Goal: Task Accomplishment & Management: Use online tool/utility

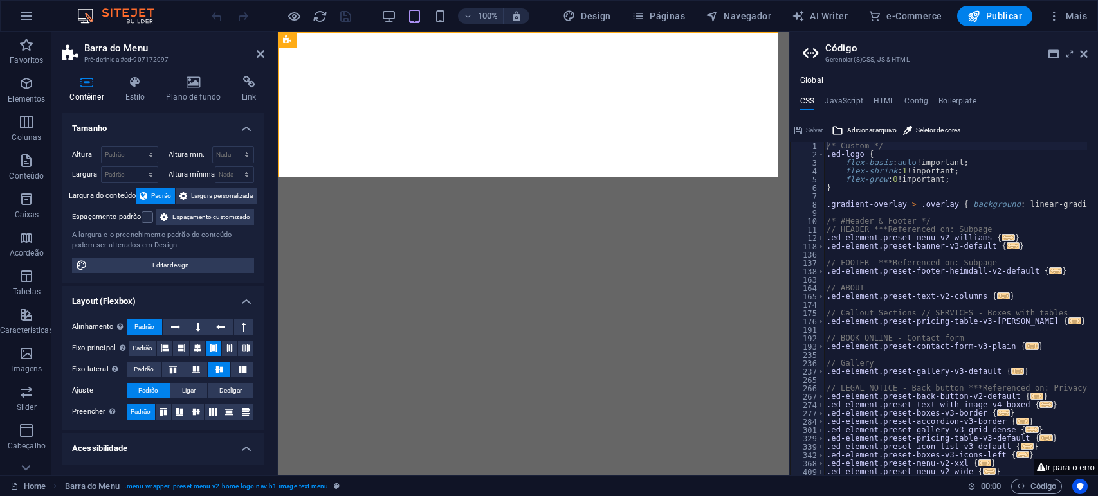
select select "header"
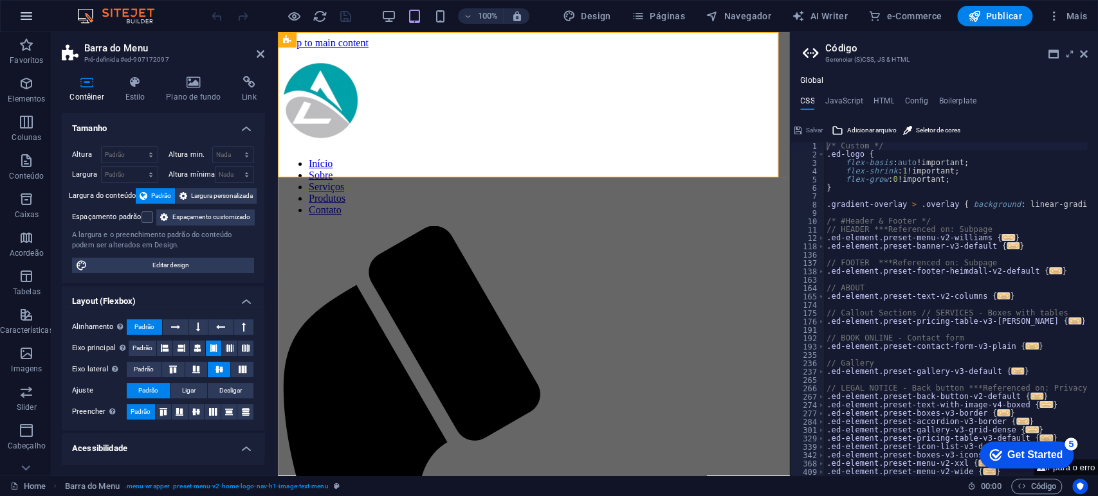
click at [29, 10] on icon "button" at bounding box center [26, 15] width 15 height 15
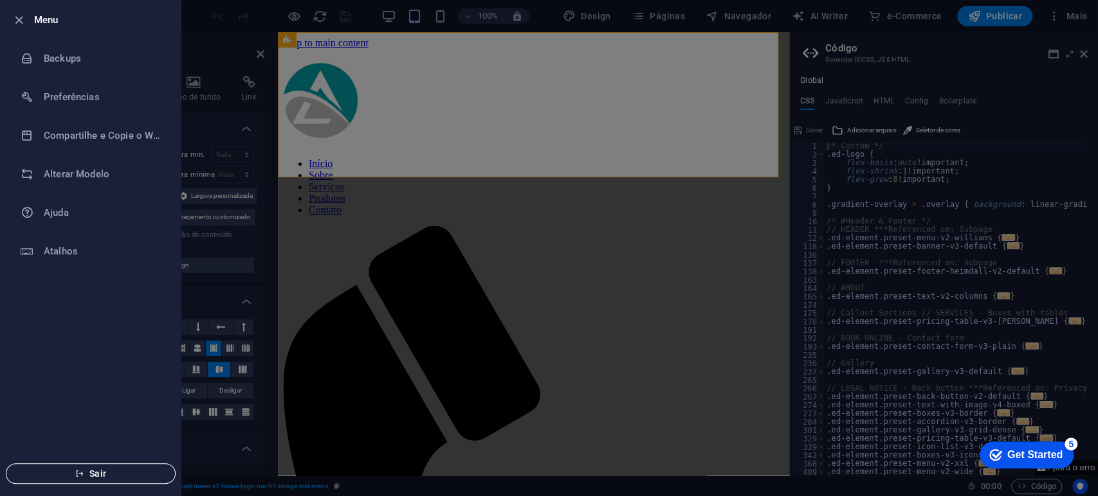
click at [100, 475] on span "Sair" at bounding box center [91, 474] width 148 height 10
click at [78, 478] on button "Sair" at bounding box center [91, 474] width 170 height 21
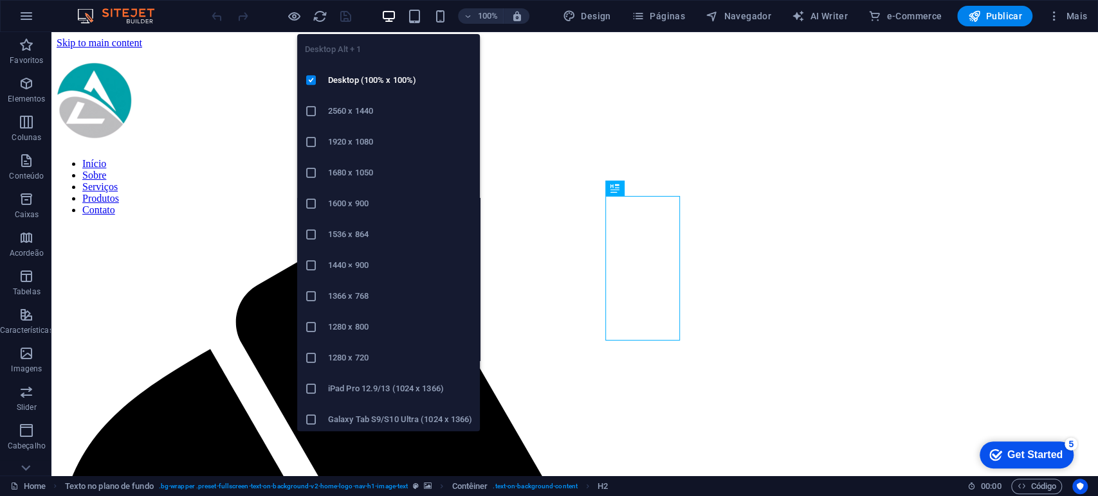
drag, startPoint x: 384, startPoint y: 21, endPoint x: 373, endPoint y: 40, distance: 22.2
click at [384, 22] on icon "button" at bounding box center [388, 16] width 15 height 15
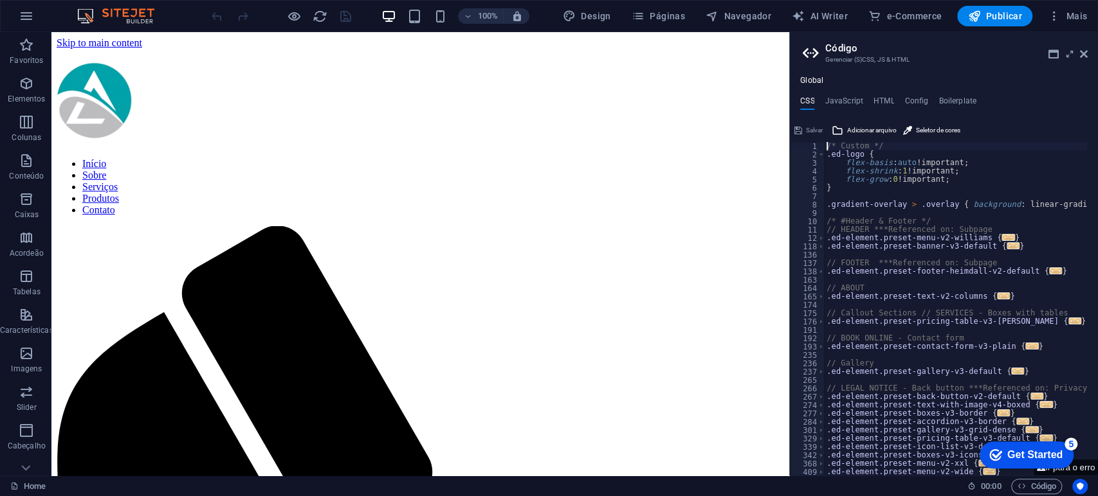
click at [1087, 48] on aside "Código Gerenciar (S)CSS, JS & HTML Global CSS JavaScript HTML Config Boilerplat…" at bounding box center [943, 254] width 309 height 444
click at [1083, 55] on icon at bounding box center [1084, 54] width 8 height 10
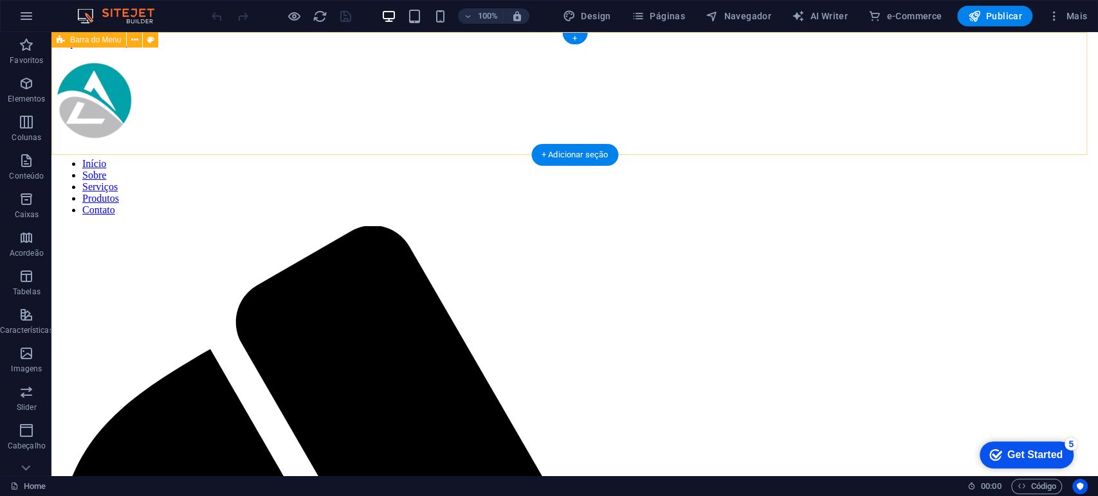
select select "header"
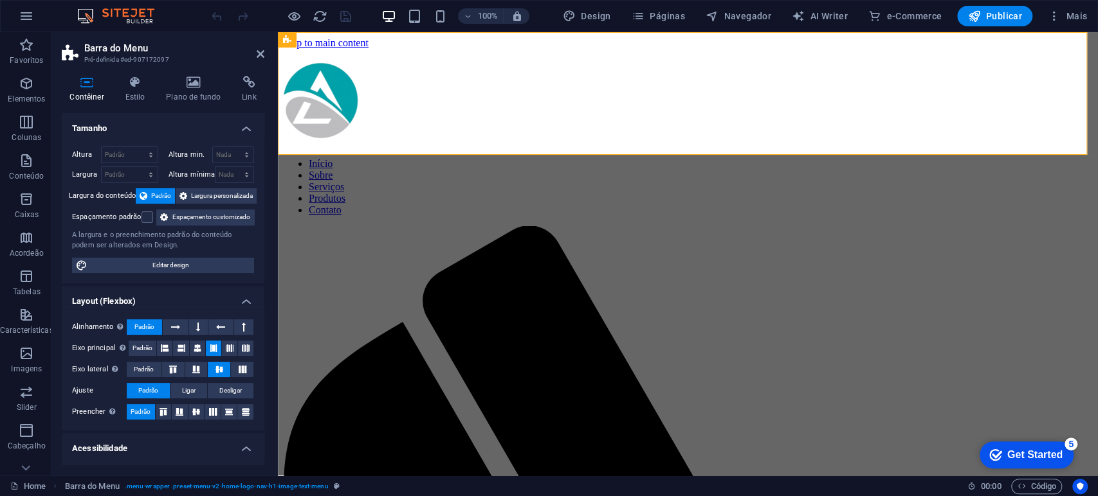
drag, startPoint x: 1037, startPoint y: 461, endPoint x: 1154, endPoint y: 743, distance: 305.3
click at [1037, 461] on div "Get Started" at bounding box center [1034, 456] width 55 height 12
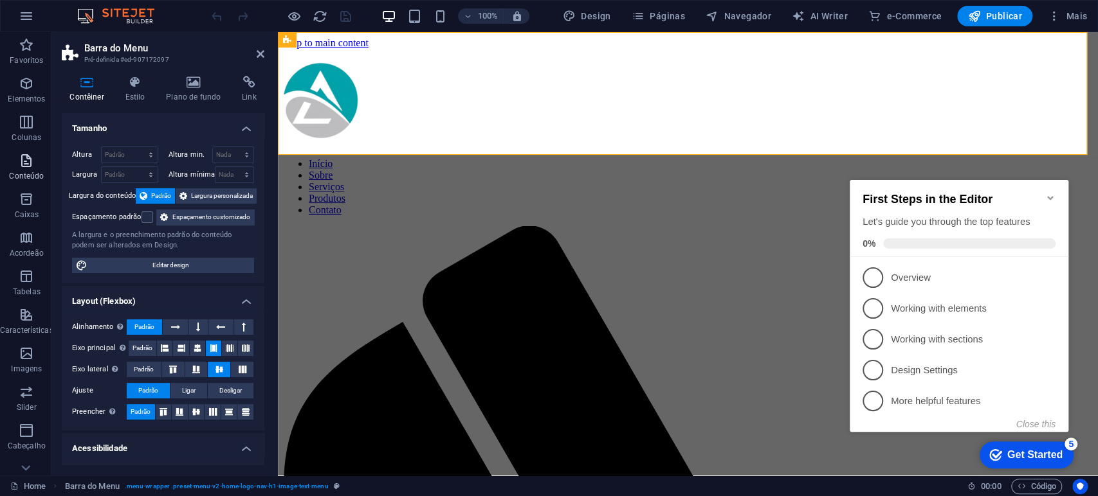
click at [27, 171] on p "Conteúdo" at bounding box center [26, 176] width 35 height 10
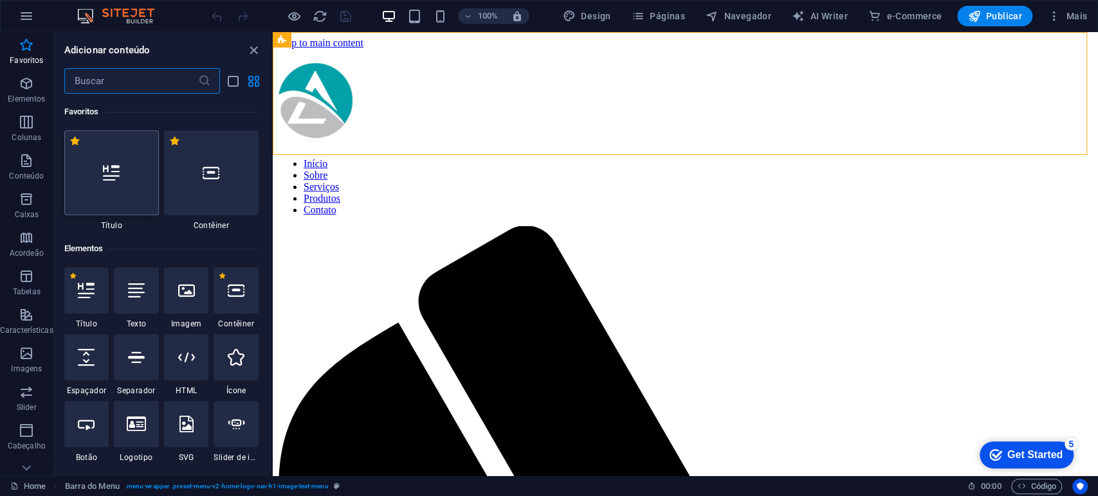
click at [106, 181] on div at bounding box center [111, 173] width 95 height 85
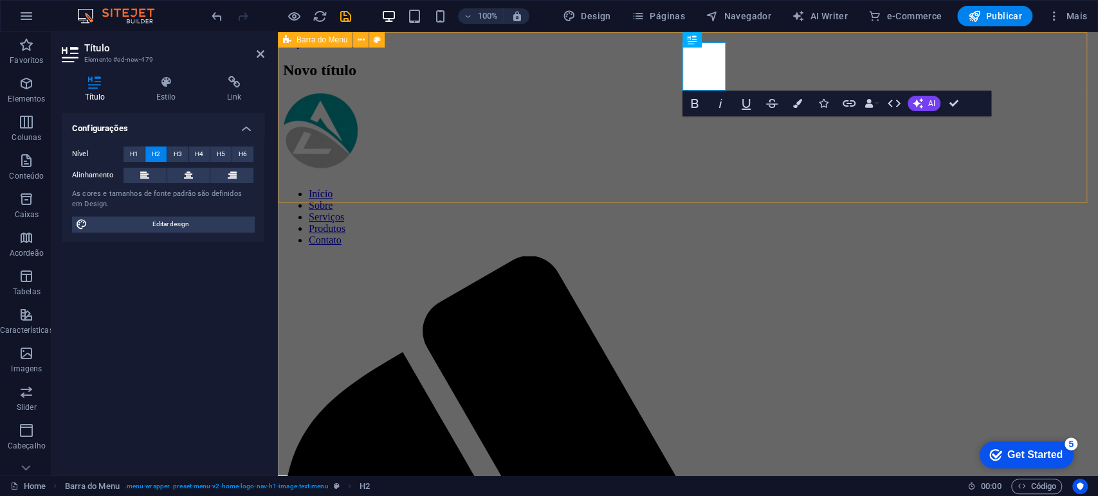
drag, startPoint x: 516, startPoint y: 152, endPoint x: 743, endPoint y: 153, distance: 226.4
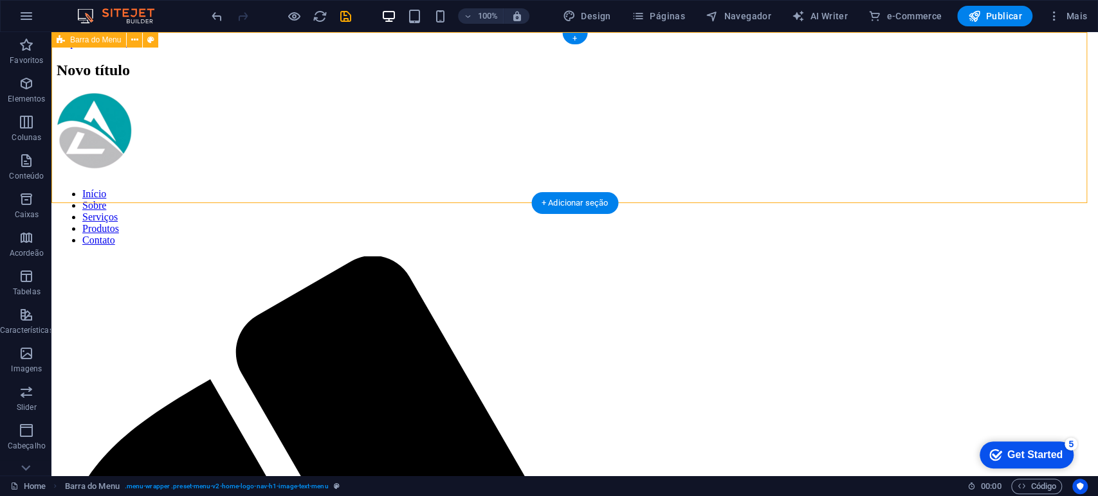
drag, startPoint x: 895, startPoint y: 136, endPoint x: 887, endPoint y: 136, distance: 8.4
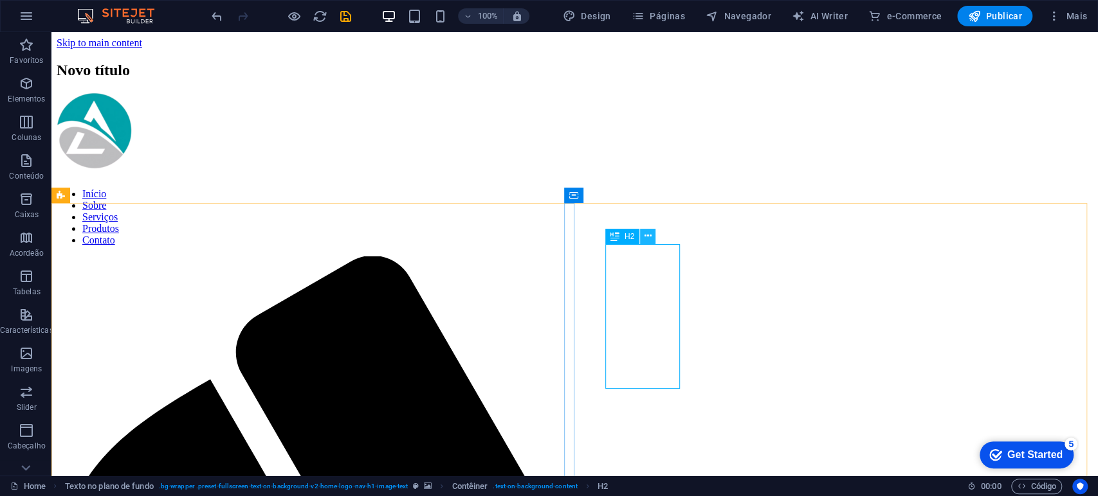
click at [648, 236] on icon at bounding box center [647, 237] width 7 height 14
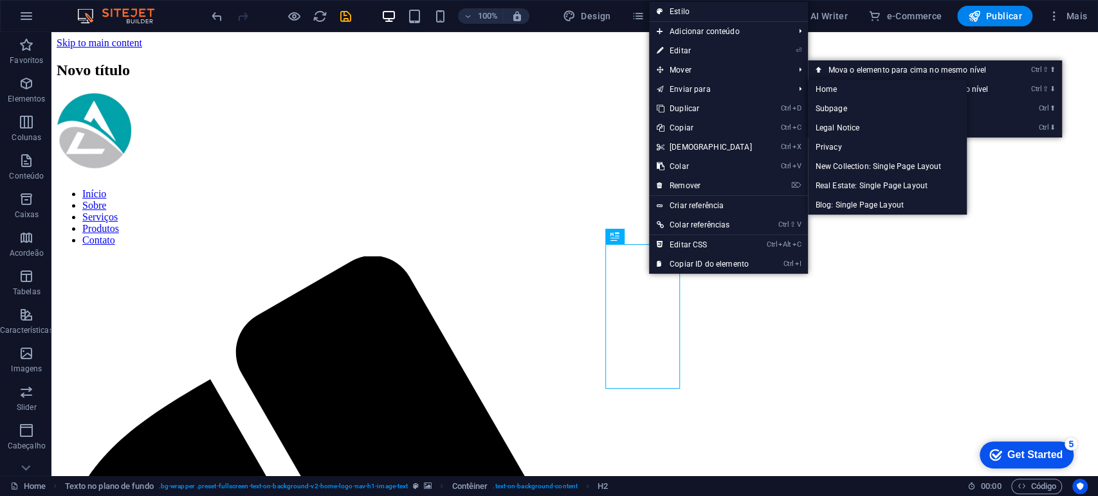
click at [684, 44] on link "⏎ Editar" at bounding box center [704, 50] width 111 height 19
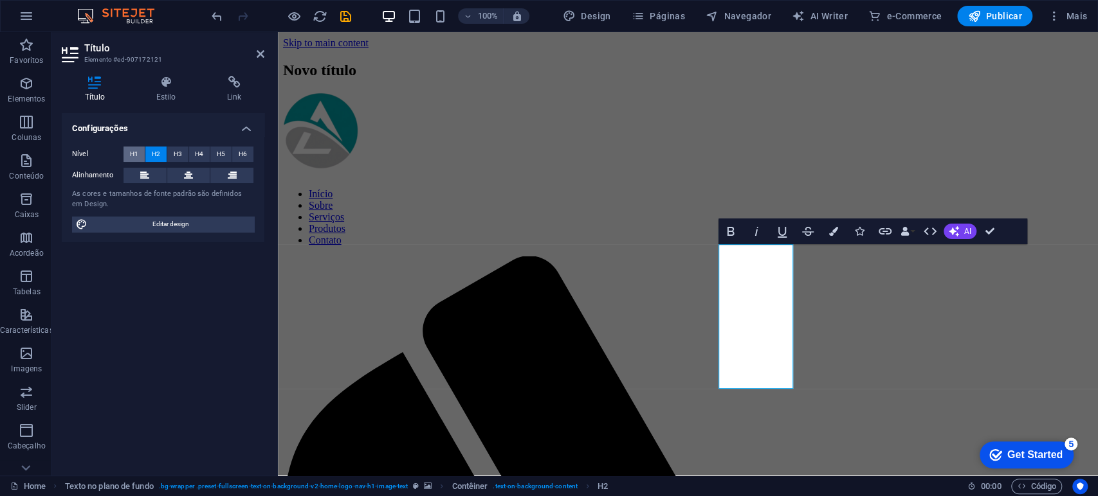
click at [130, 153] on span "H1" at bounding box center [134, 154] width 8 height 15
click at [157, 153] on span "H2" at bounding box center [156, 154] width 8 height 15
click at [137, 148] on span "H1" at bounding box center [134, 154] width 8 height 15
click at [165, 88] on icon at bounding box center [166, 82] width 66 height 13
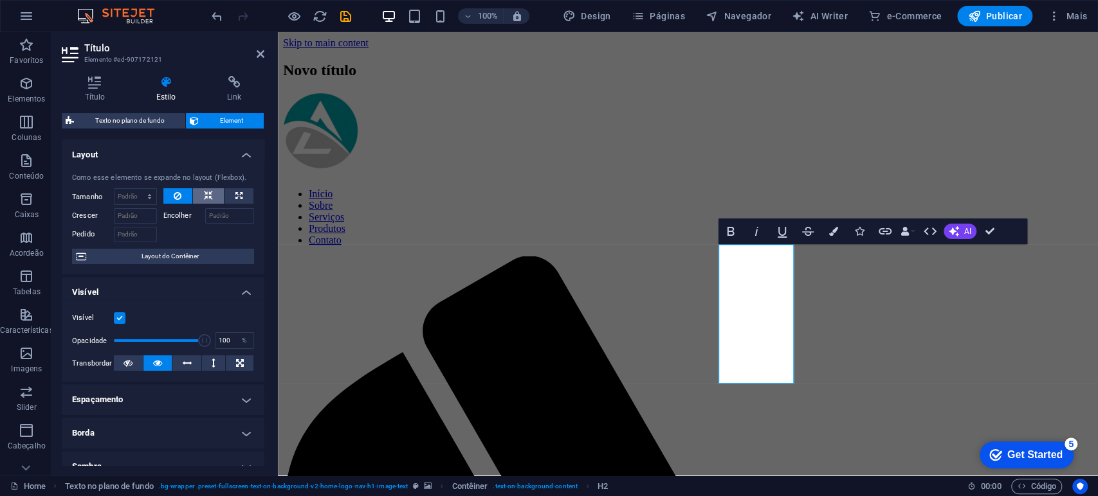
click at [207, 199] on icon at bounding box center [208, 195] width 9 height 15
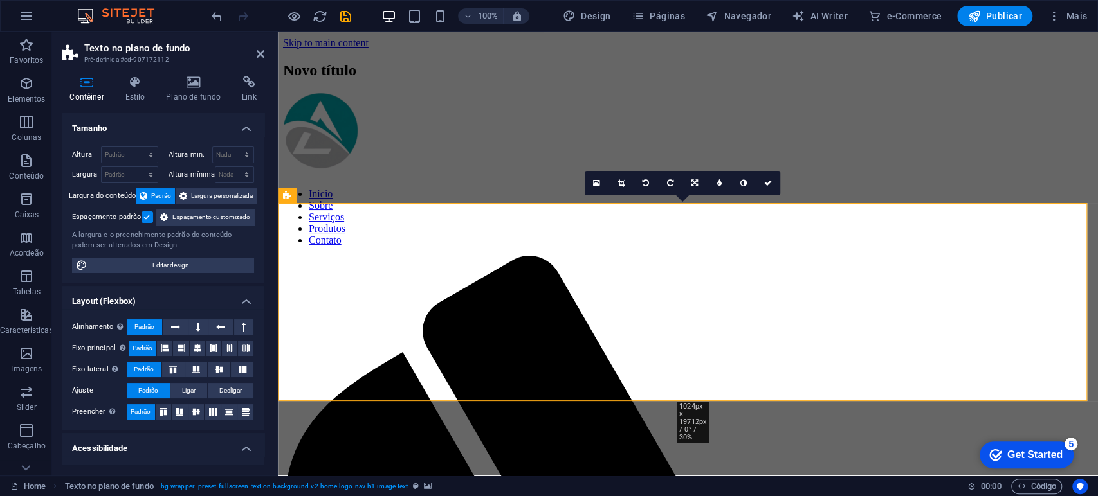
drag, startPoint x: 800, startPoint y: 267, endPoint x: 794, endPoint y: 266, distance: 6.6
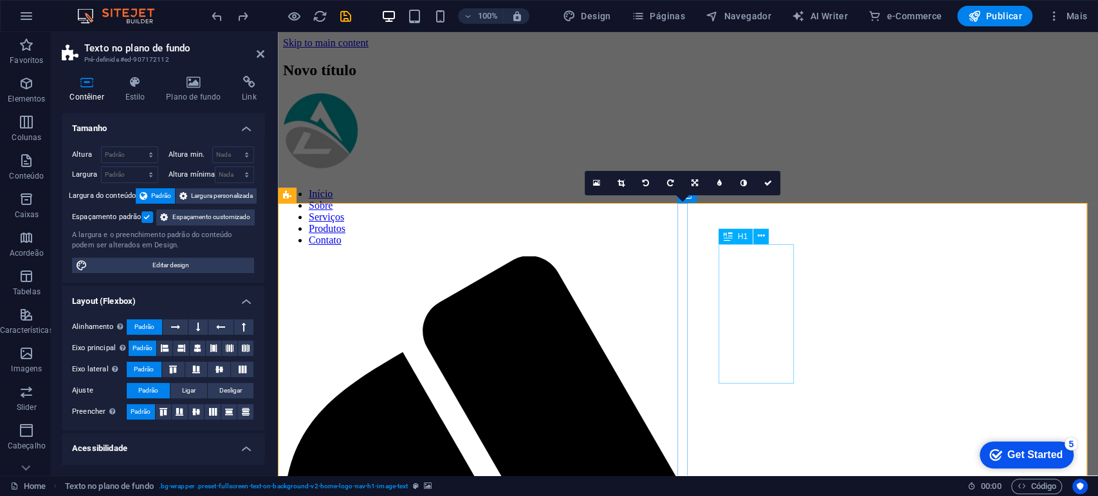
click at [165, 356] on icon at bounding box center [165, 348] width 8 height 15
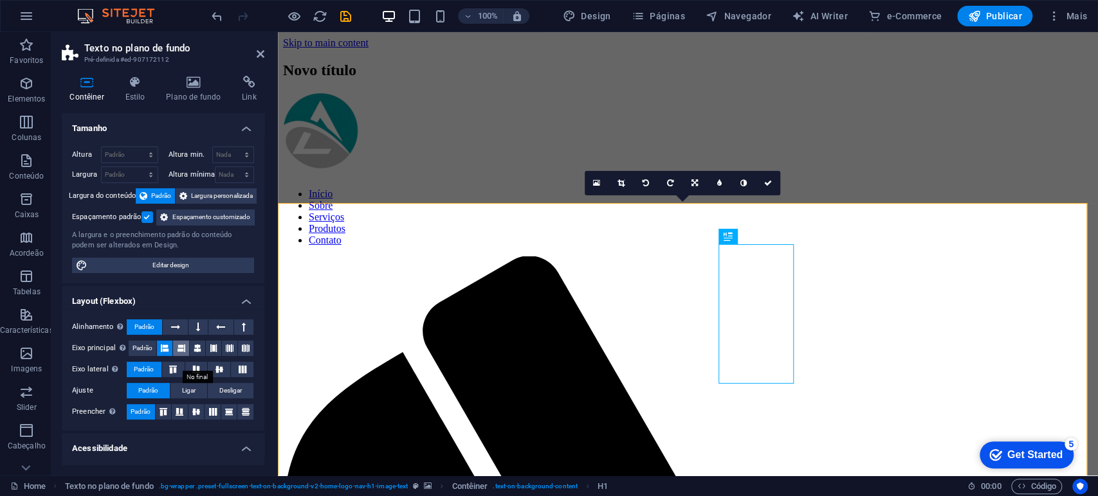
click at [180, 356] on icon at bounding box center [181, 348] width 8 height 15
click at [206, 356] on button at bounding box center [213, 348] width 15 height 15
click at [146, 356] on span "Padrão" at bounding box center [142, 348] width 20 height 15
drag, startPoint x: 170, startPoint y: 385, endPoint x: 180, endPoint y: 394, distance: 13.2
click at [170, 374] on icon at bounding box center [172, 370] width 15 height 8
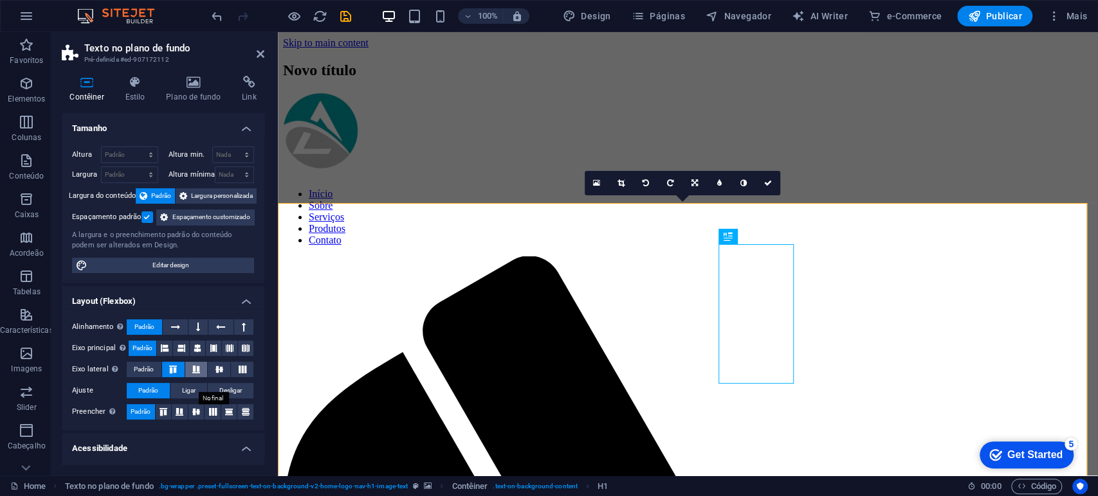
click at [199, 374] on icon at bounding box center [195, 370] width 15 height 8
click at [221, 374] on icon at bounding box center [219, 370] width 15 height 8
click at [190, 399] on span "Ligar" at bounding box center [189, 390] width 14 height 15
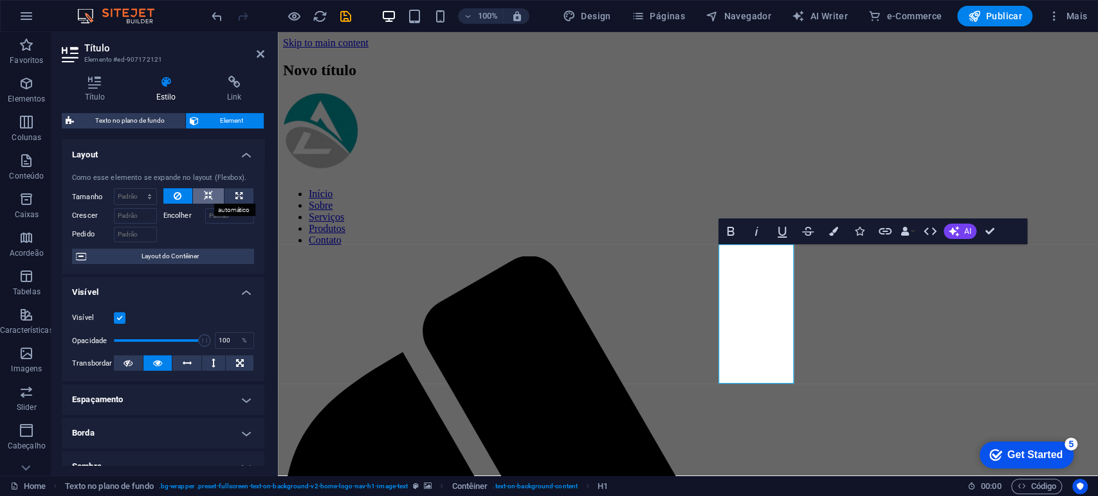
click at [206, 195] on icon at bounding box center [208, 195] width 9 height 15
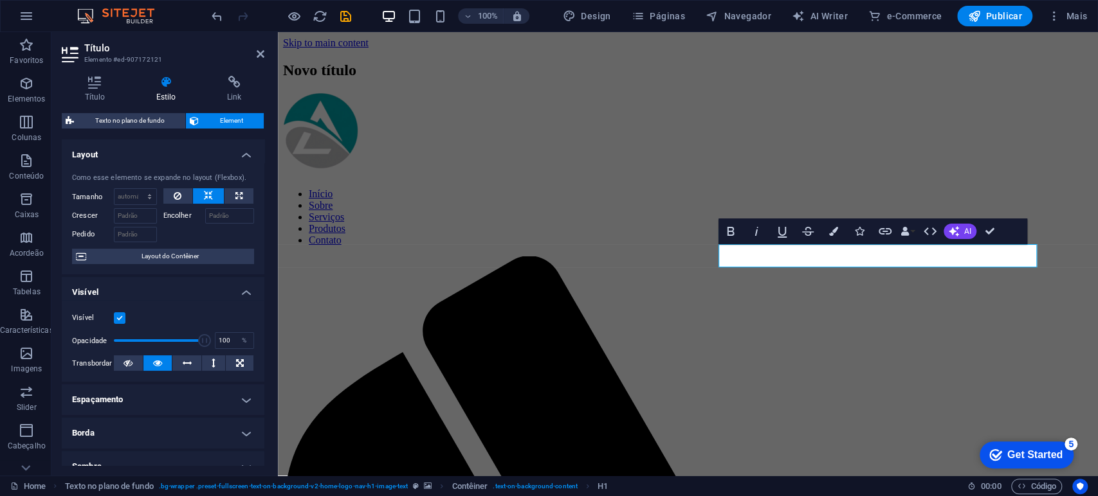
click at [206, 196] on icon at bounding box center [208, 195] width 9 height 15
drag, startPoint x: 854, startPoint y: 359, endPoint x: 839, endPoint y: 354, distance: 16.1
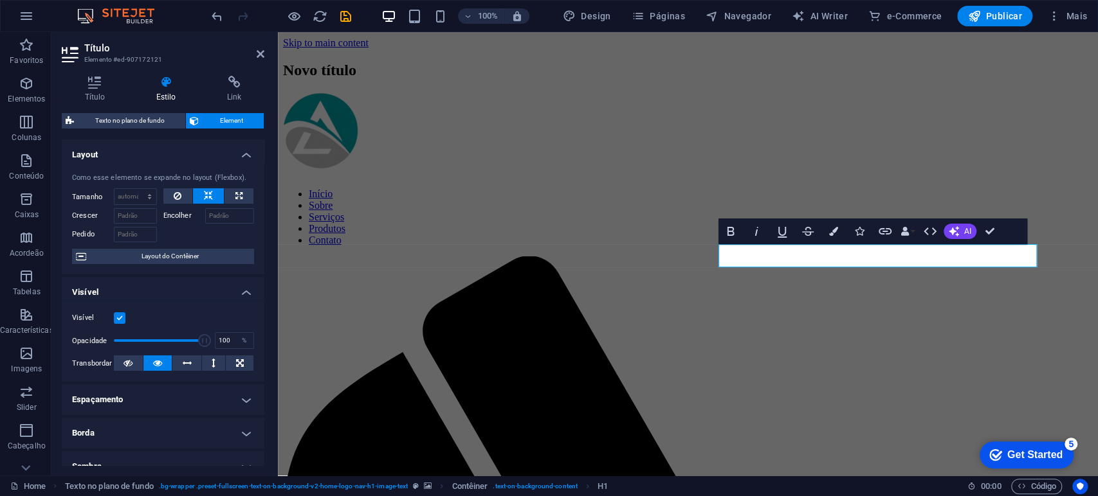
drag, startPoint x: 463, startPoint y: 260, endPoint x: 482, endPoint y: 264, distance: 19.0
click at [175, 195] on icon at bounding box center [178, 195] width 8 height 15
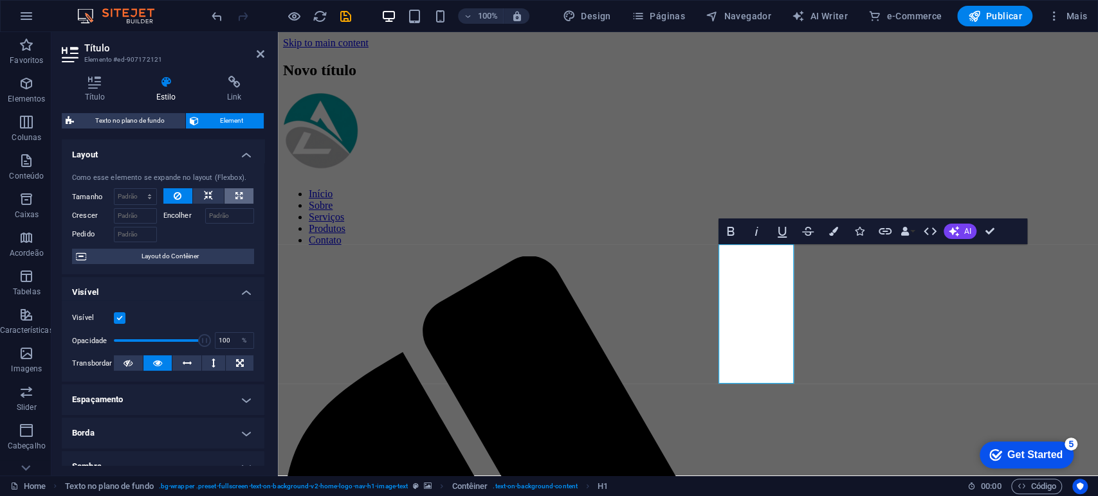
click at [232, 198] on button at bounding box center [238, 195] width 29 height 15
type input "100"
select select "%"
click at [236, 197] on icon at bounding box center [238, 195] width 7 height 15
click at [237, 362] on icon at bounding box center [240, 363] width 8 height 15
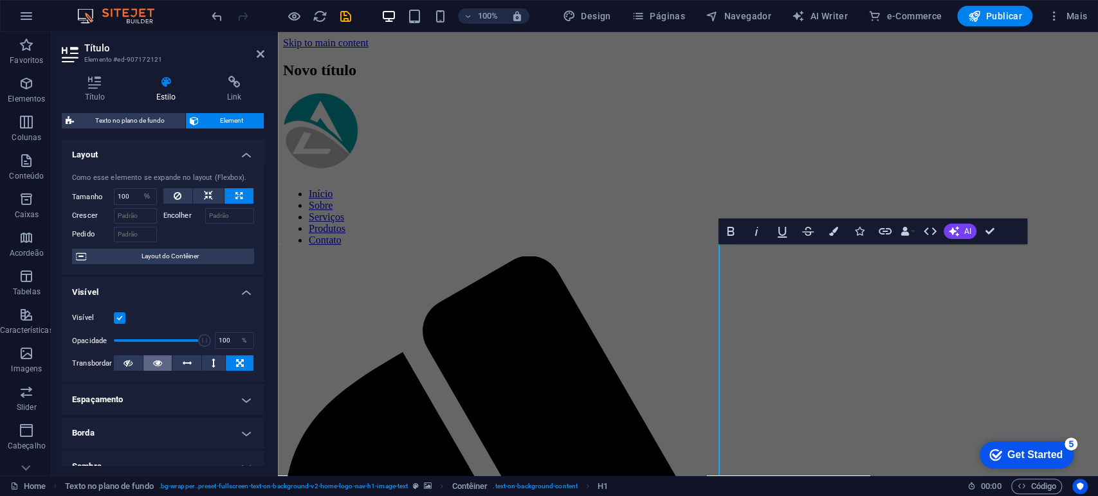
click at [153, 363] on icon at bounding box center [157, 363] width 9 height 15
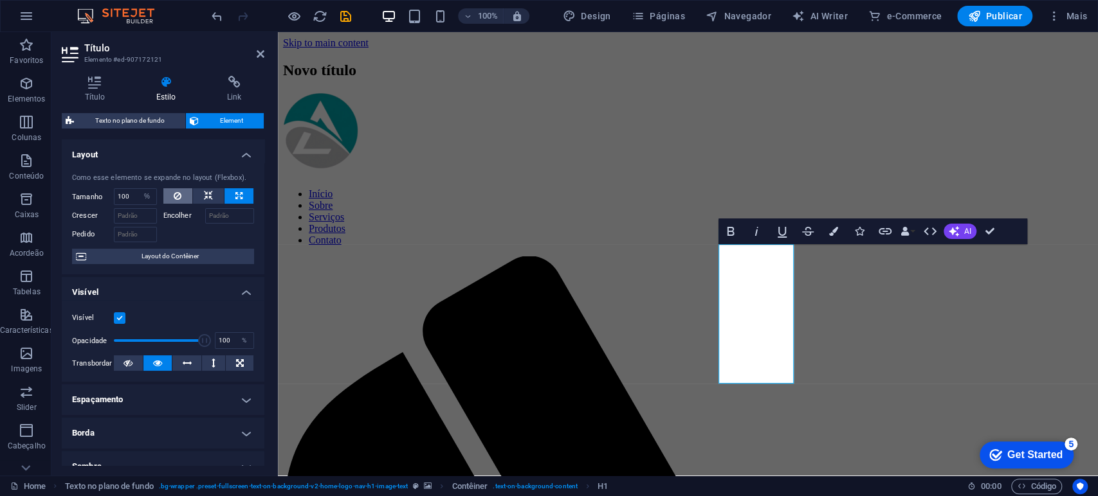
click at [176, 197] on icon at bounding box center [178, 195] width 8 height 15
select select "DISABLED_OPTION_VALUE"
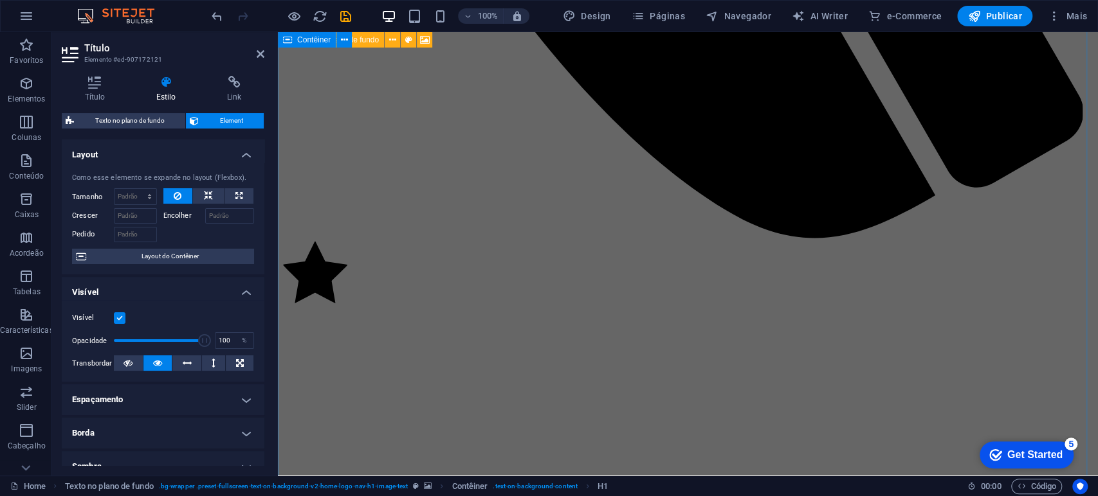
scroll to position [1500, 0]
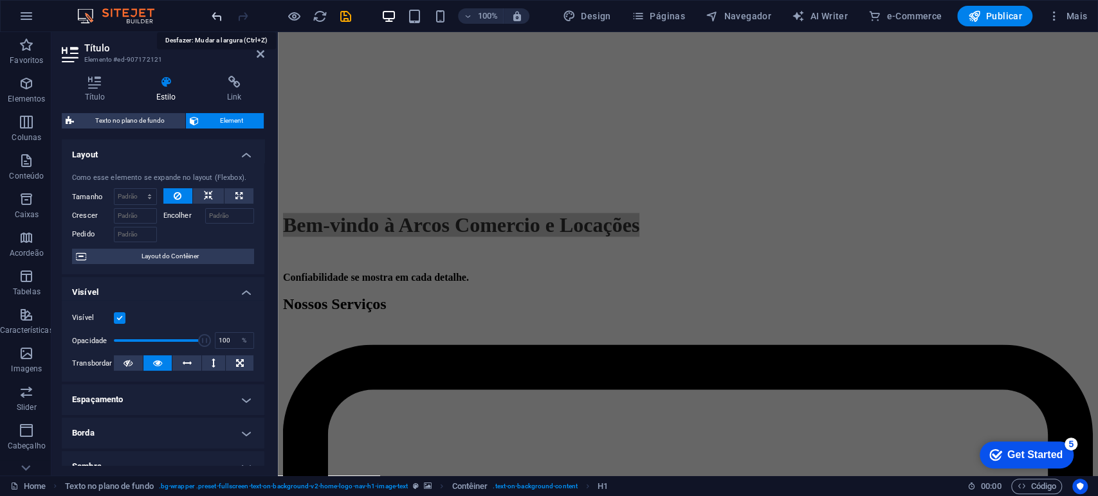
click at [215, 12] on icon "undo" at bounding box center [217, 16] width 15 height 15
type input "100"
select select "%"
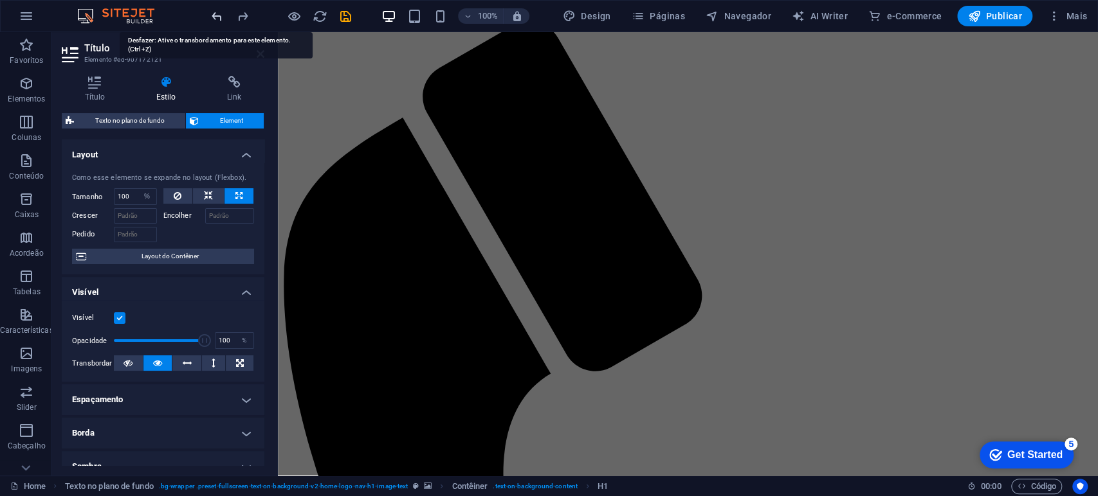
click at [214, 14] on icon "undo" at bounding box center [217, 16] width 15 height 15
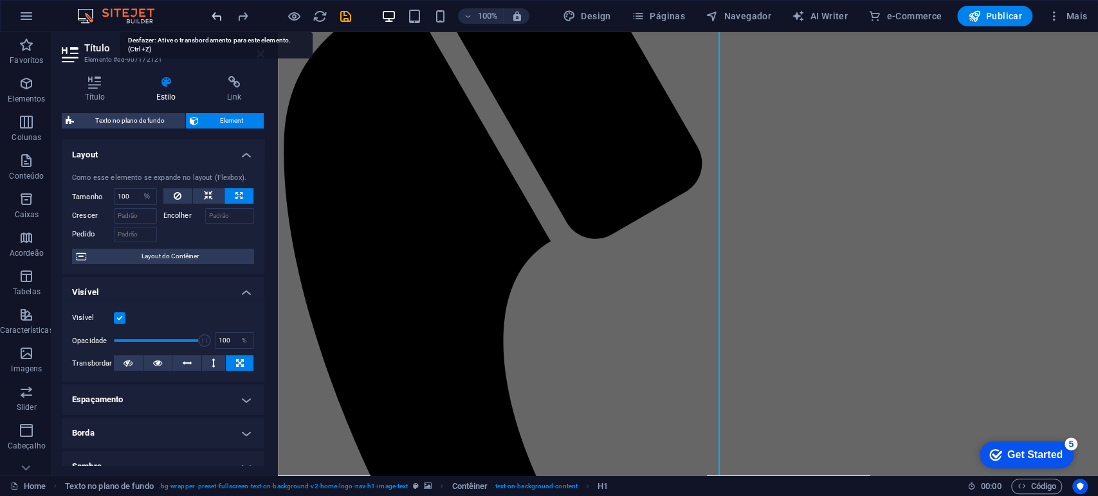
click at [214, 14] on icon "undo" at bounding box center [217, 16] width 15 height 15
select select "DISABLED_OPTION_VALUE"
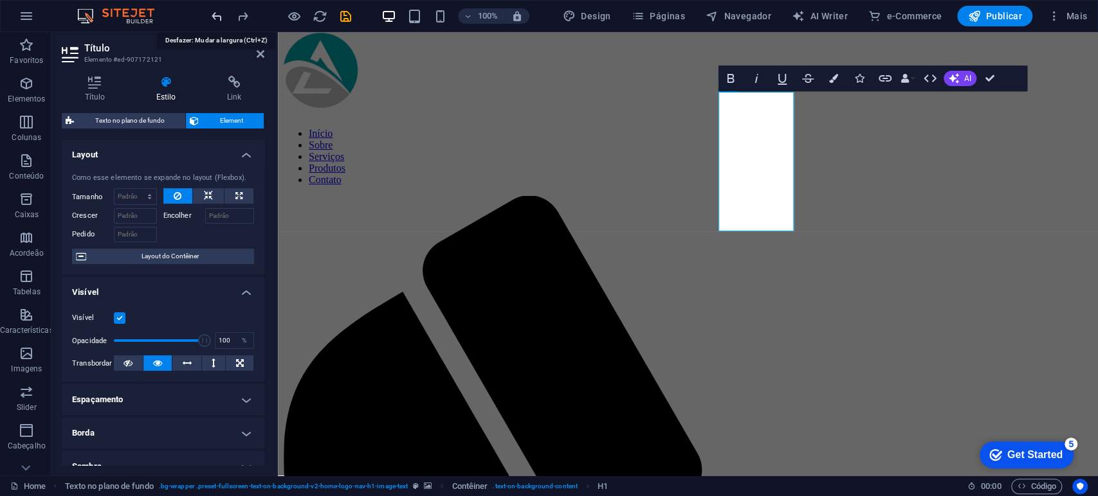
click at [215, 14] on icon "undo" at bounding box center [217, 16] width 15 height 15
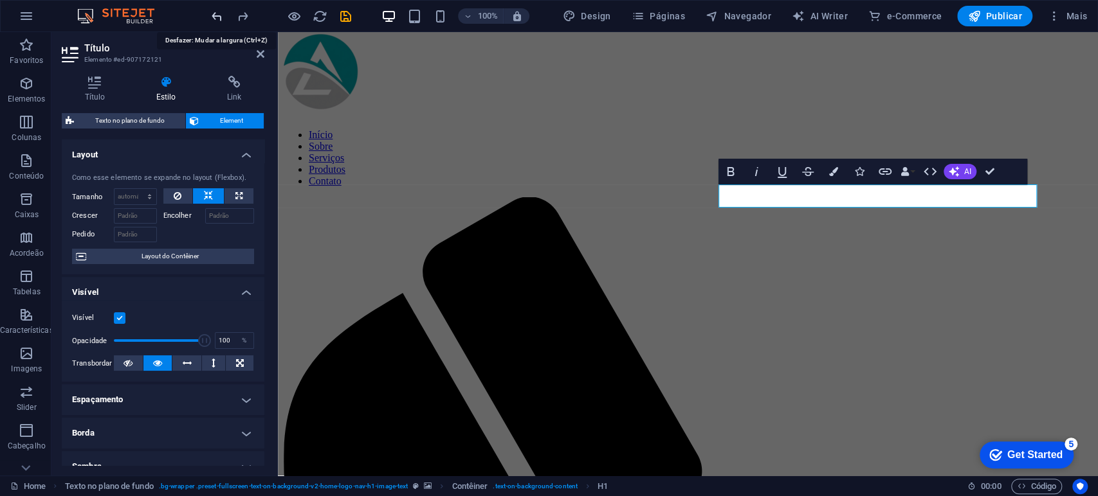
click at [215, 14] on icon "undo" at bounding box center [217, 16] width 15 height 15
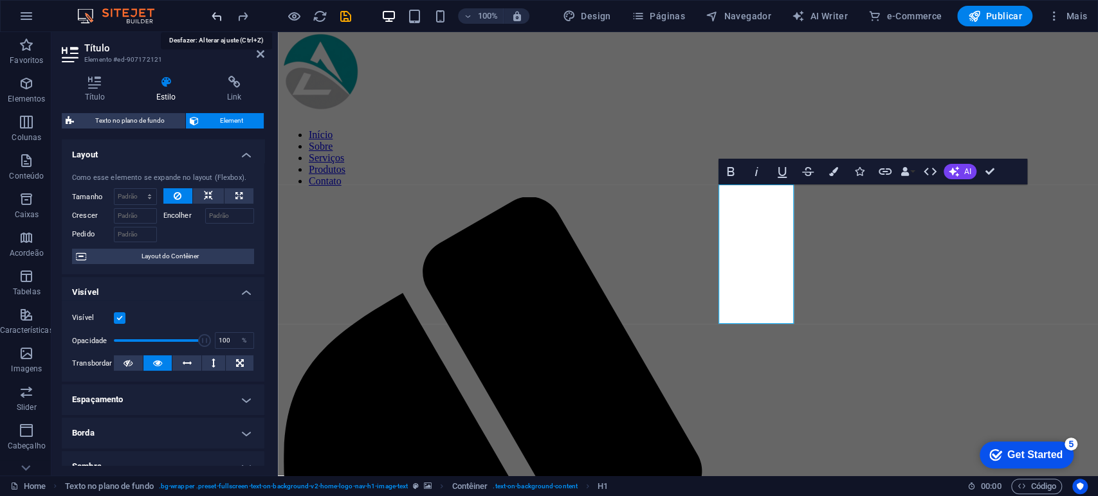
click at [215, 14] on icon "undo" at bounding box center [217, 16] width 15 height 15
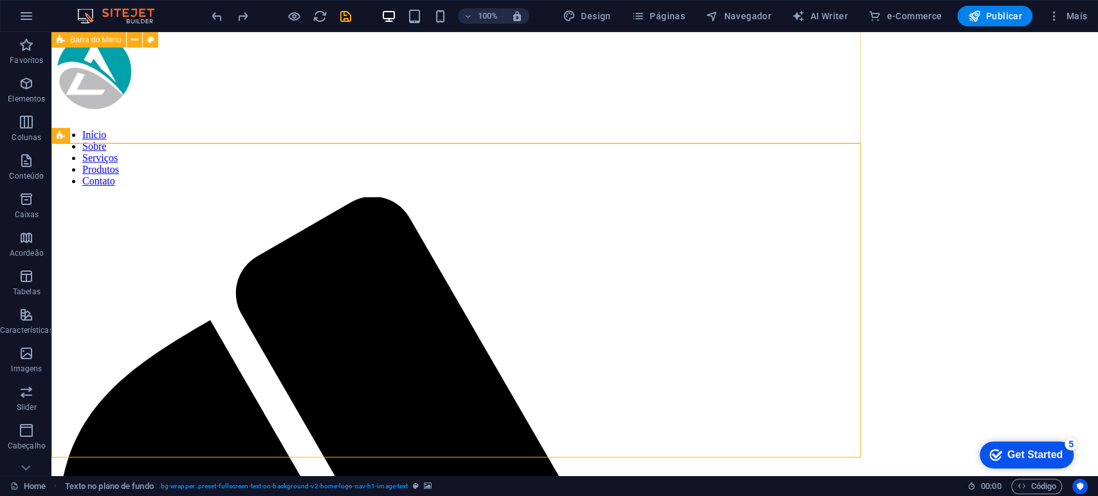
drag, startPoint x: 221, startPoint y: 124, endPoint x: 448, endPoint y: 126, distance: 227.0
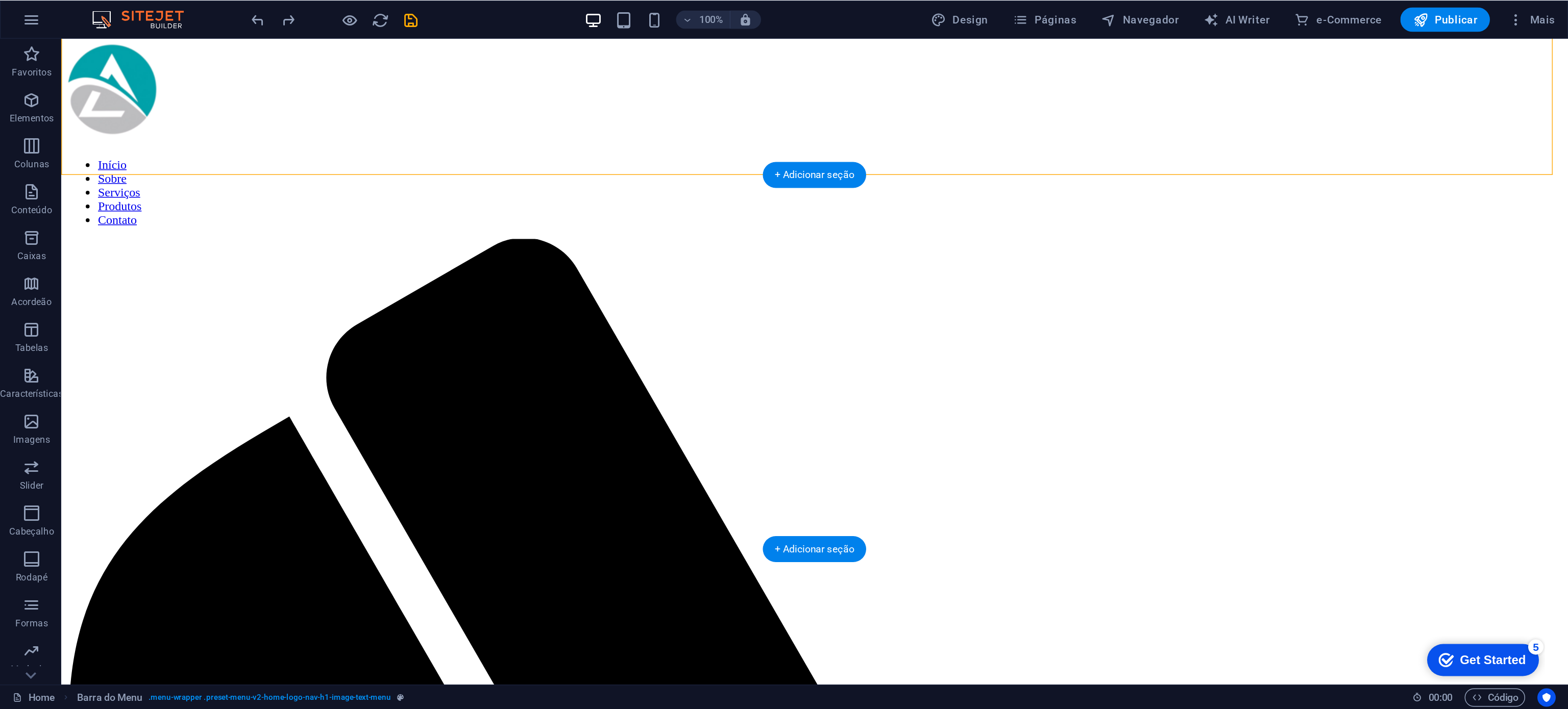
scroll to position [45, 0]
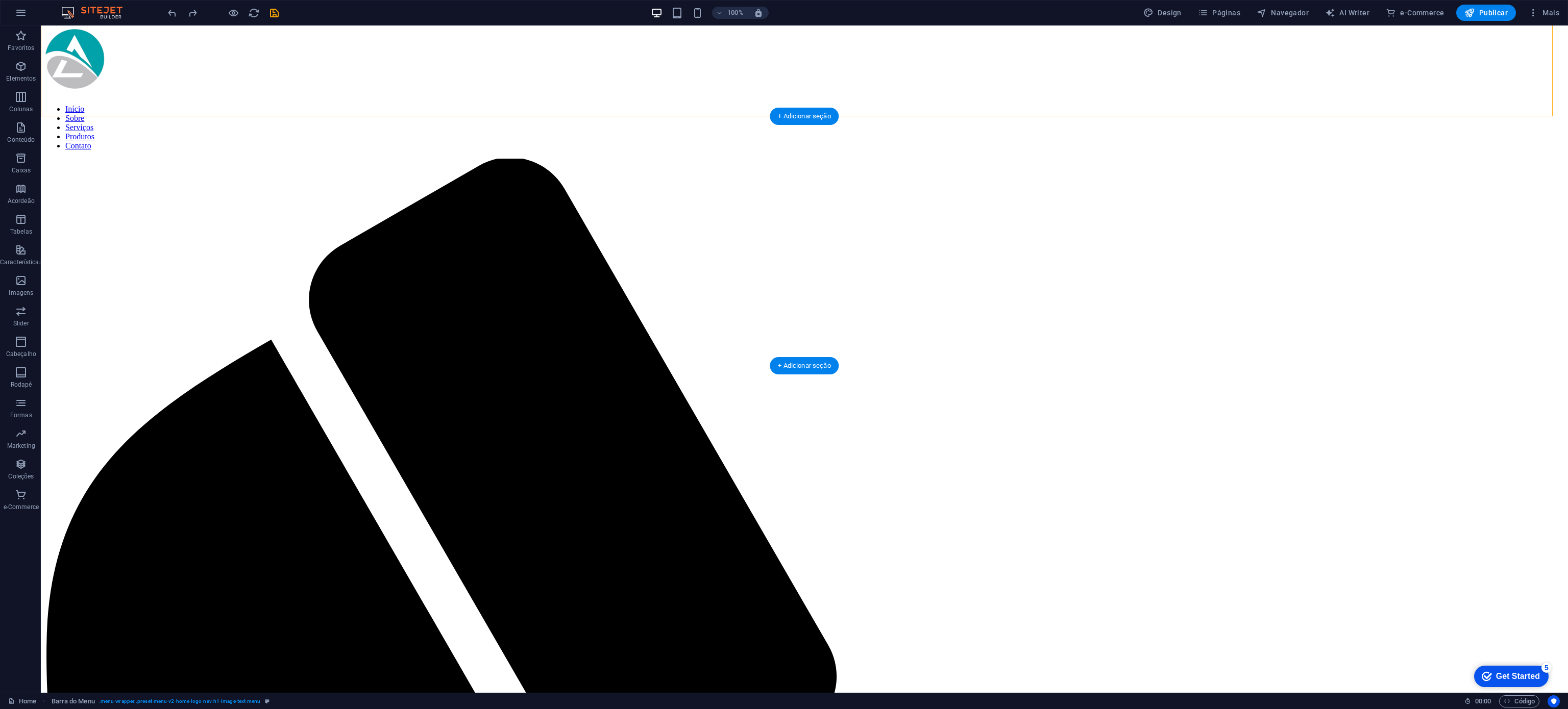
drag, startPoint x: 435, startPoint y: 73, endPoint x: 465, endPoint y: 121, distance: 56.6
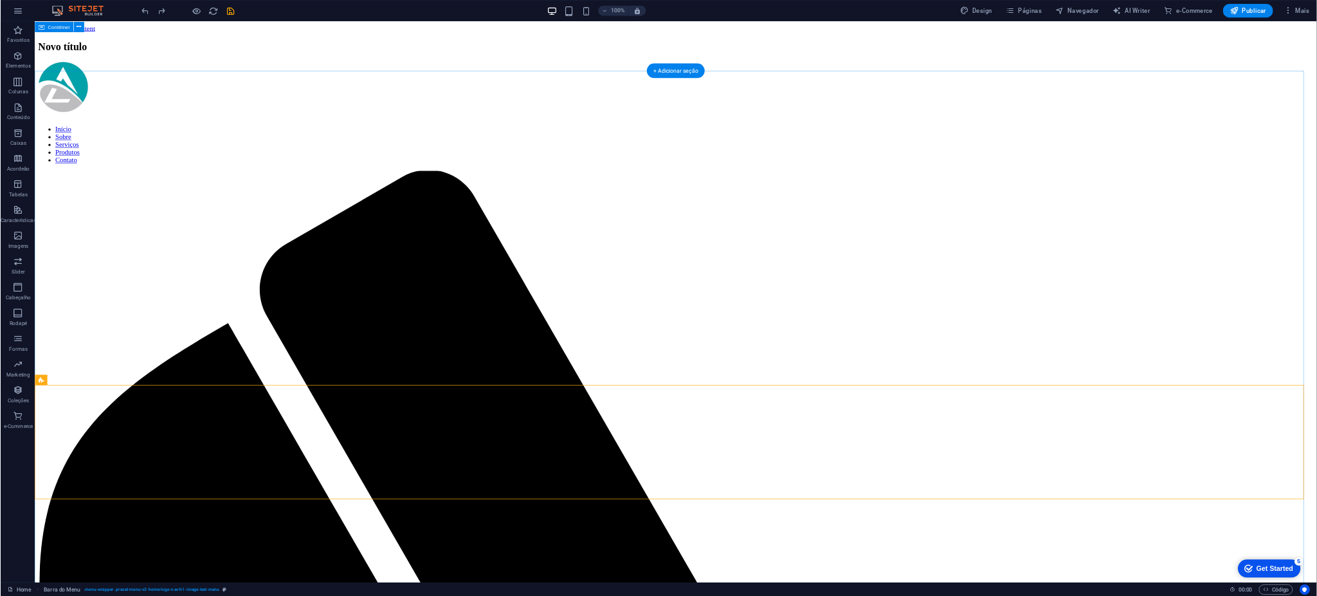
scroll to position [0, 0]
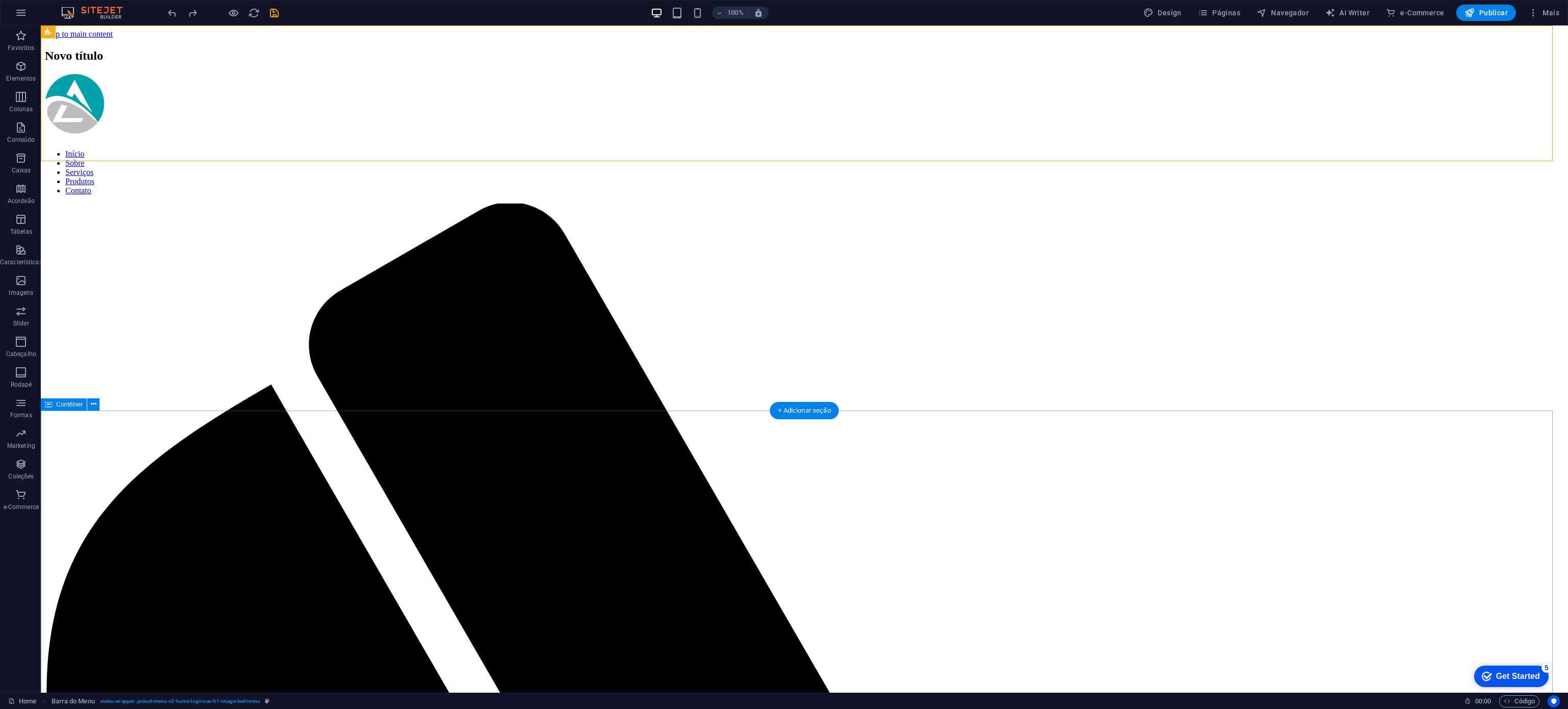
click at [801, 393] on icon at bounding box center [800, 476] width 7 height 12
click at [840, 393] on button at bounding box center [844, 476] width 12 height 12
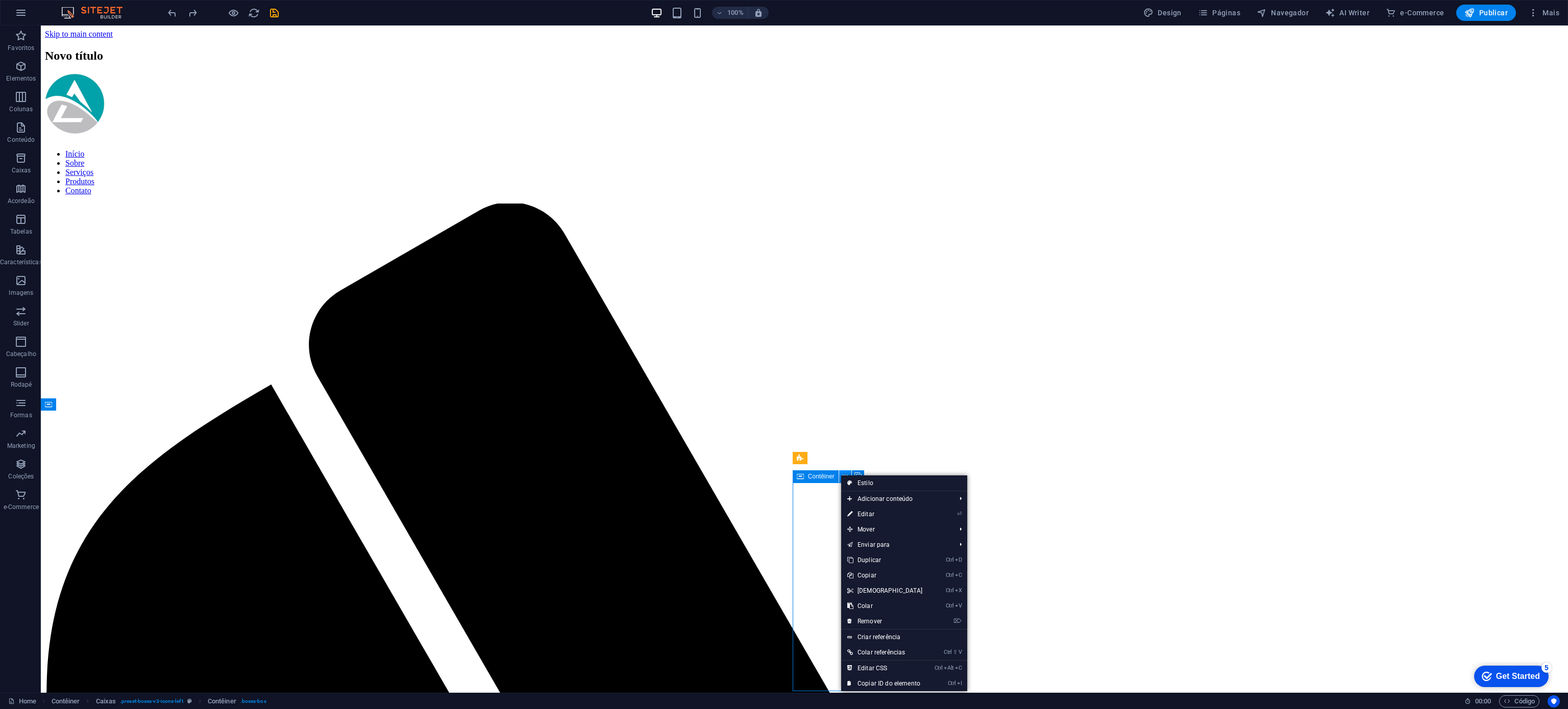
click at [840, 393] on button at bounding box center [844, 476] width 12 height 12
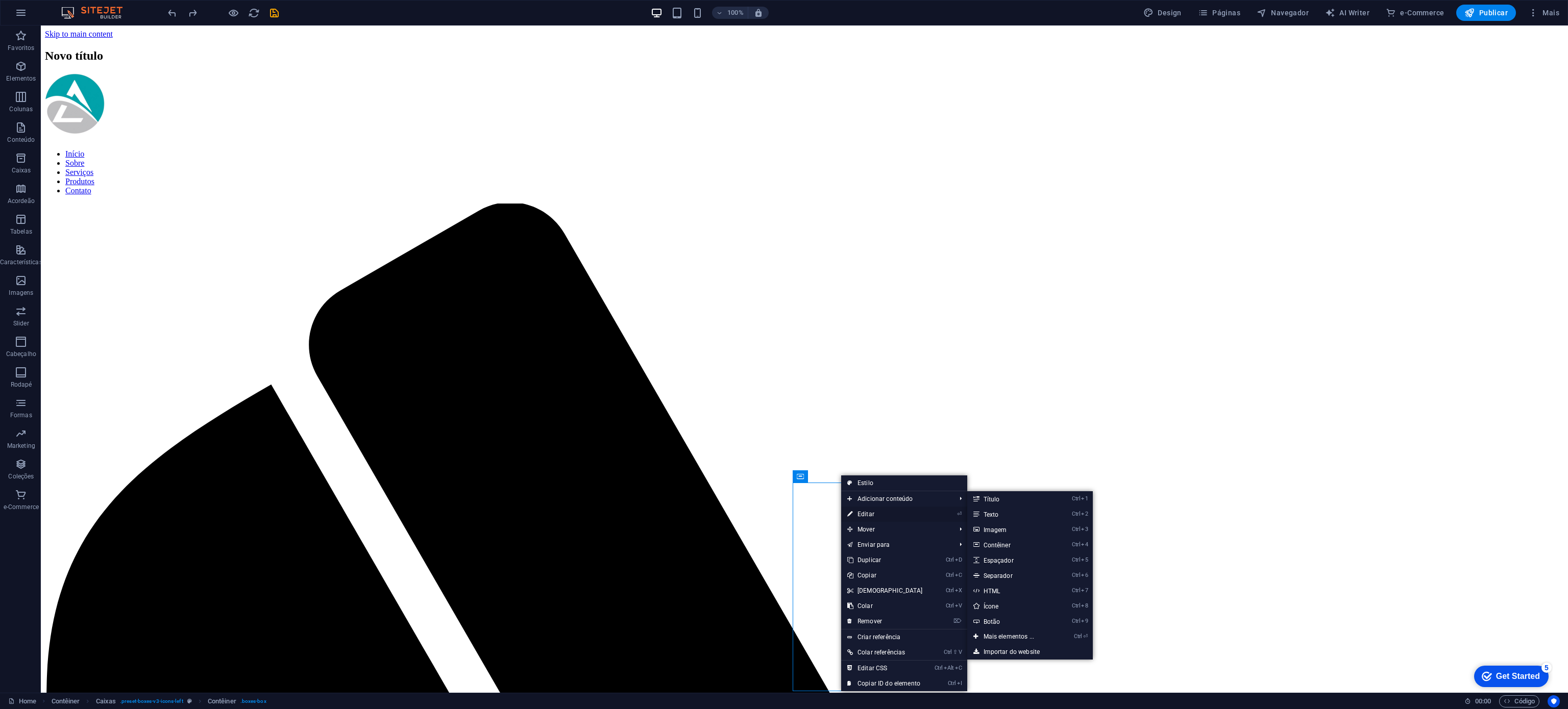
drag, startPoint x: 647, startPoint y: 488, endPoint x: 867, endPoint y: 514, distance: 221.5
click at [867, 393] on link "⏎ Editar" at bounding box center [885, 514] width 88 height 15
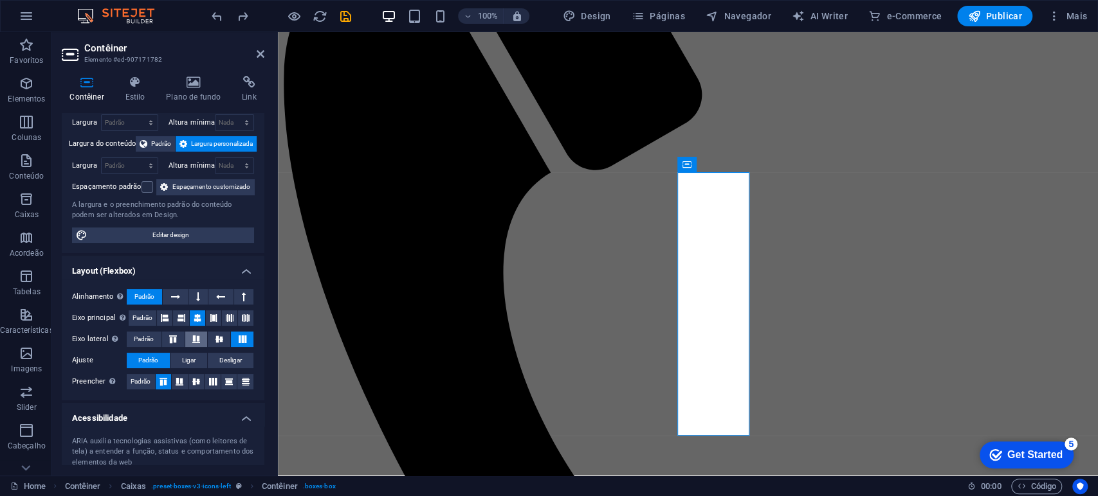
scroll to position [143, 0]
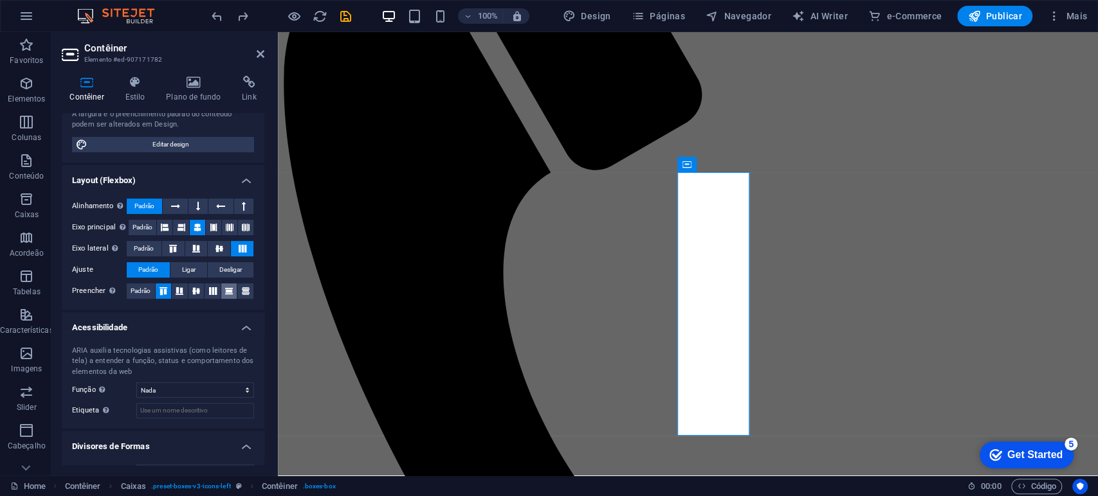
click at [227, 295] on icon at bounding box center [228, 291] width 15 height 8
click at [397, 150] on div "Novo título Início Sobre Serviços Produtos Contato" at bounding box center [688, 287] width 810 height 1323
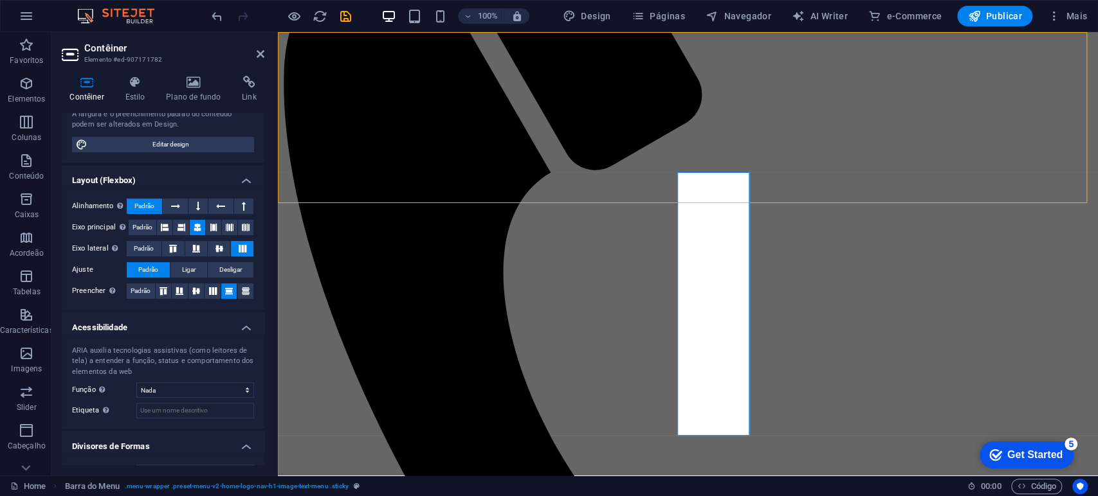
click at [397, 150] on div "Novo título Início Sobre Serviços Produtos Contato" at bounding box center [688, 287] width 810 height 1323
select select "header"
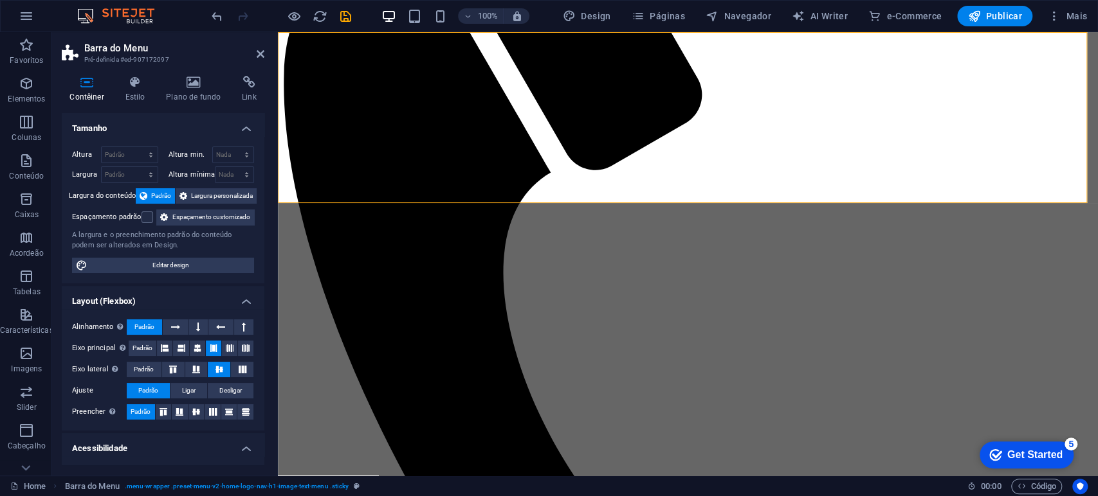
click at [402, 37] on div "Novo título Início Sobre Serviços Produtos Contato" at bounding box center [688, 287] width 810 height 1323
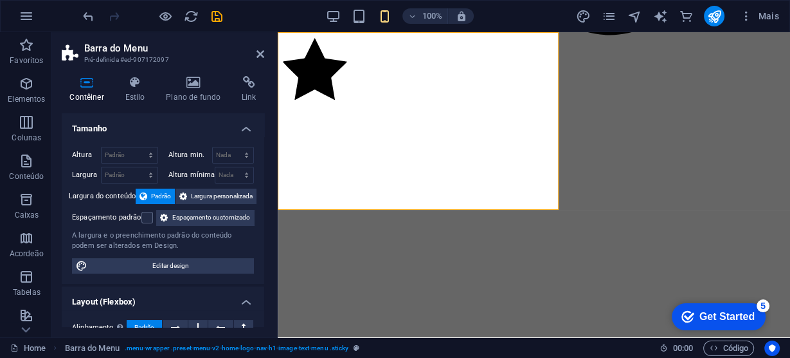
scroll to position [882, 0]
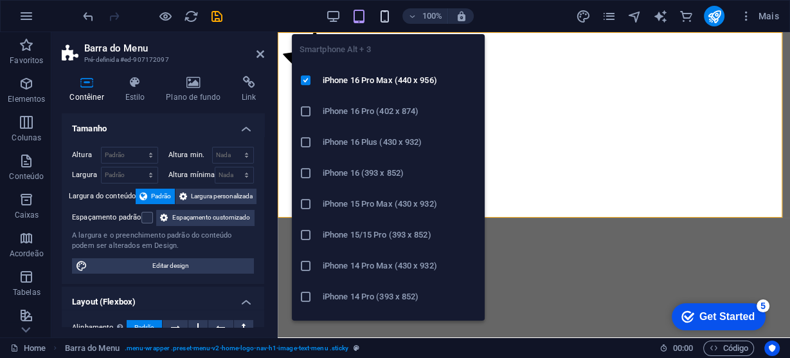
click at [383, 11] on icon "button" at bounding box center [384, 16] width 15 height 15
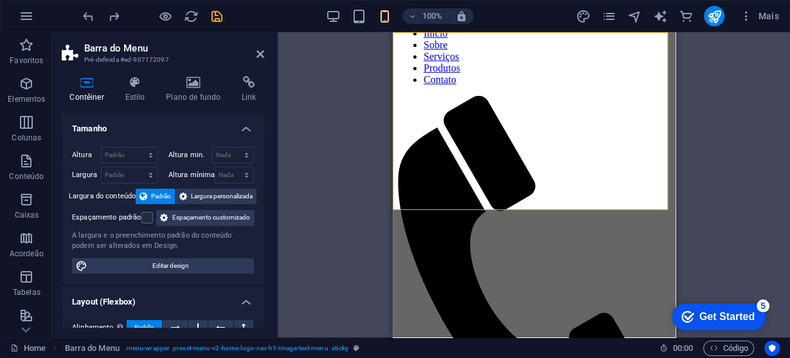
scroll to position [181, 0]
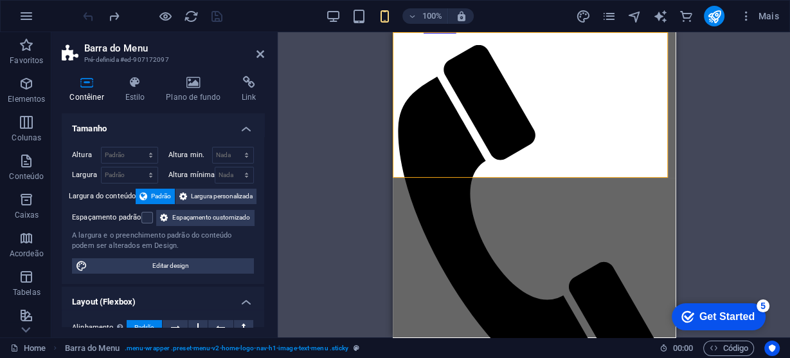
click at [422, 53] on div "Início Sobre Serviços Produtos Contato" at bounding box center [533, 170] width 273 height 579
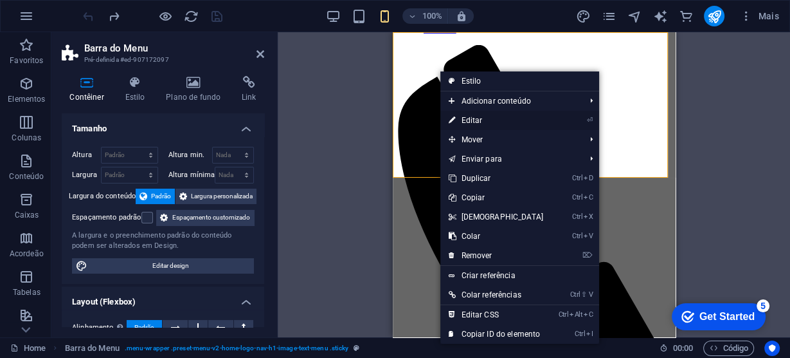
click at [477, 120] on link "⏎ Editar" at bounding box center [496, 120] width 111 height 19
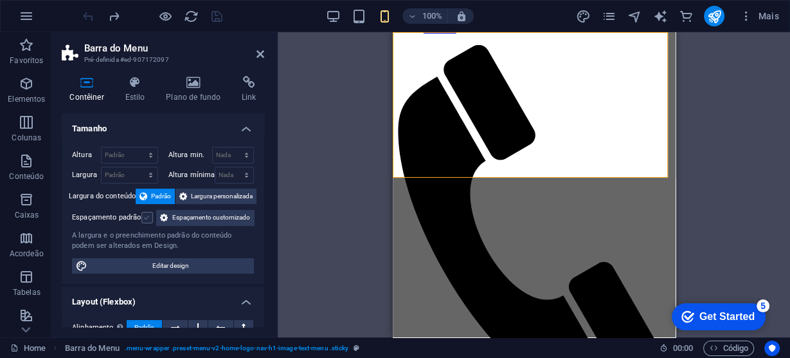
click at [143, 216] on label at bounding box center [147, 218] width 12 height 12
click at [0, 0] on input "Espaçamento padrão" at bounding box center [0, 0] width 0 height 0
click at [143, 223] on div "Espaçamento padrão" at bounding box center [112, 217] width 81 height 15
click at [148, 214] on label at bounding box center [147, 218] width 12 height 12
click at [0, 0] on input "Espaçamento padrão" at bounding box center [0, 0] width 0 height 0
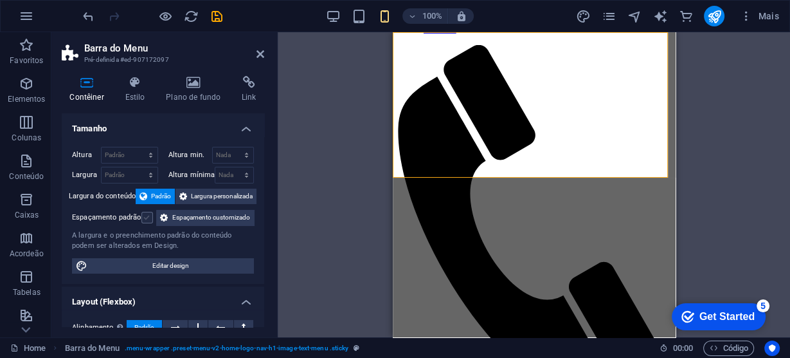
click at [144, 214] on label at bounding box center [147, 218] width 12 height 12
click at [0, 0] on input "Espaçamento padrão" at bounding box center [0, 0] width 0 height 0
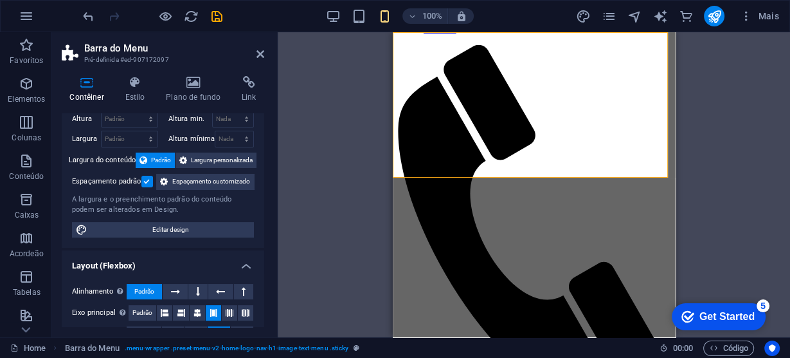
scroll to position [51, 0]
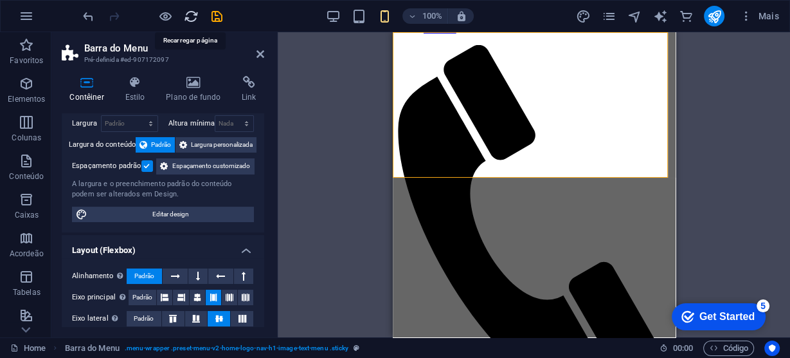
click at [194, 16] on icon "reload" at bounding box center [191, 16] width 15 height 15
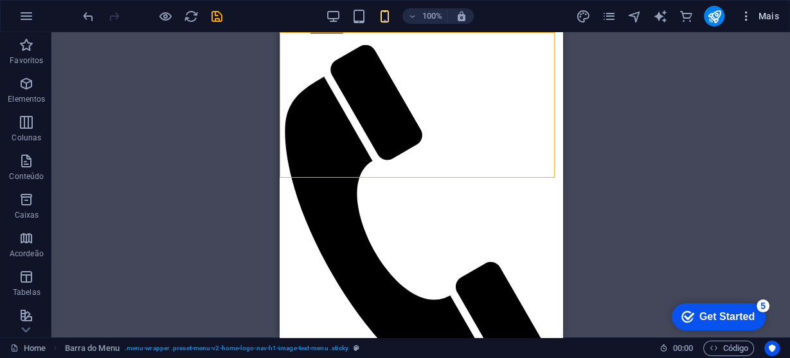
click at [769, 19] on span "Mais" at bounding box center [759, 16] width 39 height 13
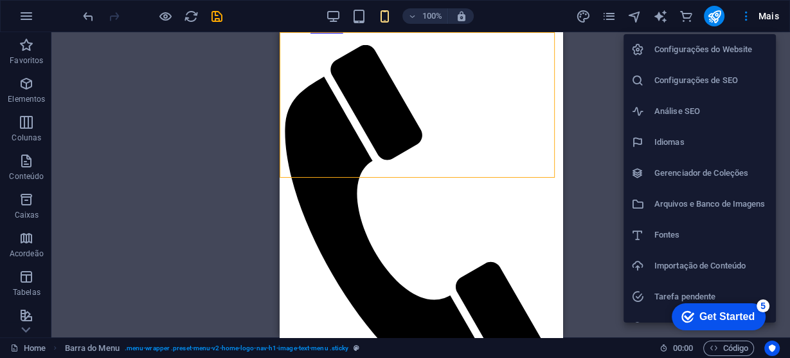
click at [8, 21] on div at bounding box center [395, 179] width 790 height 358
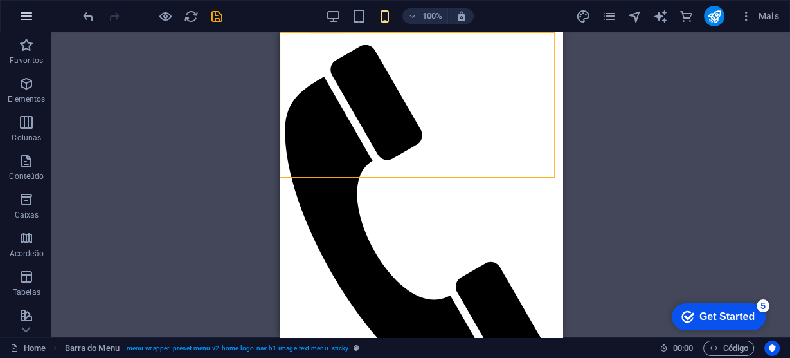
click at [24, 13] on icon "button" at bounding box center [26, 15] width 15 height 15
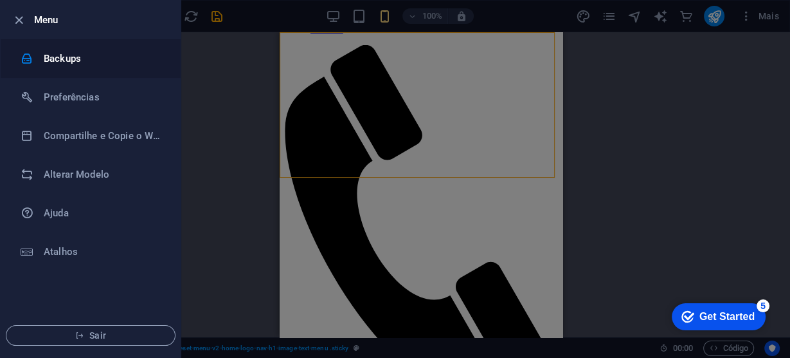
click at [62, 60] on h6 "Backups" at bounding box center [103, 58] width 119 height 15
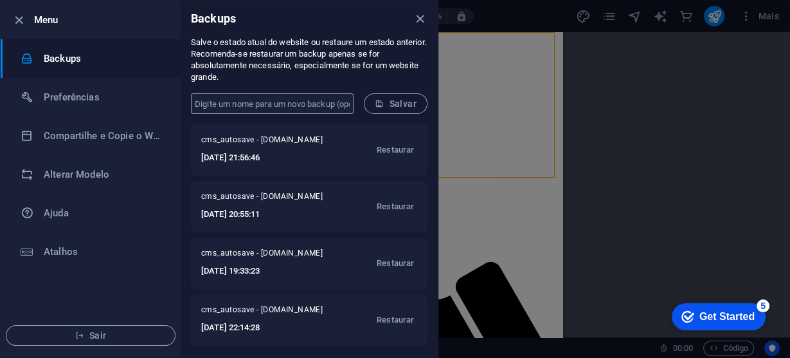
click at [320, 100] on input "text" at bounding box center [272, 103] width 163 height 21
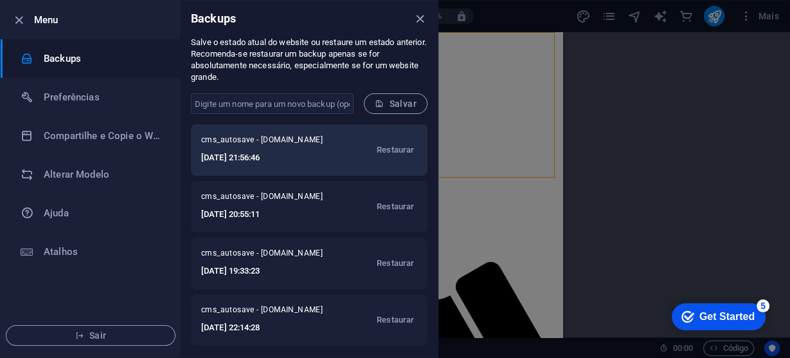
drag, startPoint x: 262, startPoint y: 161, endPoint x: 227, endPoint y: 149, distance: 36.6
click at [227, 149] on span "cms_autosave - arcoslocacoes.com.br" at bounding box center [268, 141] width 134 height 15
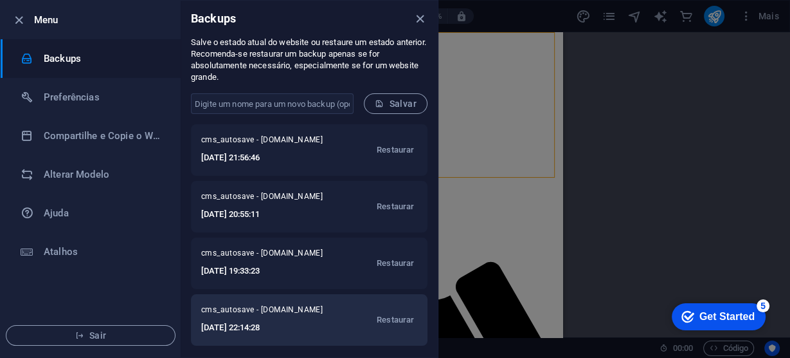
click at [274, 323] on h6 "2025-09-01 22:14:28" at bounding box center [268, 327] width 134 height 15
click at [386, 320] on span "Restaurar" at bounding box center [395, 319] width 37 height 15
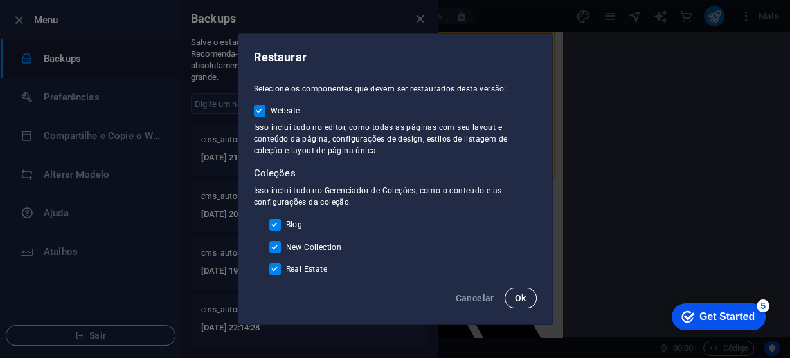
click at [526, 299] on button "Ok" at bounding box center [521, 297] width 32 height 21
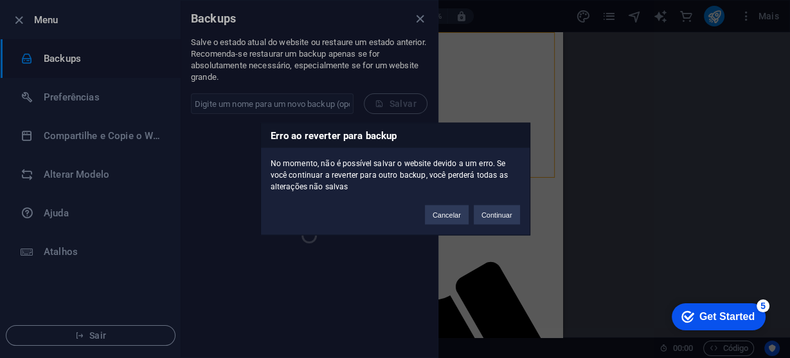
click at [499, 217] on button "Continuar" at bounding box center [497, 214] width 46 height 19
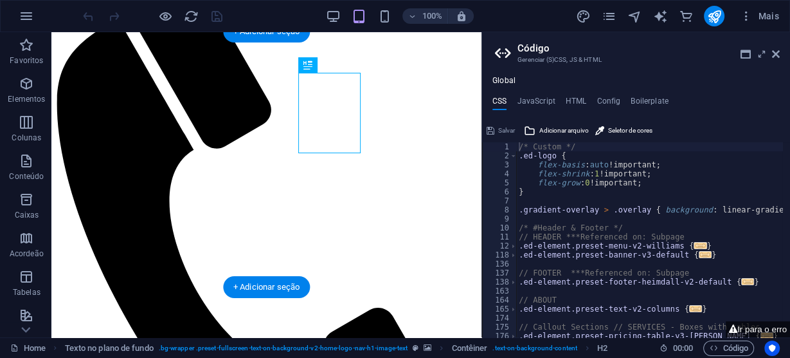
scroll to position [257, 0]
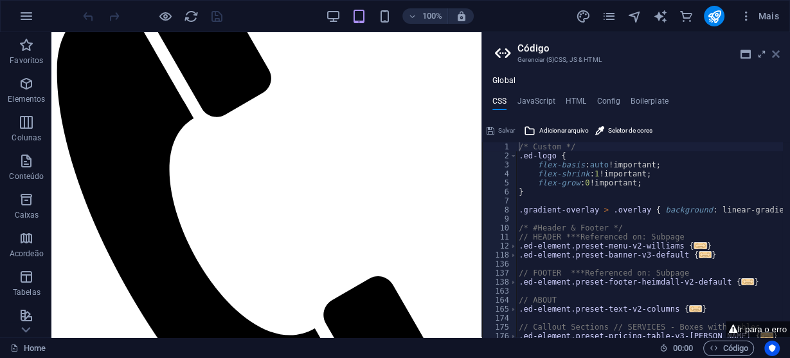
click at [777, 55] on icon at bounding box center [776, 54] width 8 height 10
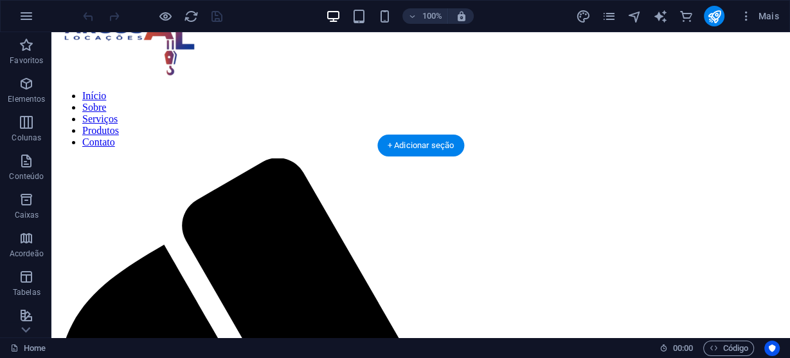
scroll to position [0, 0]
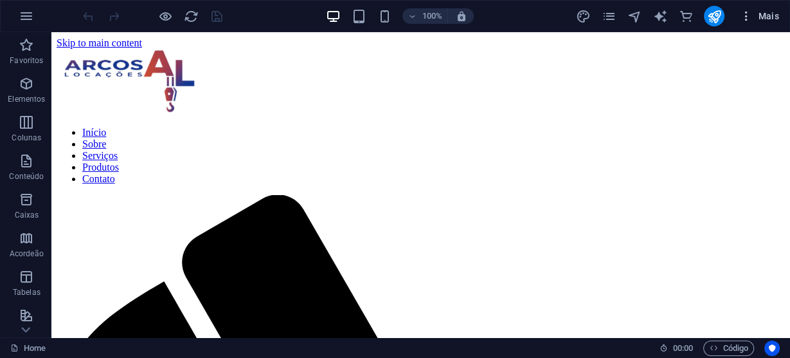
click at [772, 16] on span "Mais" at bounding box center [759, 16] width 39 height 13
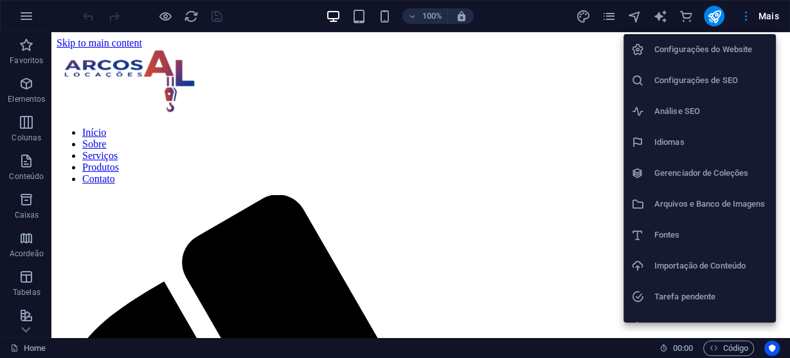
click at [27, 14] on div at bounding box center [395, 179] width 790 height 358
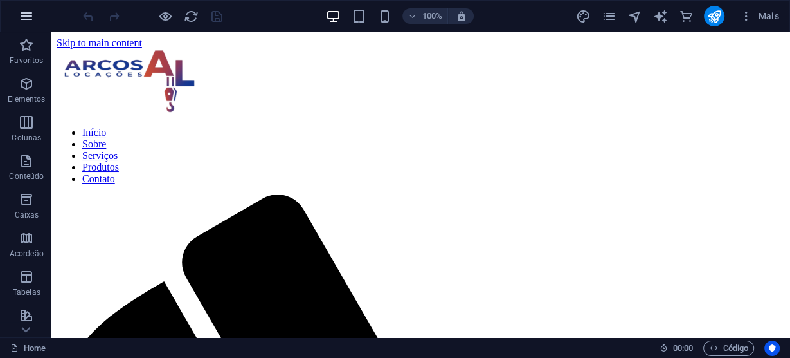
click at [26, 19] on icon "button" at bounding box center [26, 15] width 15 height 15
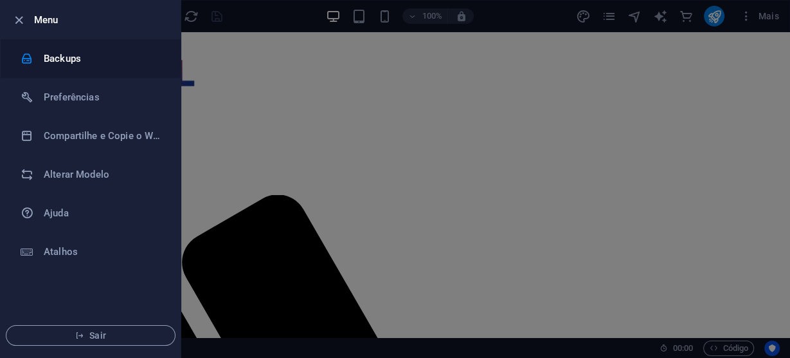
click at [64, 61] on h6 "Backups" at bounding box center [103, 58] width 119 height 15
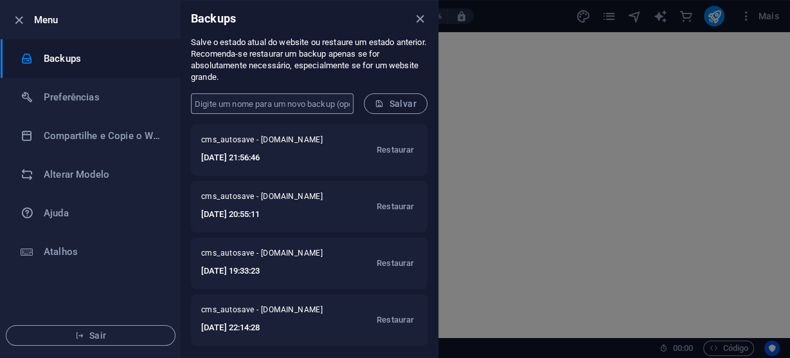
click at [274, 105] on input "text" at bounding box center [272, 103] width 163 height 21
type input "2025-09-04"
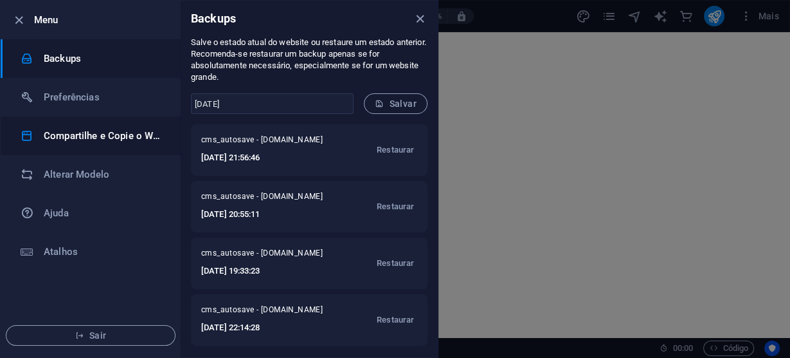
click at [88, 136] on h6 "Compartilhe e Copie o Website" at bounding box center [103, 135] width 119 height 15
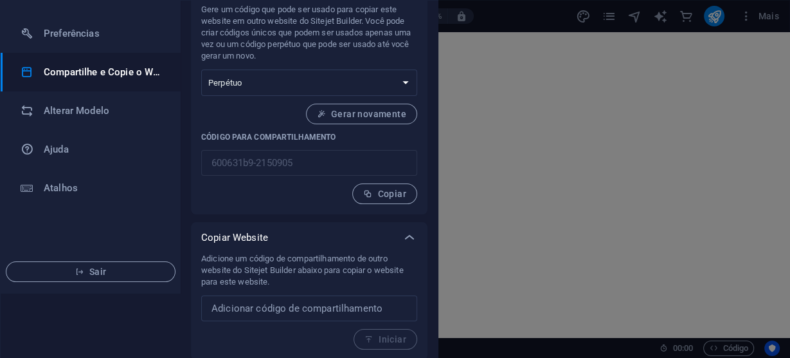
scroll to position [66, 0]
click at [381, 80] on select "Uma vez Perpétuo" at bounding box center [309, 81] width 216 height 26
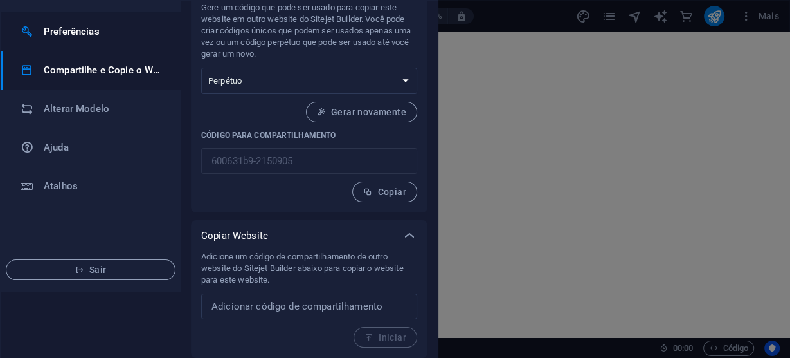
click at [42, 28] on div at bounding box center [32, 31] width 23 height 13
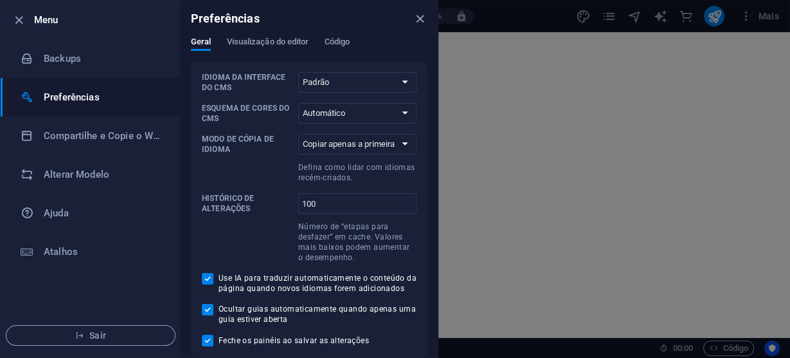
scroll to position [0, 0]
click at [104, 172] on h6 "Alterar Modelo" at bounding box center [103, 174] width 119 height 15
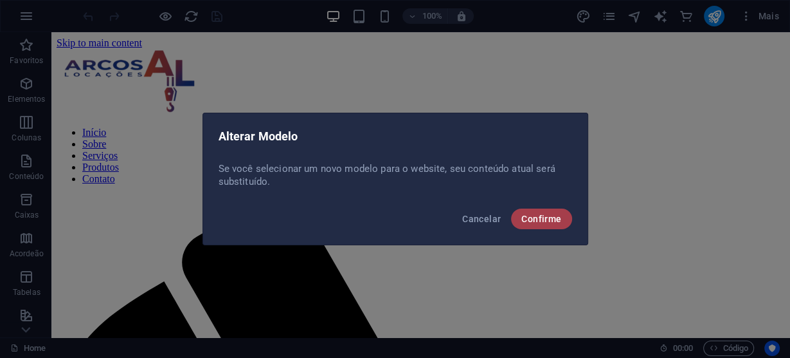
click at [540, 215] on span "Confirme" at bounding box center [542, 219] width 40 height 10
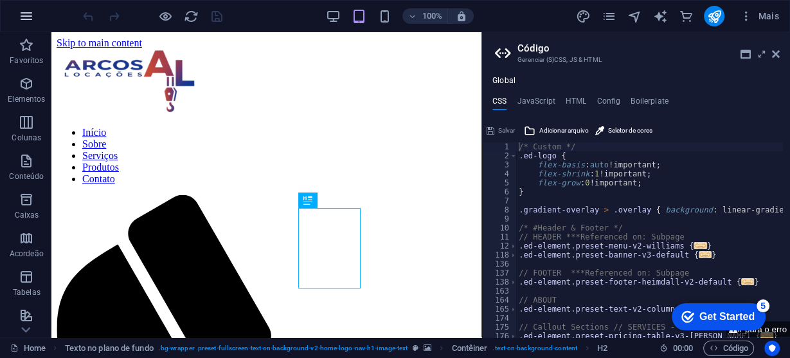
type textarea "/* Custom */"
click at [27, 15] on icon "button" at bounding box center [26, 15] width 15 height 15
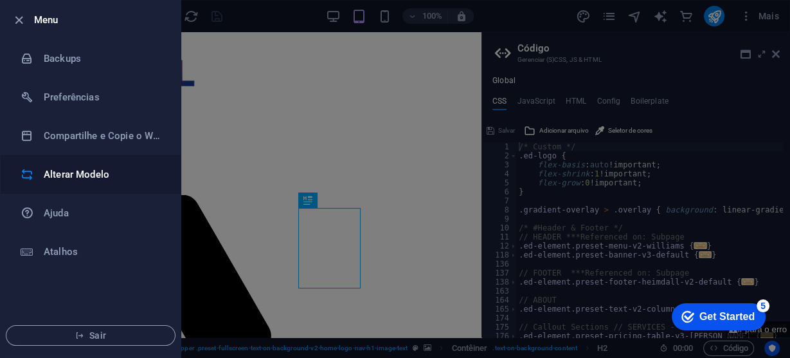
click at [80, 182] on li "Alterar Modelo" at bounding box center [91, 174] width 180 height 39
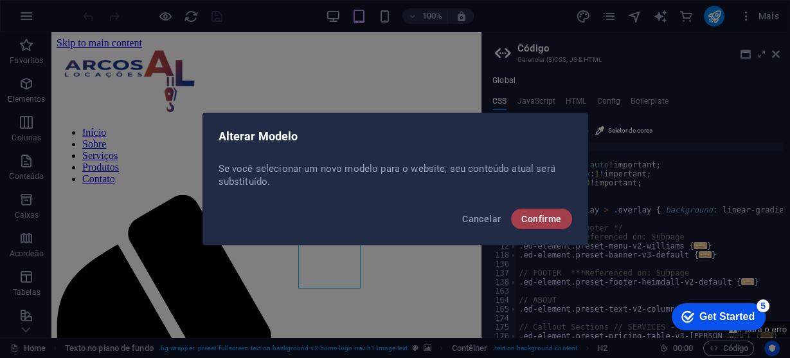
click at [544, 221] on span "Confirme" at bounding box center [542, 219] width 40 height 10
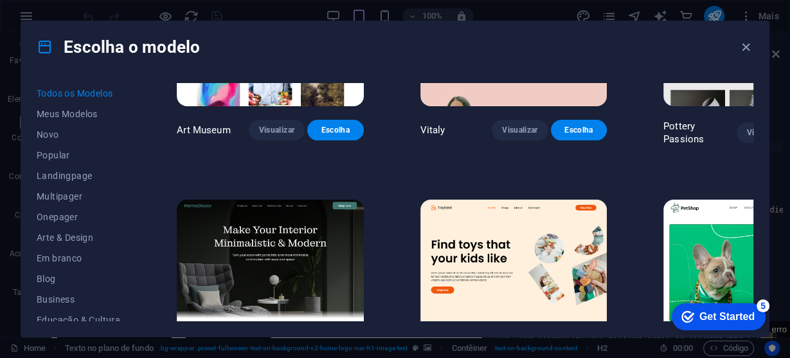
scroll to position [538, 0]
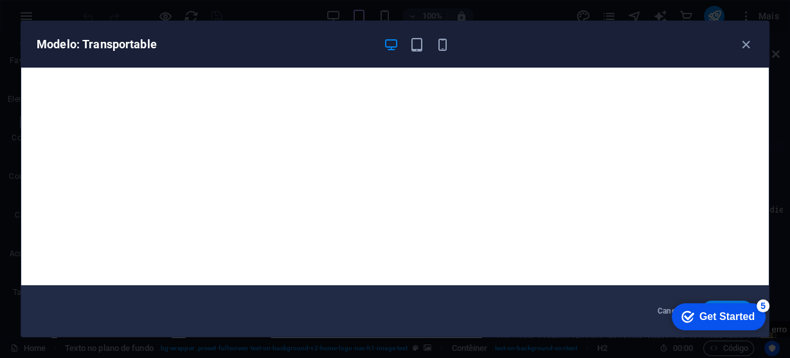
scroll to position [687, 0]
drag, startPoint x: 747, startPoint y: 43, endPoint x: 737, endPoint y: 48, distance: 11.2
click at [747, 43] on icon "button" at bounding box center [746, 44] width 15 height 15
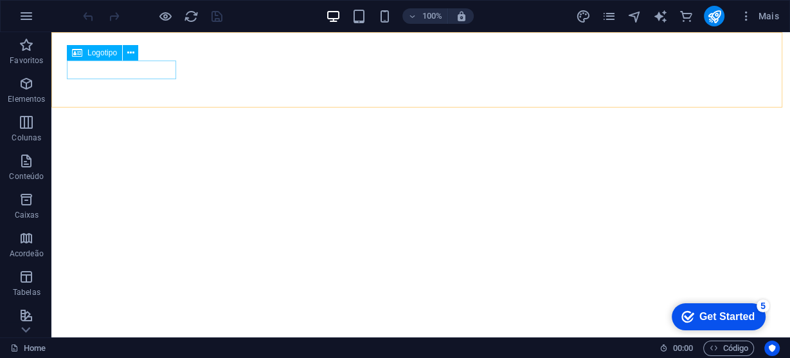
click at [112, 52] on span "Logotipo" at bounding box center [102, 53] width 30 height 8
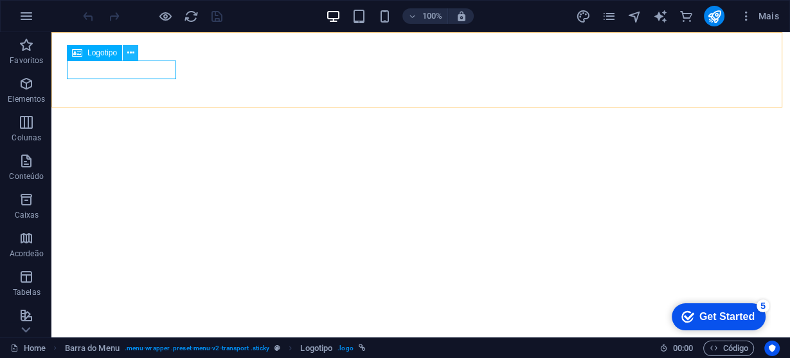
click at [131, 53] on icon at bounding box center [130, 53] width 7 height 14
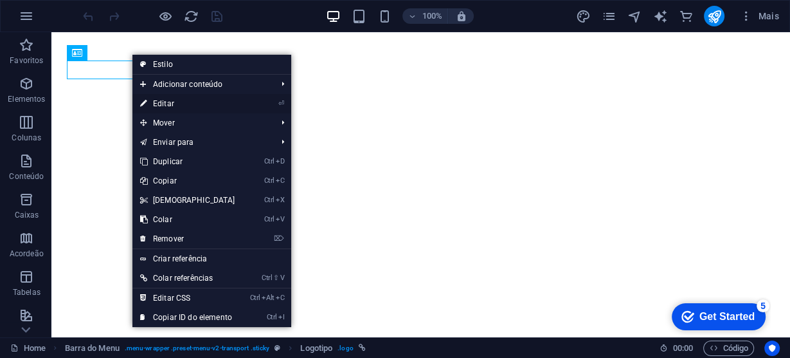
click at [170, 102] on link "⏎ Editar" at bounding box center [187, 103] width 111 height 19
select select "px"
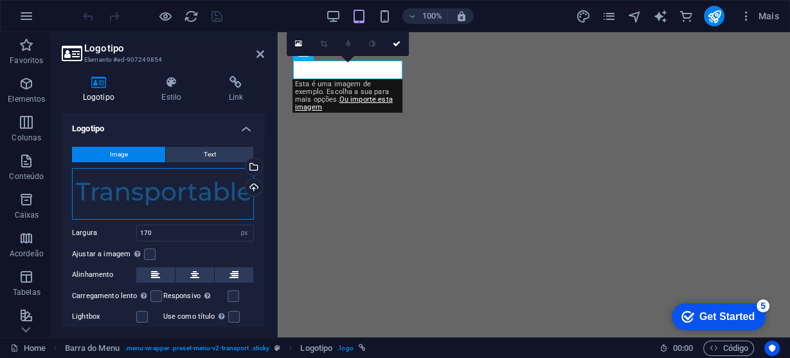
click at [192, 194] on div "Arraste os arquivos aqui, clique para escolher os arquivos ou selecione os arqu…" at bounding box center [163, 193] width 182 height 51
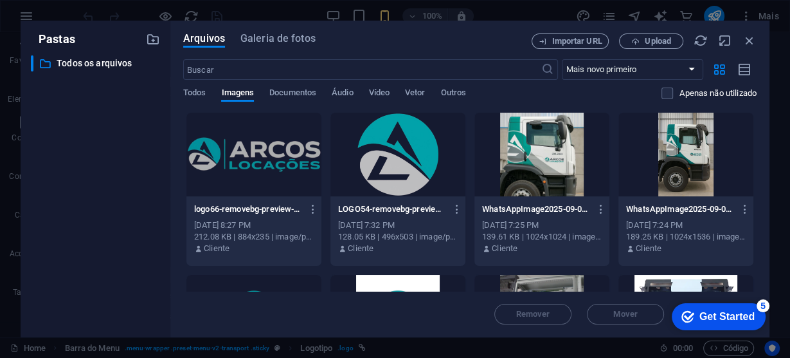
drag, startPoint x: 260, startPoint y: 158, endPoint x: 275, endPoint y: 171, distance: 20.0
click at [260, 158] on div at bounding box center [253, 155] width 135 height 84
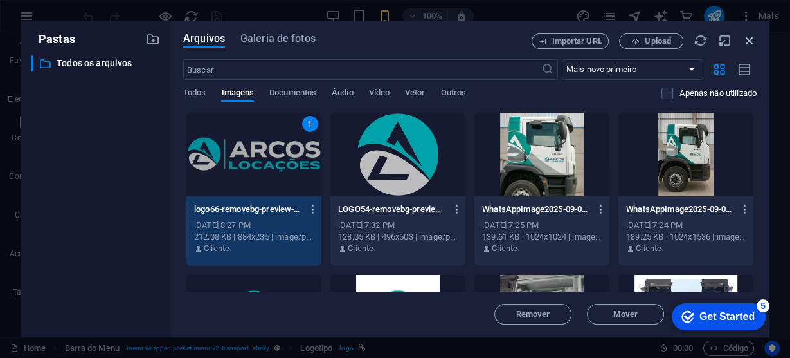
click at [756, 39] on icon "button" at bounding box center [750, 40] width 14 height 14
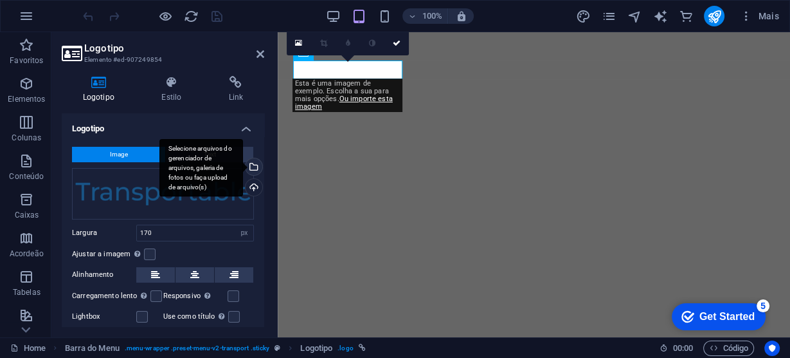
click at [259, 164] on div "Selecione arquivos do gerenciador de arquivos, galeria de fotos ou faça upload …" at bounding box center [252, 167] width 19 height 19
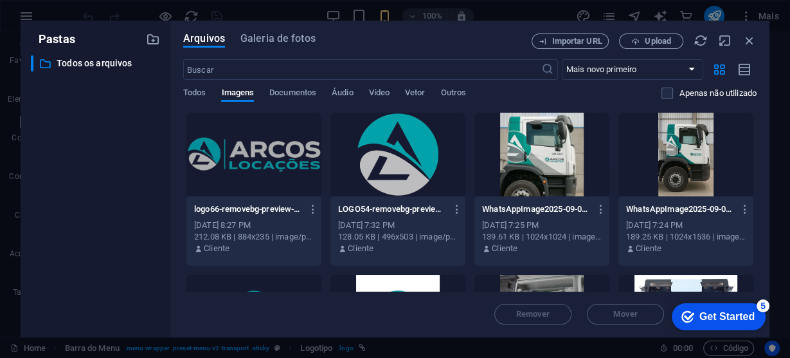
click at [266, 154] on div at bounding box center [253, 155] width 135 height 84
click at [266, 153] on div at bounding box center [253, 155] width 135 height 84
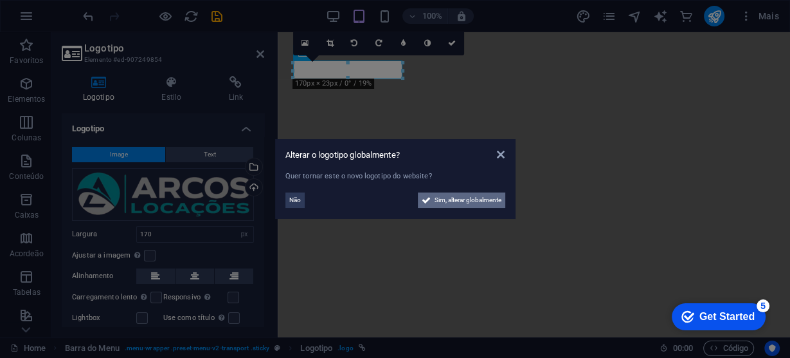
click at [466, 199] on span "Sim, alterar globalmente" at bounding box center [468, 199] width 67 height 15
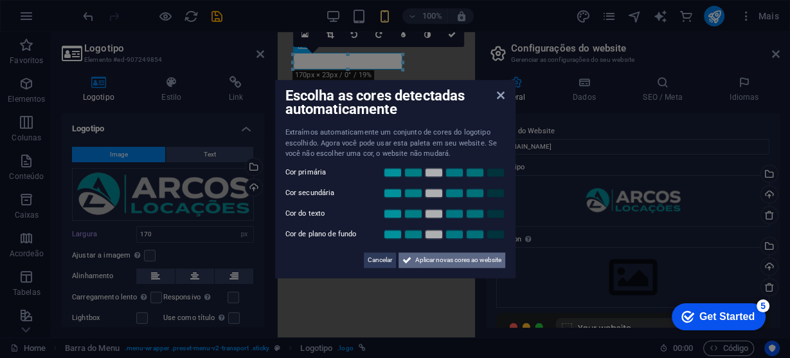
click at [460, 260] on span "Aplicar novas cores ao website" at bounding box center [458, 259] width 86 height 15
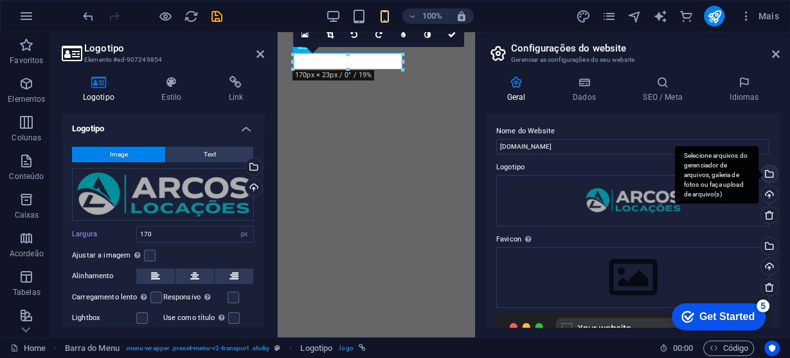
click at [768, 174] on div "Selecione arquivos do gerenciador de arquivos, galeria de fotos ou faça upload …" at bounding box center [768, 174] width 19 height 19
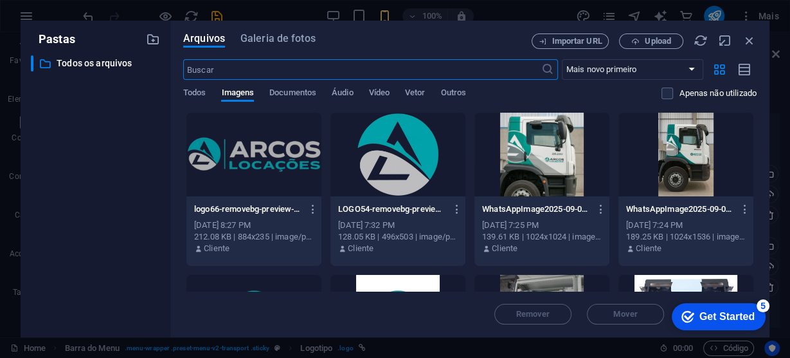
click at [284, 156] on div at bounding box center [253, 155] width 135 height 84
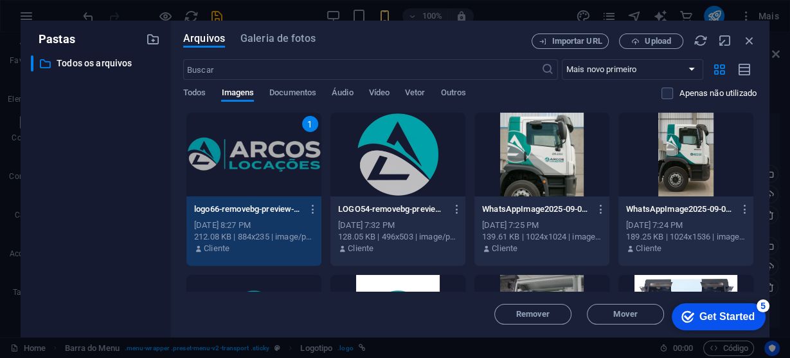
click at [284, 156] on div "1" at bounding box center [253, 155] width 135 height 84
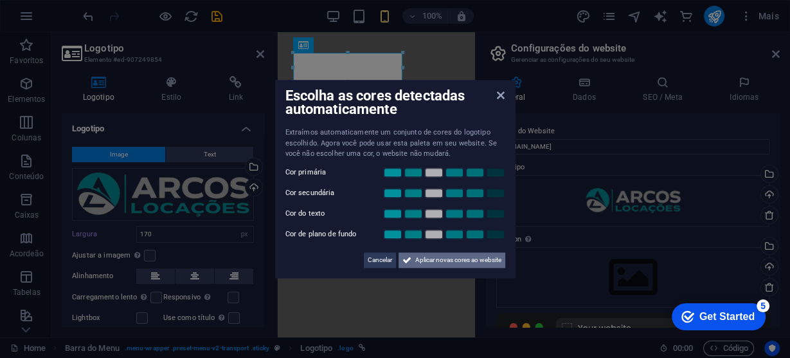
click at [446, 262] on span "Aplicar novas cores ao website" at bounding box center [458, 259] width 86 height 15
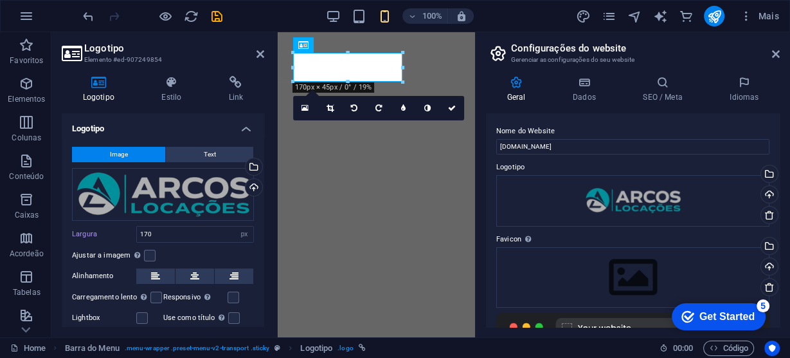
drag, startPoint x: 780, startPoint y: 51, endPoint x: 753, endPoint y: 59, distance: 28.1
click at [780, 52] on aside "Configurações do website Gerenciar as configurações do seu website Geral Dados …" at bounding box center [632, 184] width 315 height 305
click at [777, 50] on icon at bounding box center [776, 54] width 8 height 10
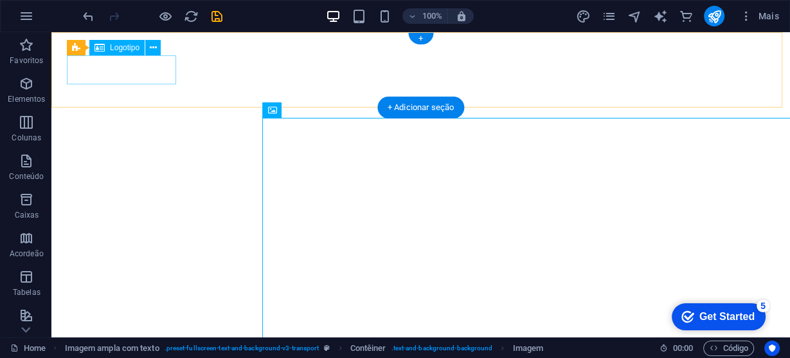
select select "px"
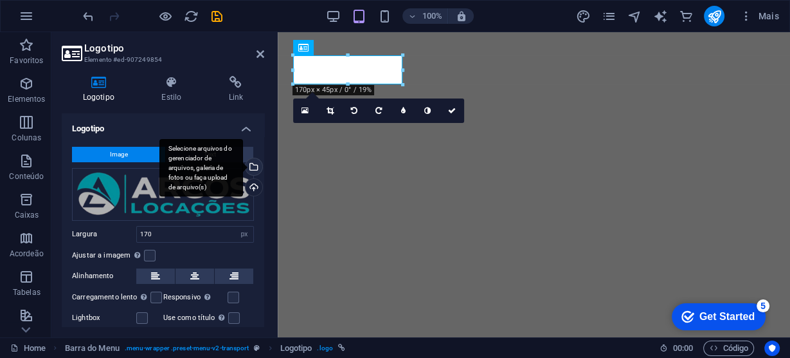
click at [252, 168] on div "Selecione arquivos do gerenciador de arquivos, galeria de fotos ou faça upload …" at bounding box center [252, 167] width 19 height 19
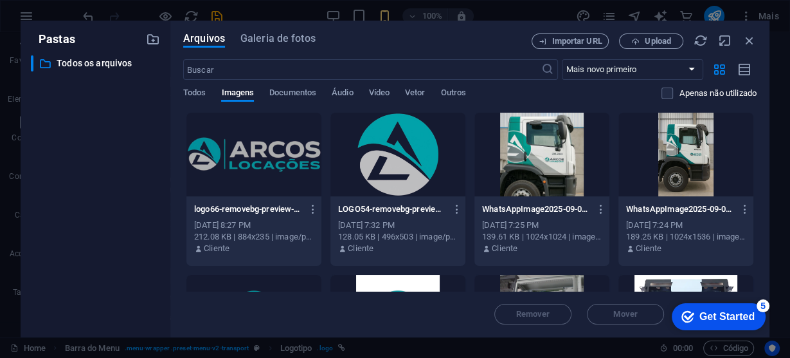
click at [275, 161] on div at bounding box center [253, 155] width 135 height 84
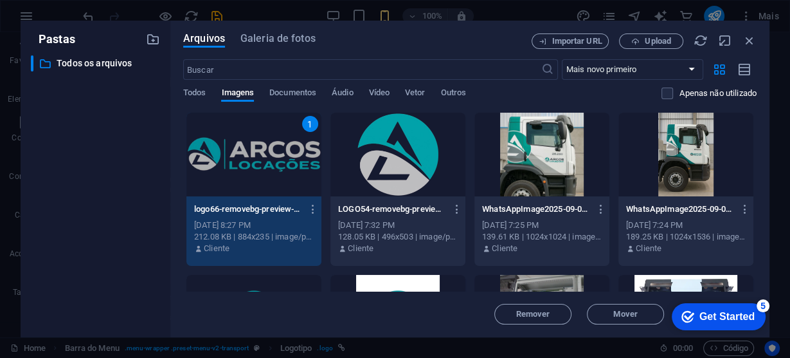
click at [275, 161] on div "1" at bounding box center [253, 155] width 135 height 84
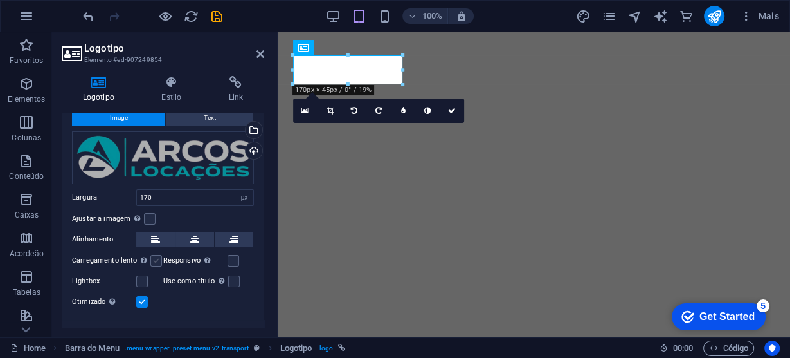
scroll to position [51, 0]
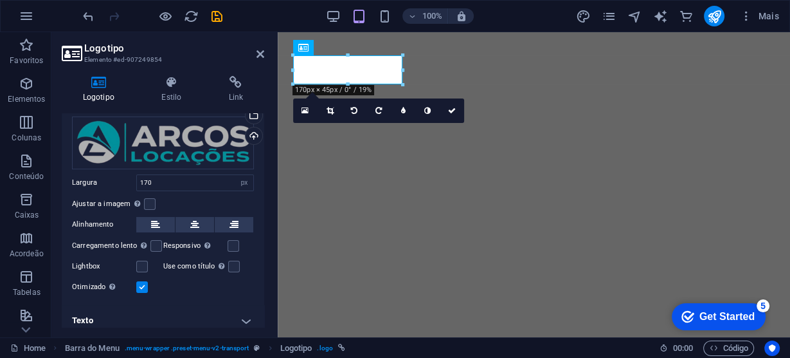
click at [253, 53] on h2 "Logotipo" at bounding box center [174, 48] width 180 height 12
click at [219, 11] on icon "save" at bounding box center [217, 16] width 15 height 15
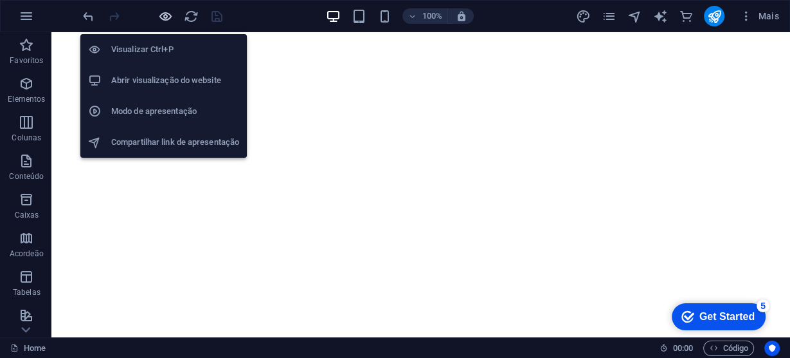
click at [170, 14] on icon "button" at bounding box center [165, 16] width 15 height 15
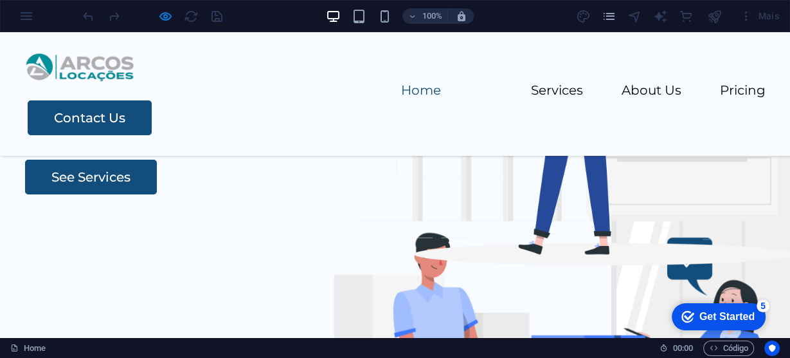
scroll to position [103, 0]
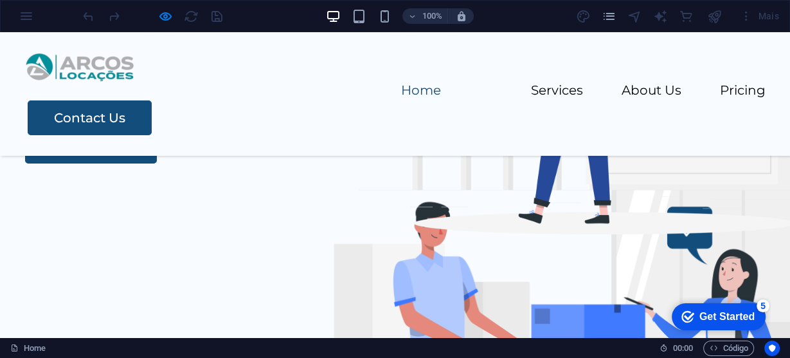
click at [193, 69] on h1 "Your Partner in Relocation" at bounding box center [403, 42] width 756 height 54
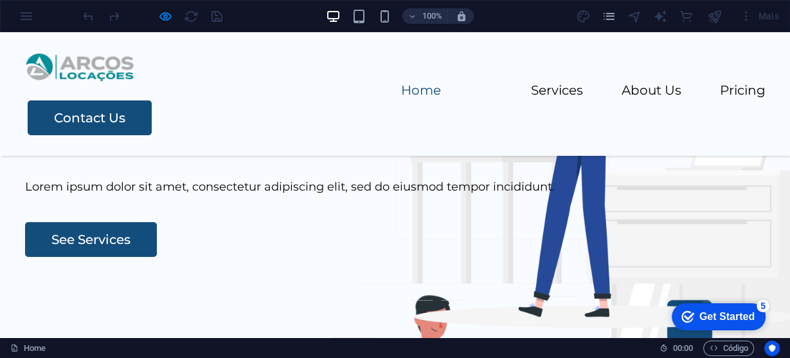
scroll to position [0, 0]
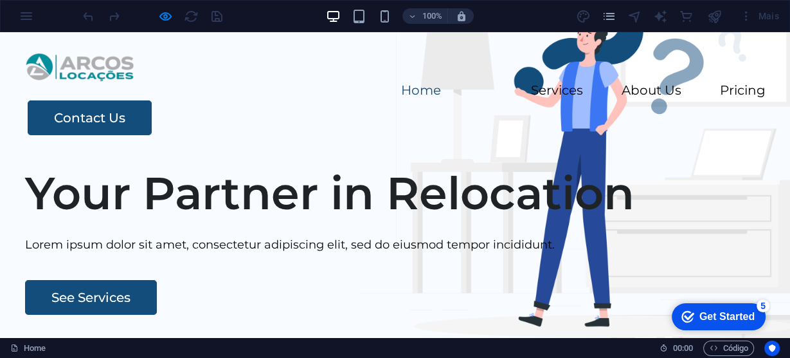
click at [401, 84] on link "Home" at bounding box center [421, 90] width 40 height 13
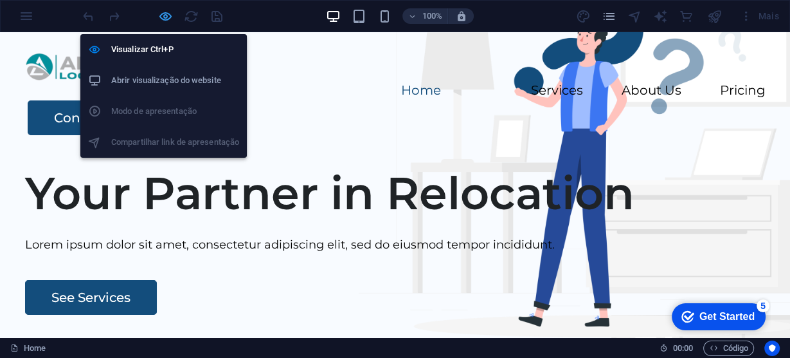
click at [158, 14] on icon "button" at bounding box center [165, 16] width 15 height 15
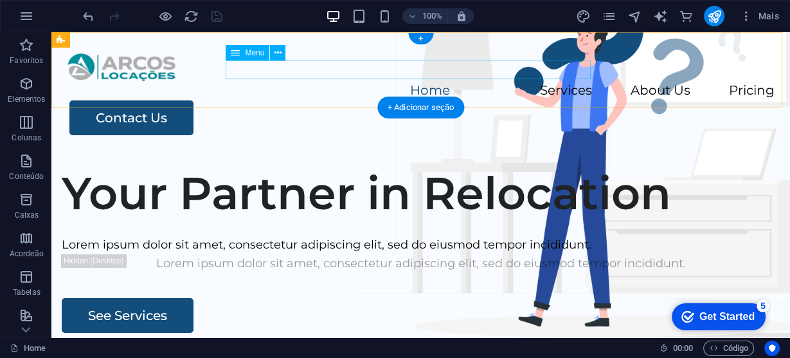
click at [383, 82] on nav "Home Services About Us Pricing" at bounding box center [421, 91] width 708 height 19
select select
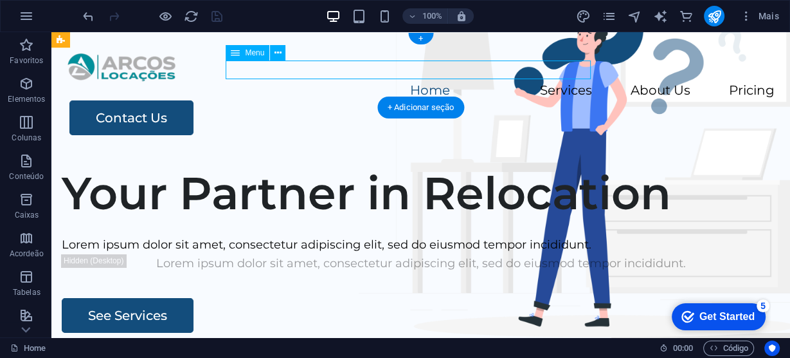
select select
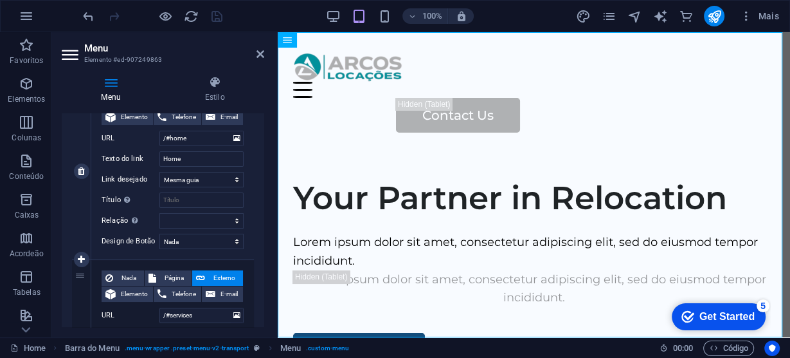
scroll to position [154, 0]
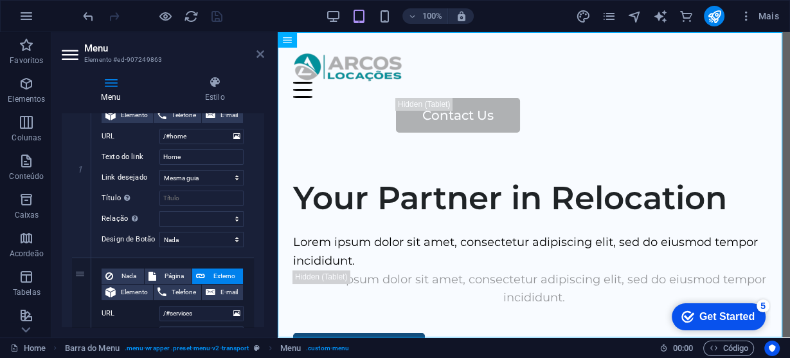
click at [260, 51] on icon at bounding box center [261, 54] width 8 height 10
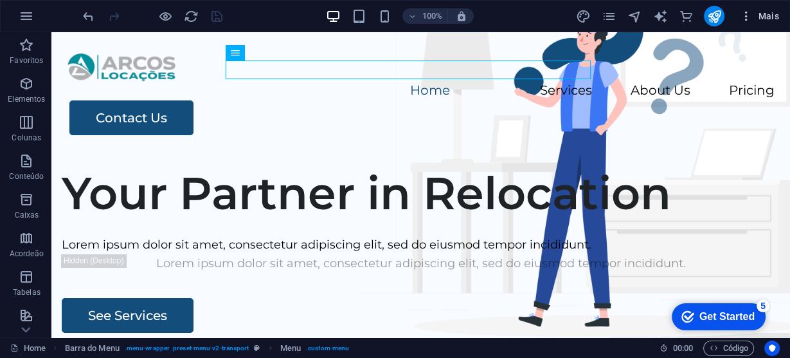
click at [762, 13] on span "Mais" at bounding box center [759, 16] width 39 height 13
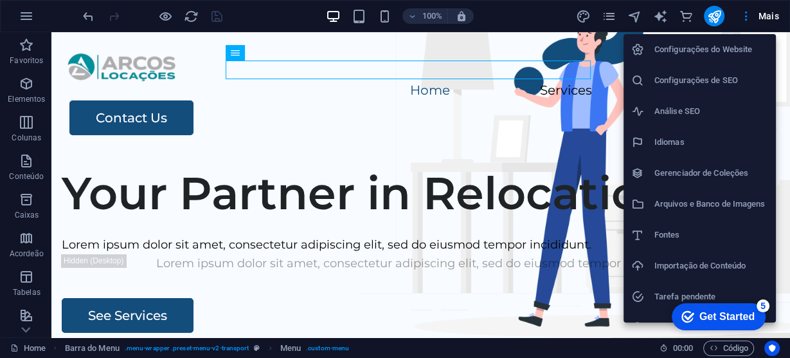
click at [671, 143] on h6 "Idiomas" at bounding box center [712, 141] width 114 height 15
select select "130"
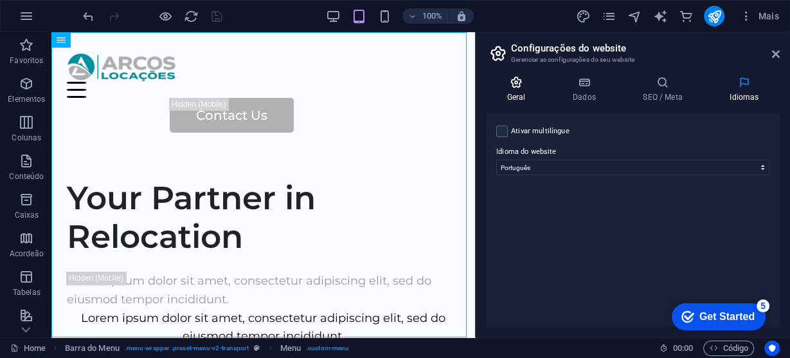
click at [513, 86] on icon at bounding box center [516, 82] width 60 height 13
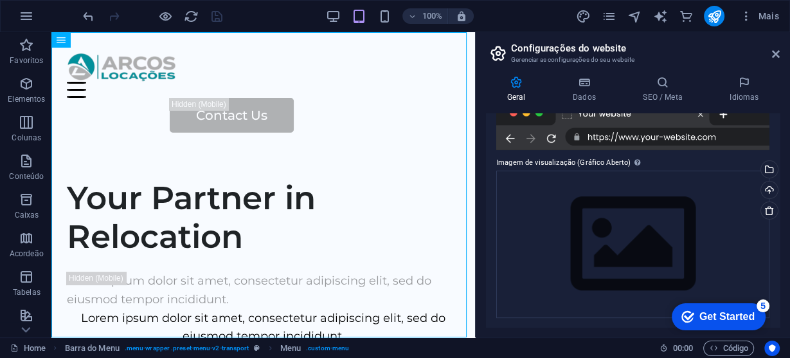
scroll to position [215, 0]
click at [775, 51] on icon at bounding box center [776, 54] width 8 height 10
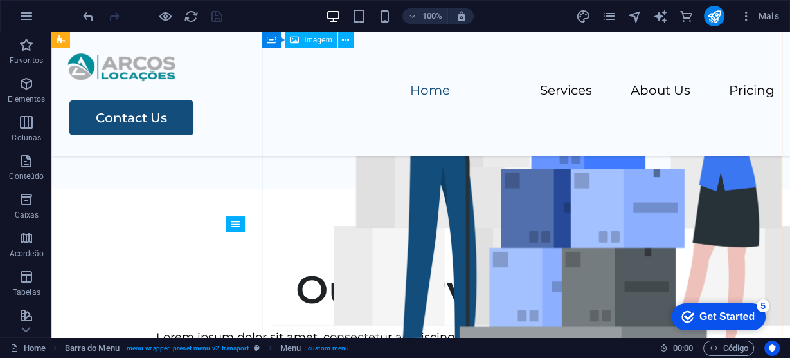
scroll to position [0, 0]
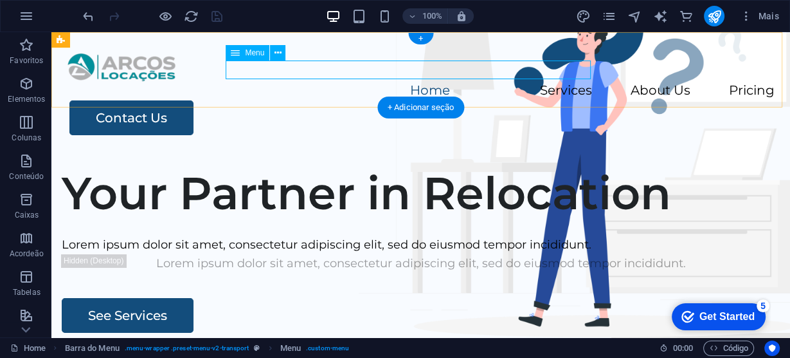
click at [387, 82] on nav "Home Services About Us Pricing" at bounding box center [421, 91] width 708 height 19
select select
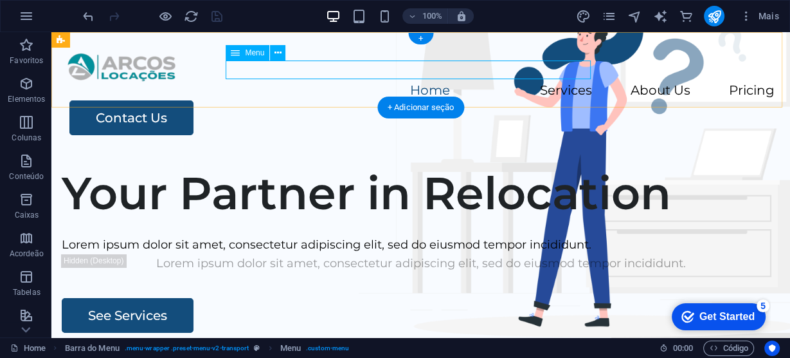
select select
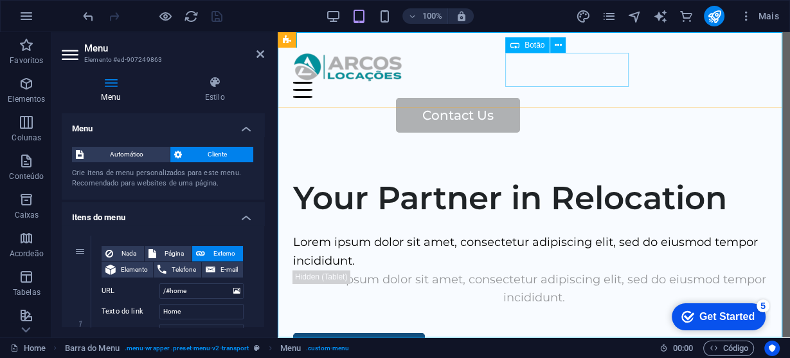
click at [601, 98] on div "Contact Us" at bounding box center [585, 115] width 379 height 35
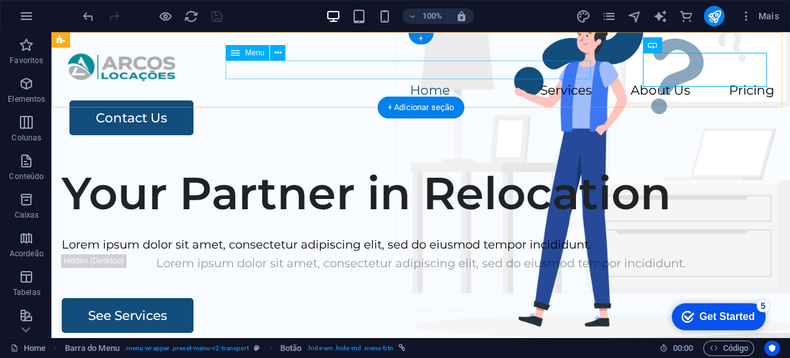
click at [377, 82] on nav "Home Services About Us Pricing" at bounding box center [421, 91] width 708 height 19
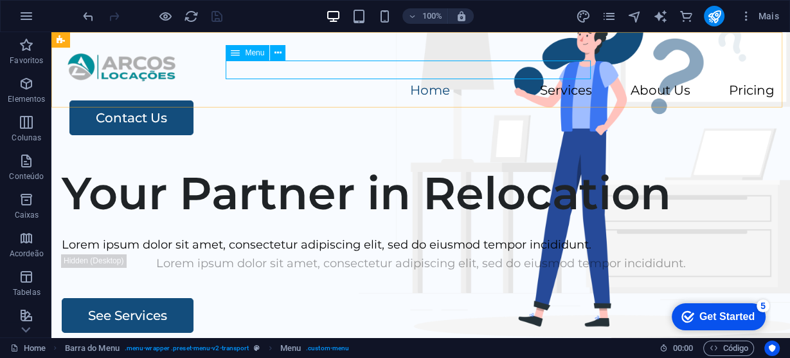
click at [266, 52] on div "Menu" at bounding box center [248, 52] width 44 height 15
click at [282, 57] on button at bounding box center [277, 52] width 15 height 15
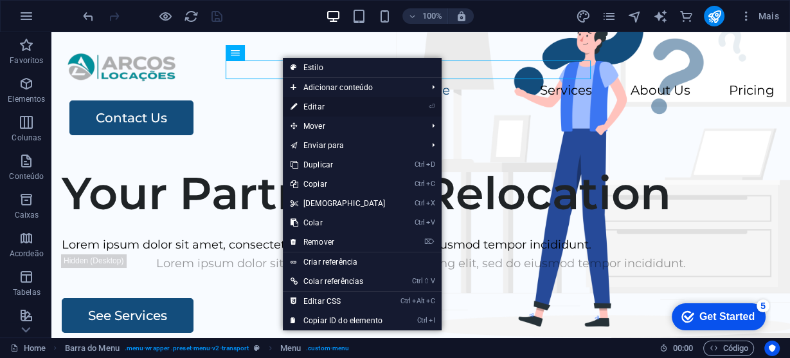
drag, startPoint x: 321, startPoint y: 103, endPoint x: 39, endPoint y: 93, distance: 281.8
click at [321, 103] on link "⏎ Editar" at bounding box center [338, 106] width 111 height 19
select select
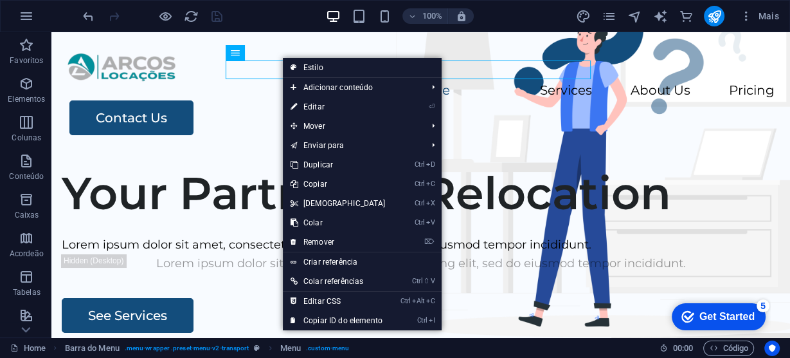
select select
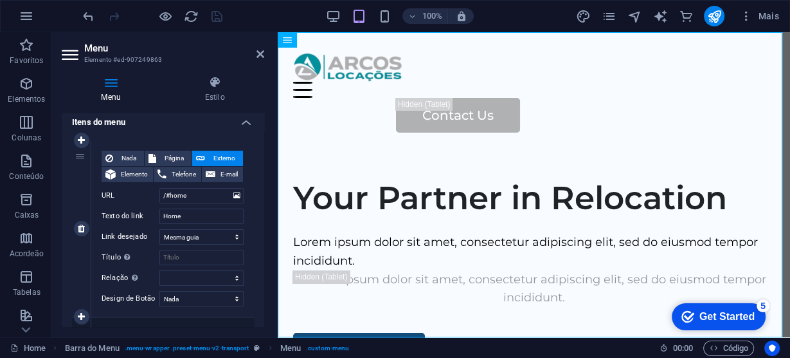
scroll to position [206, 0]
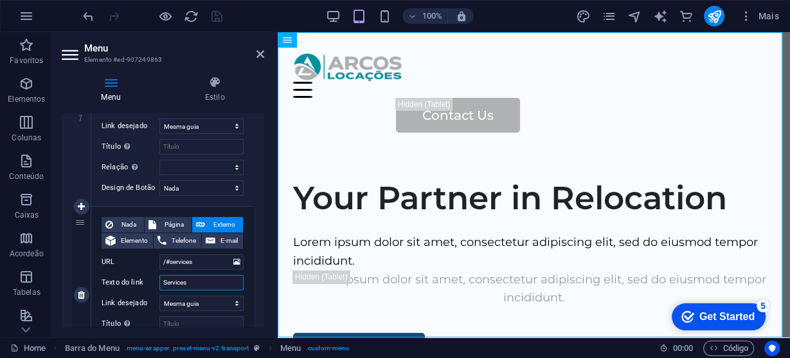
drag, startPoint x: 202, startPoint y: 278, endPoint x: 125, endPoint y: 270, distance: 77.0
click at [125, 270] on div "Nada Página Externo Elemento Telefone E-mail Página Home Legal Notice Privacy S…" at bounding box center [173, 284] width 142 height 135
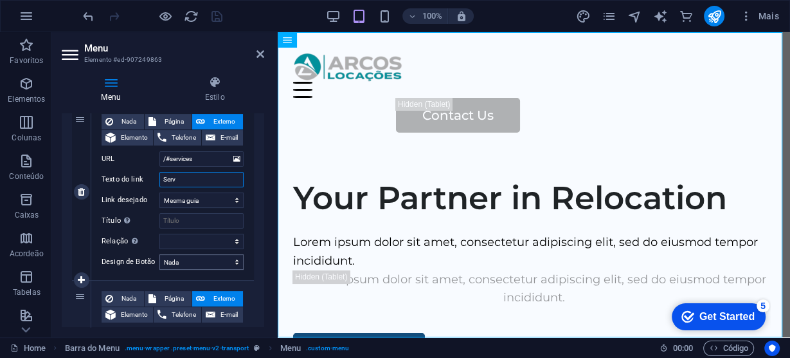
type input "Servi"
select select
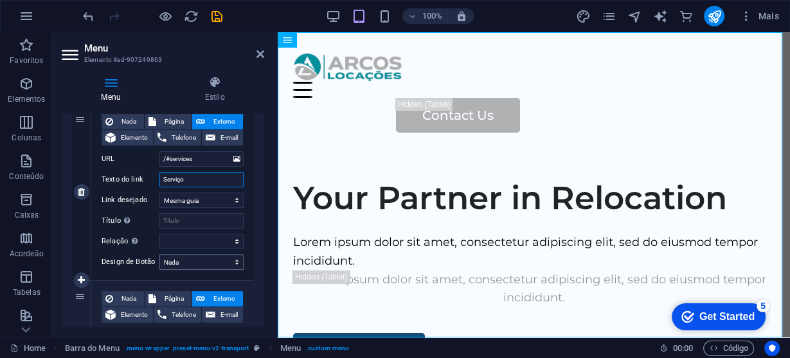
type input "Serviços"
select select
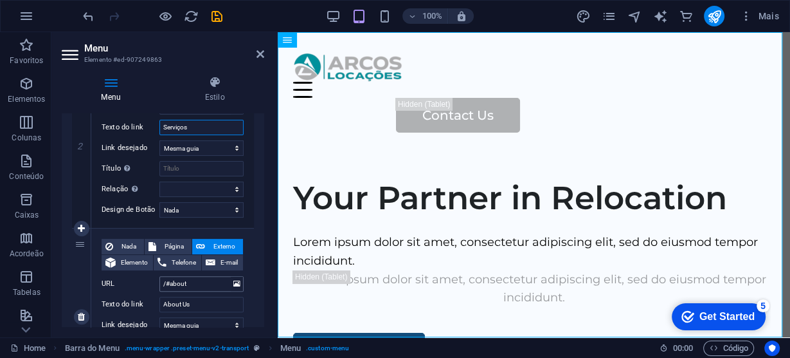
scroll to position [412, 0]
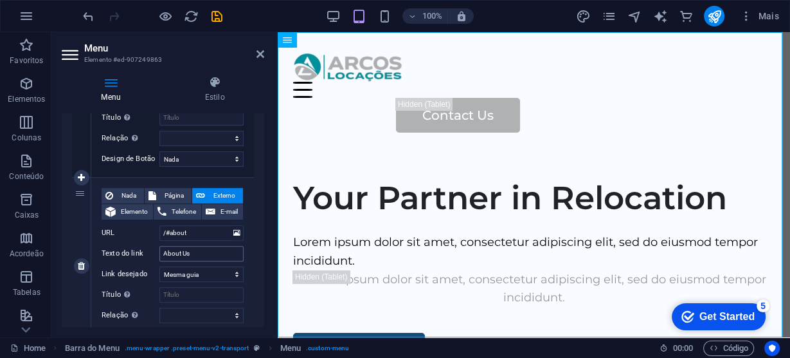
type input "Serviços"
click at [205, 250] on input "About Us" at bounding box center [201, 253] width 84 height 15
click at [218, 18] on icon "save" at bounding box center [217, 16] width 15 height 15
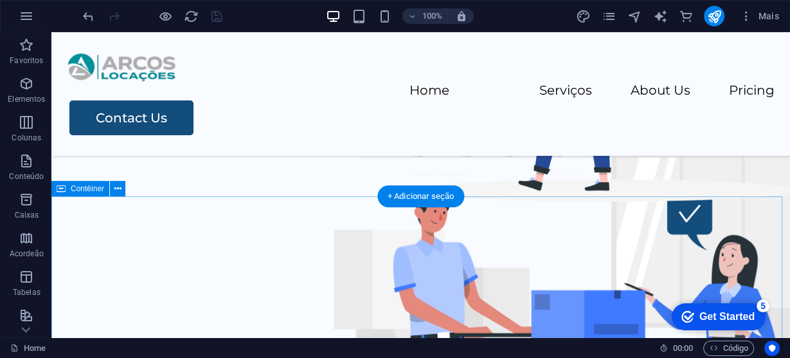
scroll to position [0, 0]
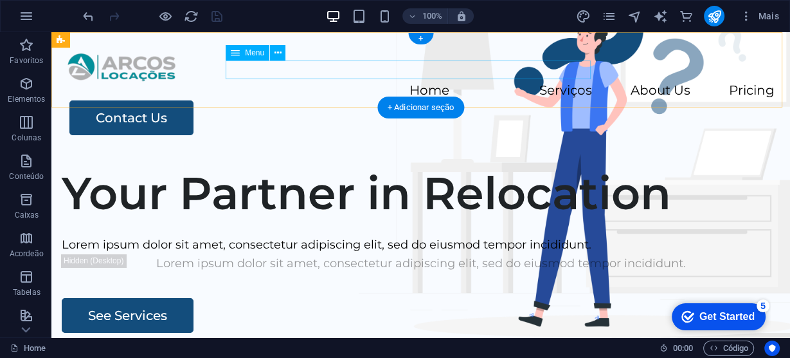
click at [377, 82] on nav "Home Serviços About Us Pricing" at bounding box center [421, 91] width 708 height 19
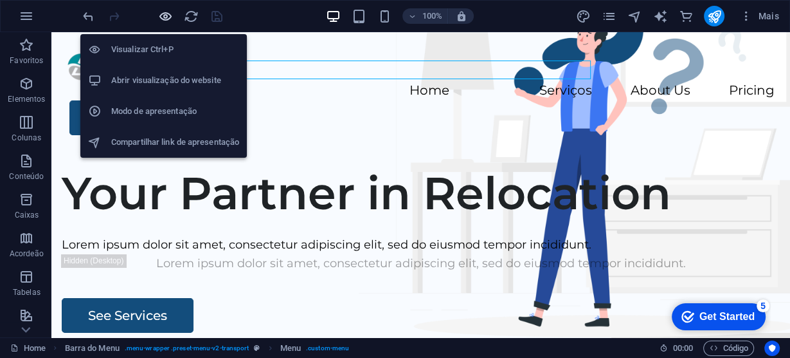
click at [163, 17] on icon "button" at bounding box center [165, 16] width 15 height 15
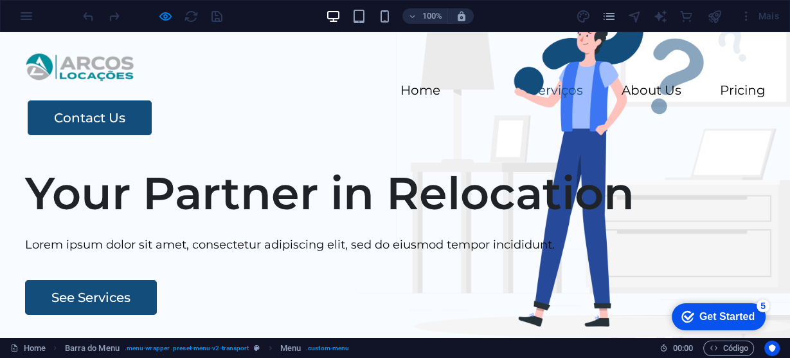
click at [531, 84] on link "Serviços" at bounding box center [557, 90] width 53 height 13
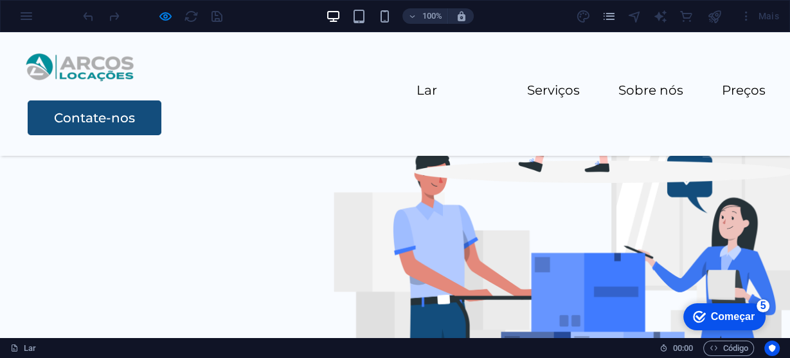
scroll to position [103, 0]
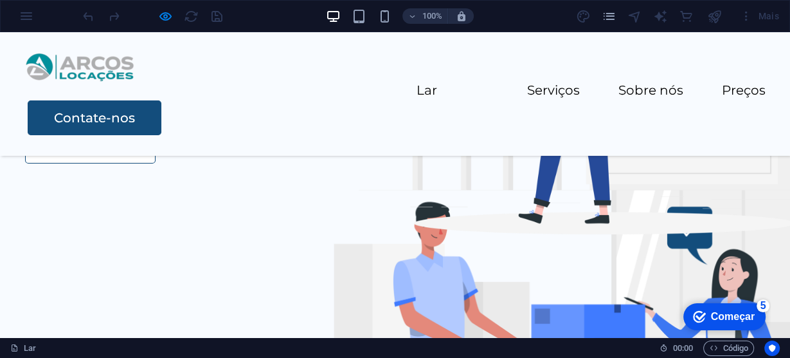
click at [105, 154] on font "Ver Serviços" at bounding box center [90, 145] width 78 height 15
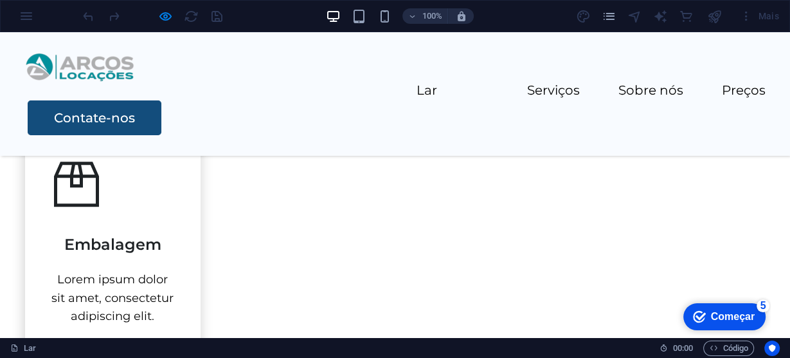
scroll to position [674, 0]
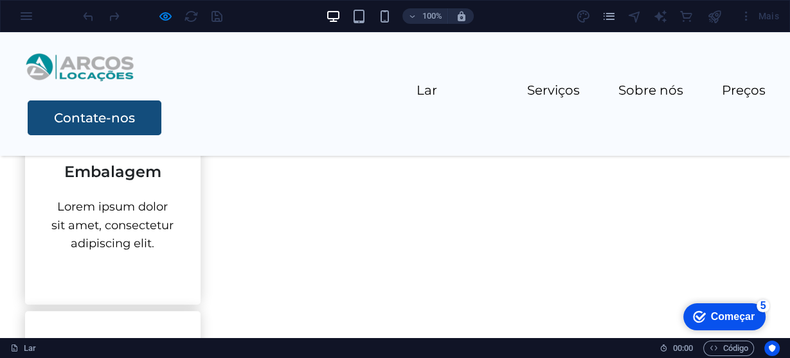
click at [134, 181] on font "Embalagem" at bounding box center [112, 171] width 97 height 19
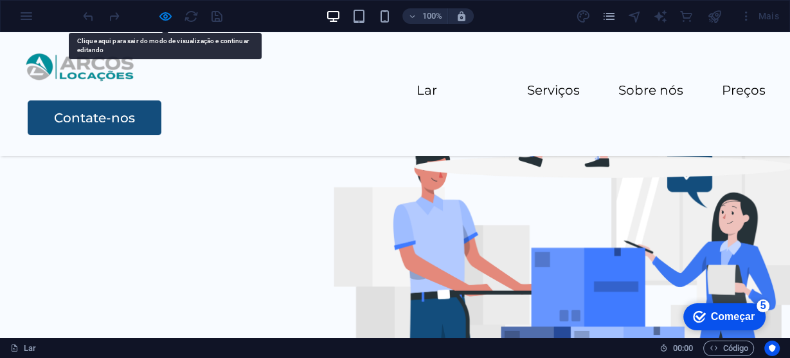
scroll to position [0, 0]
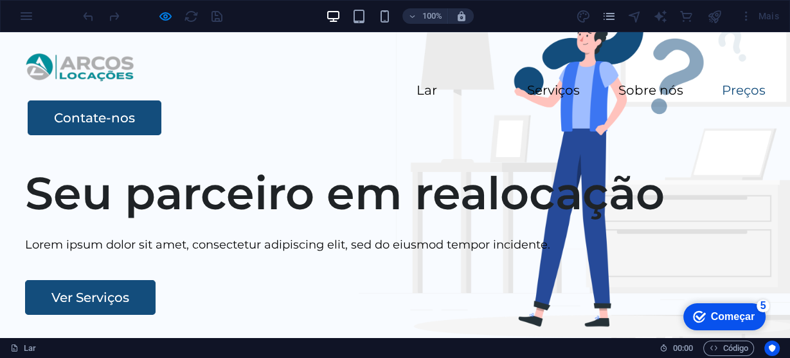
click at [722, 82] on font "Preços" at bounding box center [744, 89] width 44 height 15
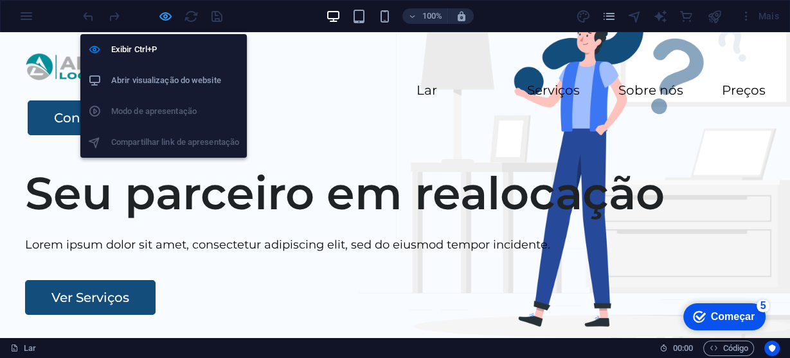
drag, startPoint x: 163, startPoint y: 14, endPoint x: 170, endPoint y: 20, distance: 9.1
click at [163, 15] on icon "button" at bounding box center [165, 16] width 15 height 15
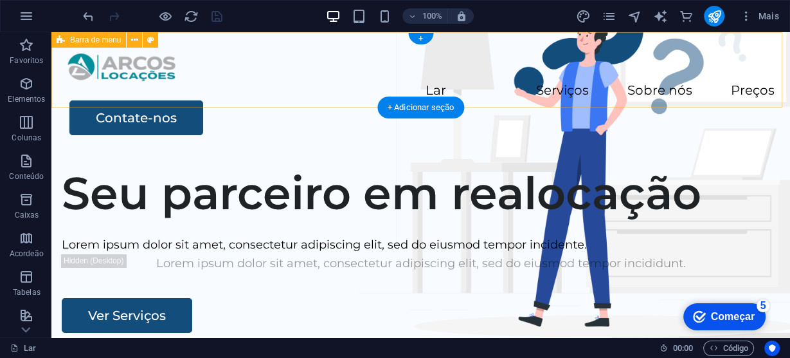
click at [540, 90] on div "Lar Serviços Sobre nós Preços Contate-nos" at bounding box center [420, 93] width 739 height 123
select select "header"
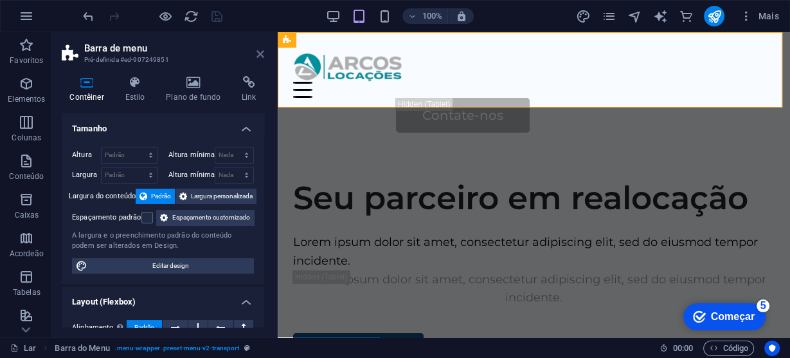
click at [257, 55] on icon at bounding box center [261, 54] width 8 height 10
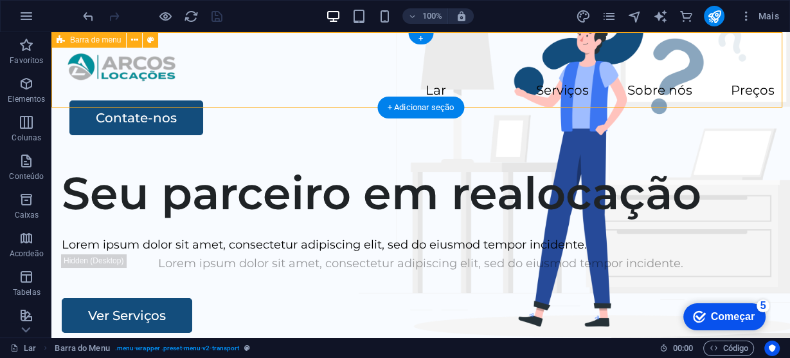
click at [593, 67] on div "Lar Serviços Sobre nós Preços Contate-nos" at bounding box center [420, 93] width 739 height 123
select select "header"
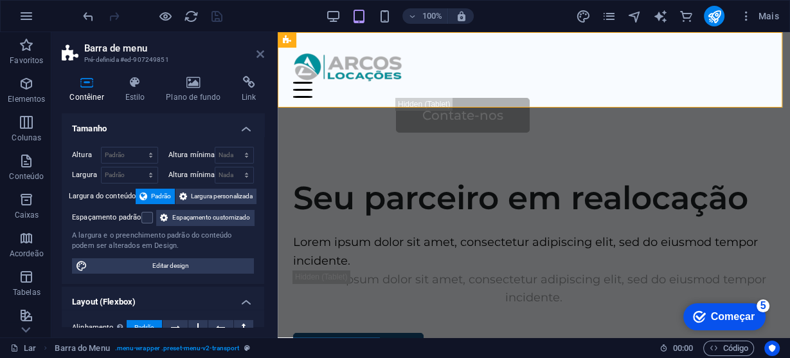
click at [257, 53] on icon at bounding box center [261, 54] width 8 height 10
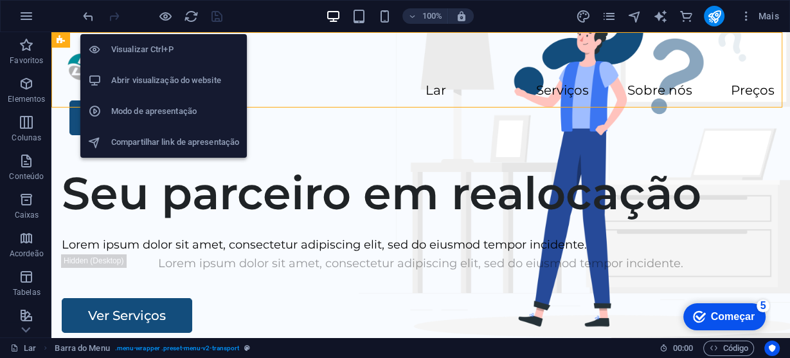
click at [163, 17] on icon "button" at bounding box center [165, 16] width 15 height 15
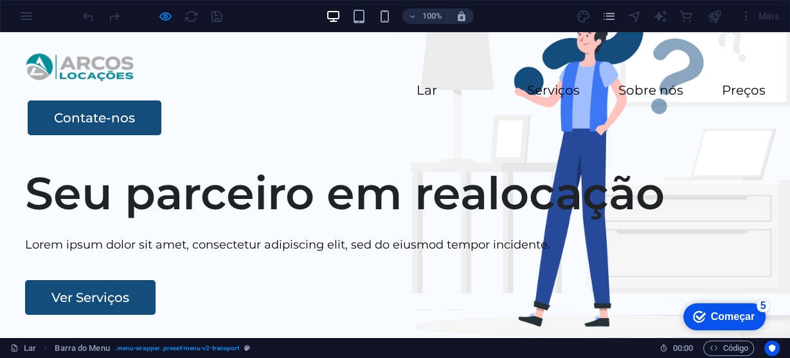
drag, startPoint x: 704, startPoint y: 78, endPoint x: 605, endPoint y: 122, distance: 108.5
click at [161, 100] on link "Contate-nos" at bounding box center [95, 117] width 134 height 35
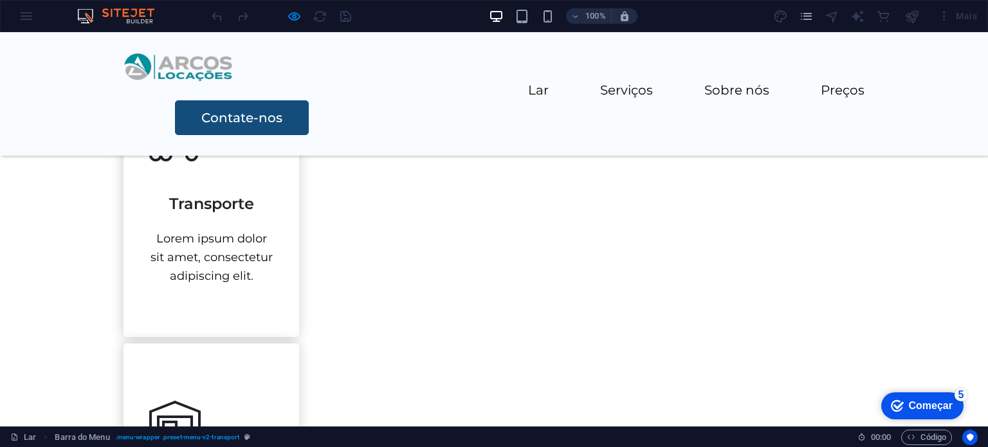
scroll to position [836, 0]
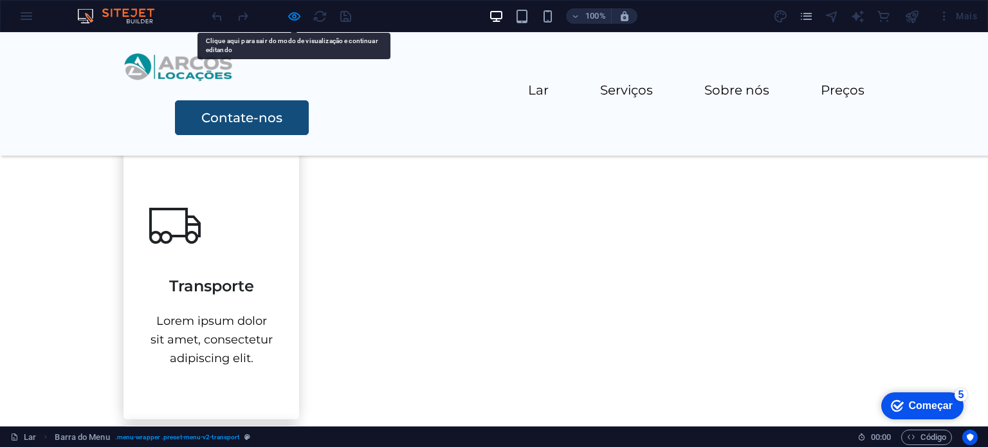
drag, startPoint x: 242, startPoint y: 225, endPoint x: 113, endPoint y: 275, distance: 138.1
click at [283, 214] on div "Nossos Serviços Lorem ipsum dolor sit amet, consectetur adipiscing elit, sed do…" at bounding box center [494, 369] width 988 height 1361
drag, startPoint x: 283, startPoint y: 214, endPoint x: 268, endPoint y: 172, distance: 44.0
click at [284, 214] on div "Nossos Serviços Lorem ipsum dolor sit amet, consectetur adipiscing elit, sed do…" at bounding box center [494, 369] width 988 height 1361
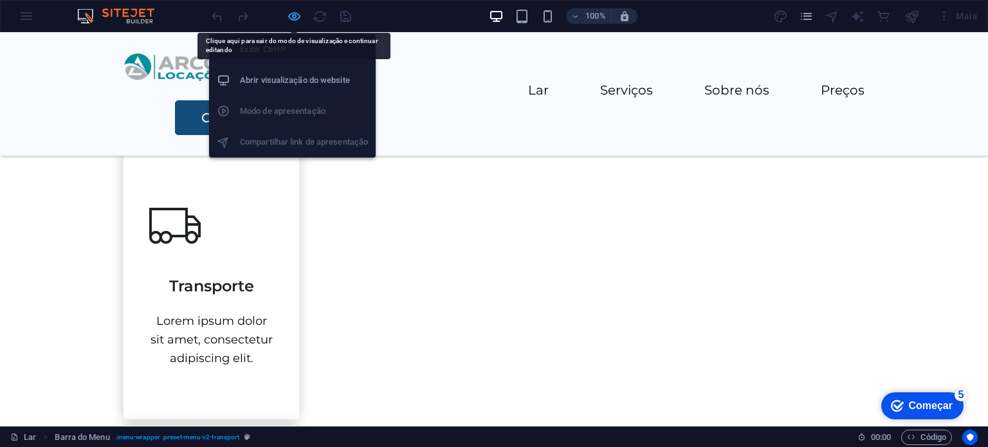
click at [296, 25] on div "Exibir Ctrl+P Abrir visualização do website Modo de apresentação Compartilhar l…" at bounding box center [292, 91] width 167 height 134
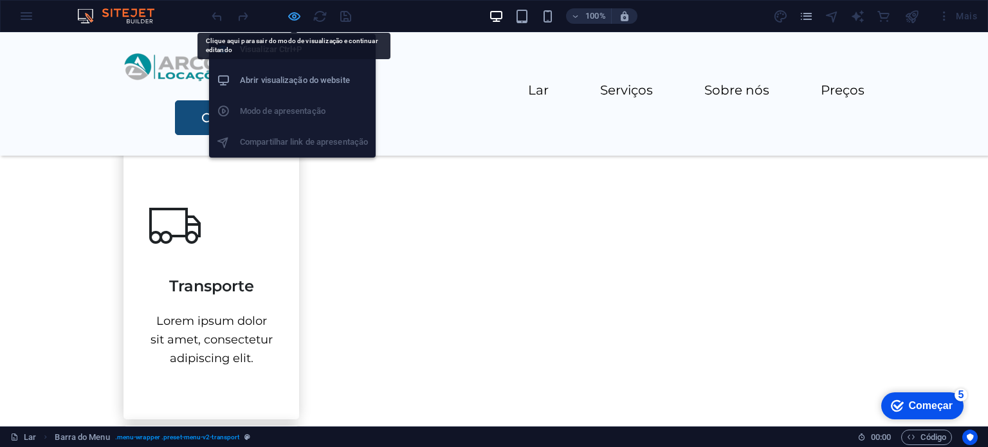
click at [291, 19] on icon "button" at bounding box center [294, 16] width 15 height 15
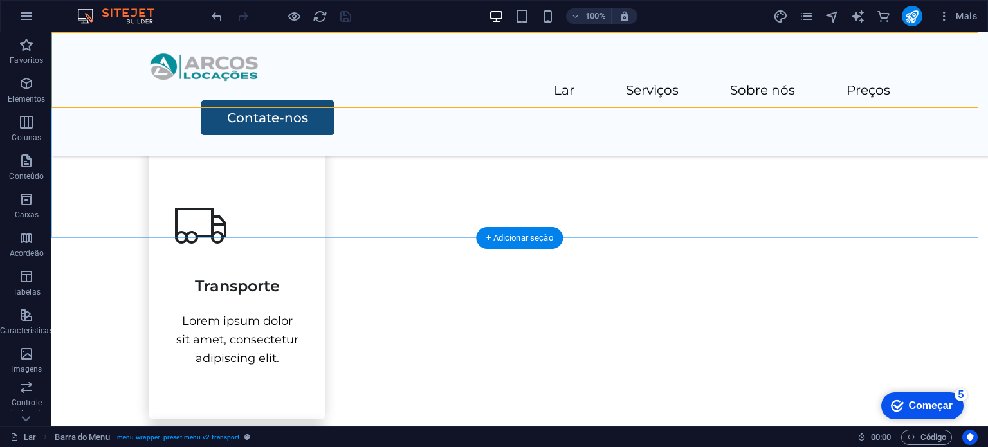
click at [550, 234] on font "+ Adicionar seção" at bounding box center [519, 238] width 66 height 10
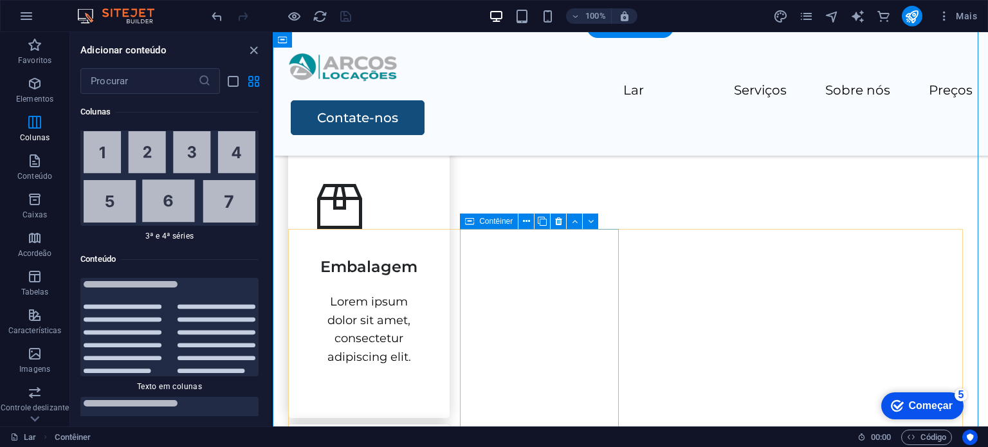
scroll to position [450, 0]
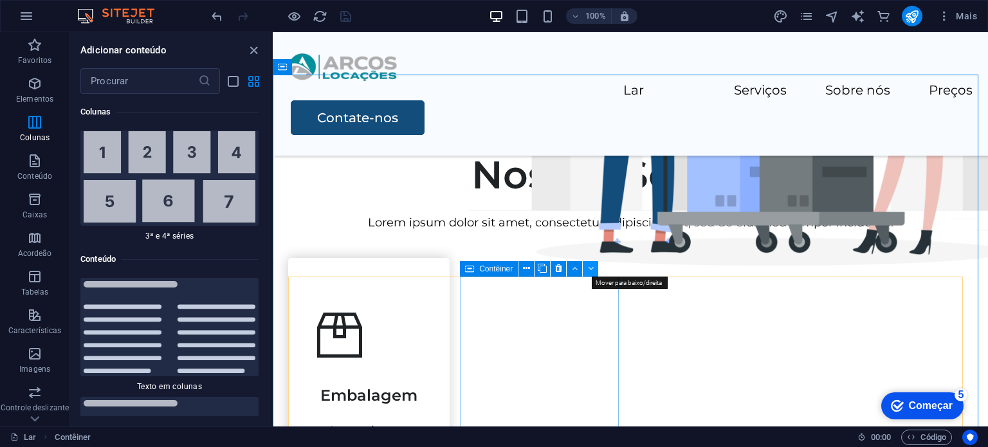
click at [590, 271] on icon at bounding box center [591, 269] width 6 height 14
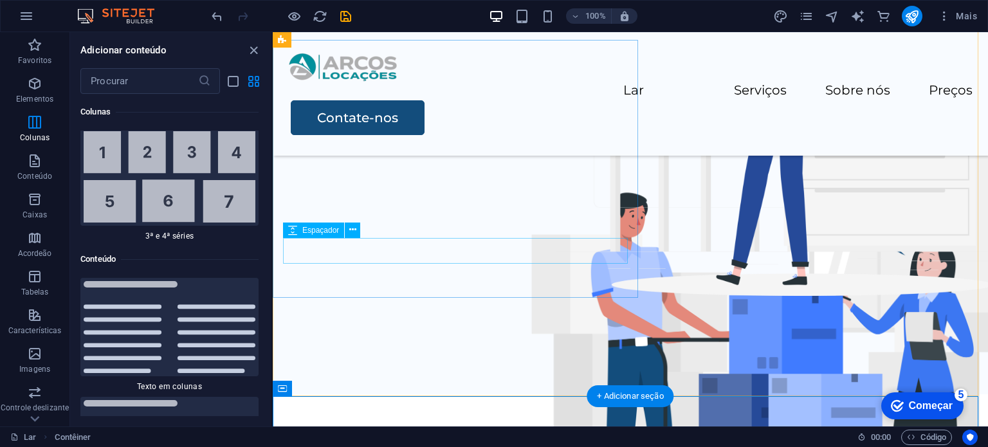
scroll to position [129, 0]
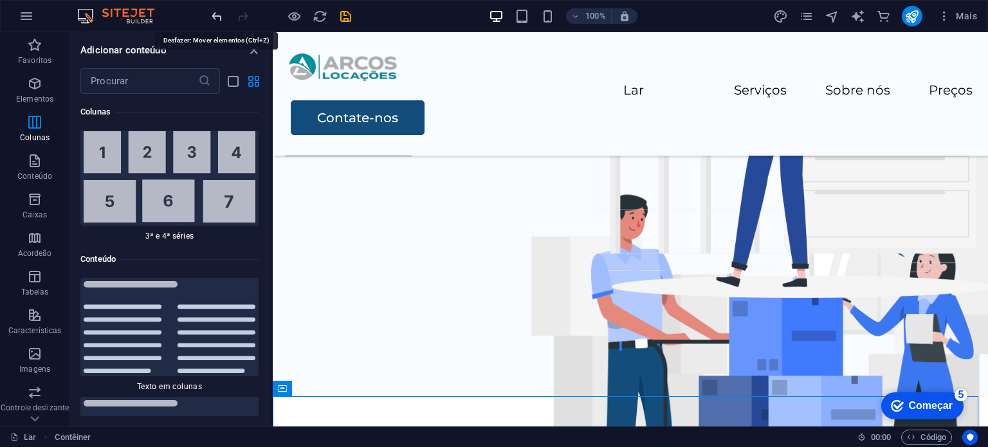
click at [222, 17] on icon "desfazer" at bounding box center [217, 16] width 15 height 15
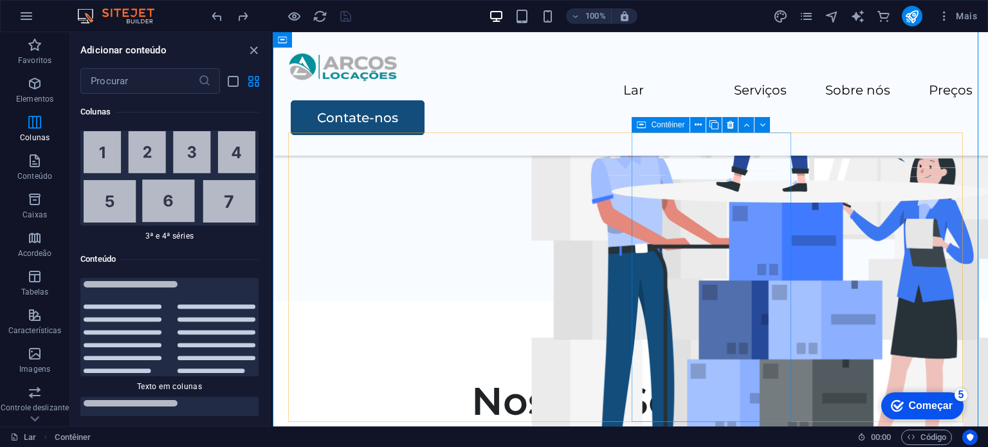
scroll to position [641, 0]
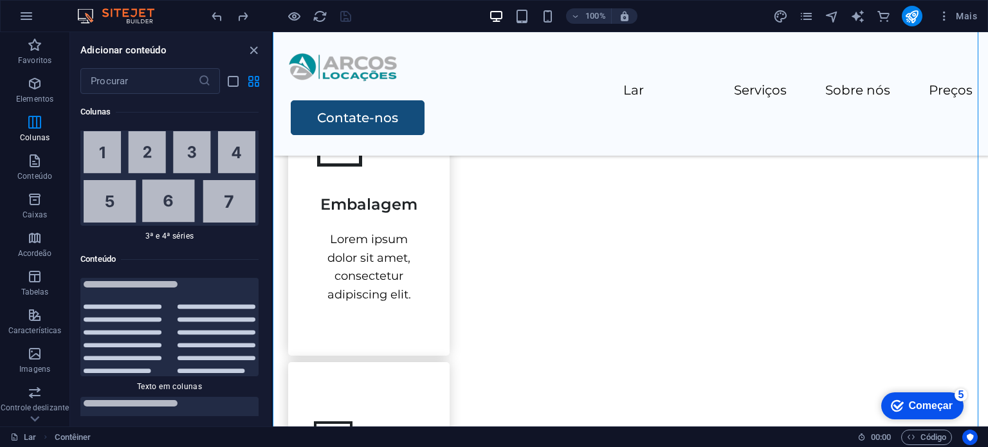
click at [432, 14] on div "100% Mais" at bounding box center [595, 16] width 773 height 21
click at [247, 46] on icon "fechar painel" at bounding box center [253, 50] width 15 height 15
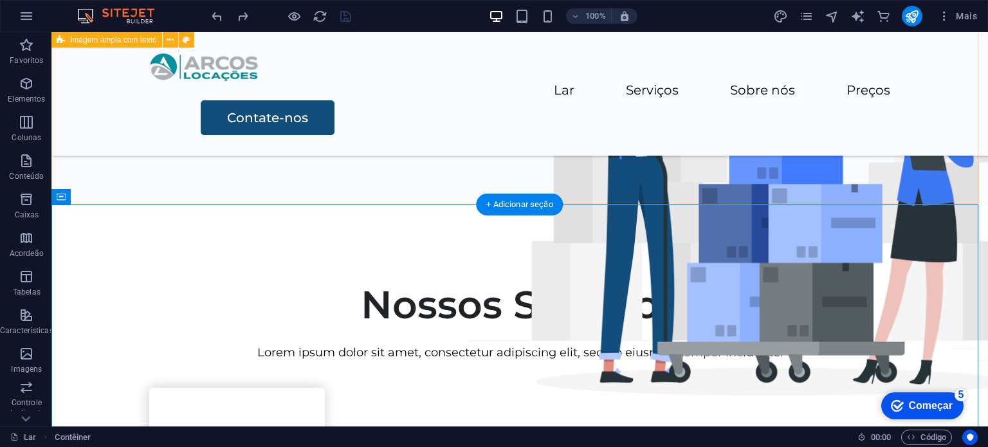
scroll to position [320, 0]
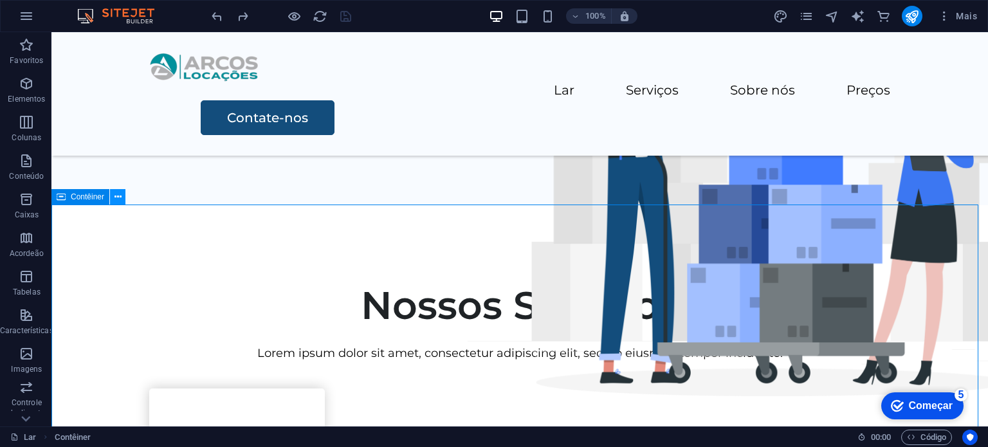
click at [120, 195] on icon at bounding box center [117, 197] width 7 height 14
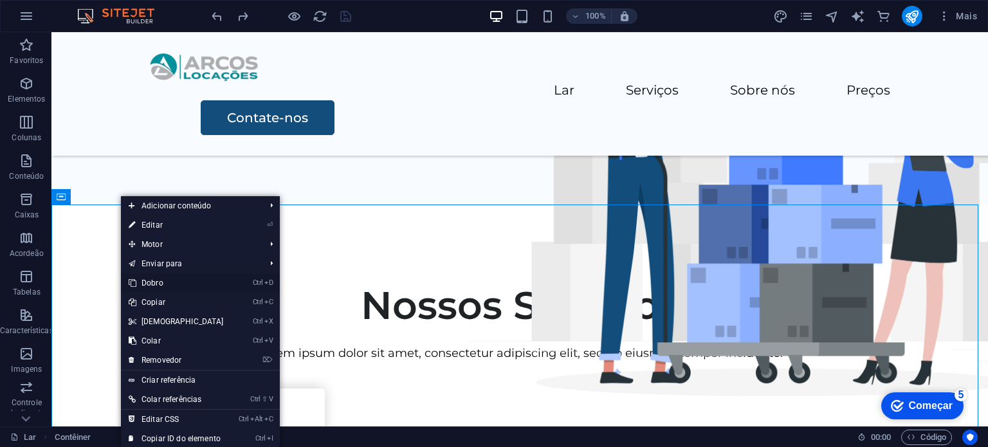
click at [158, 285] on font "Dobro" at bounding box center [152, 282] width 22 height 9
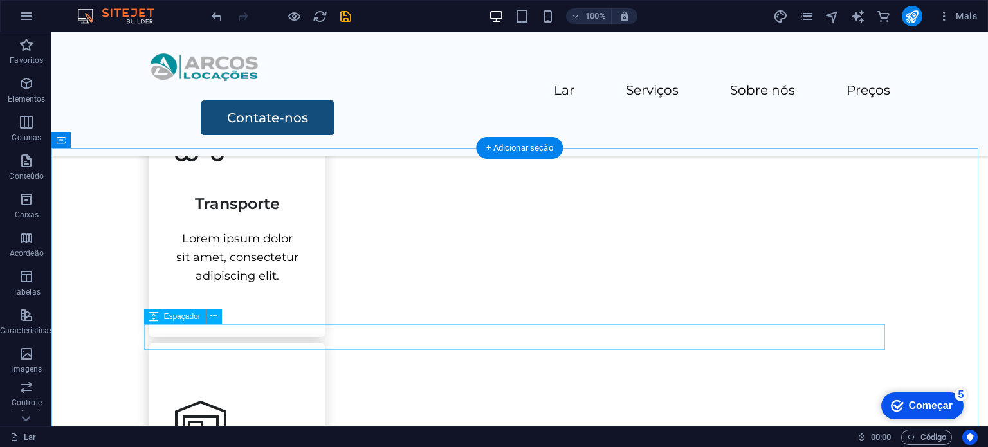
scroll to position [926, 0]
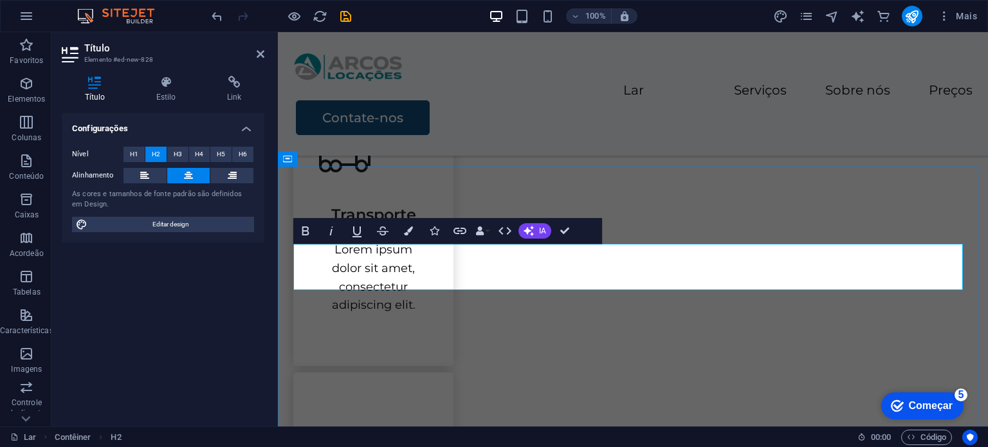
drag, startPoint x: 814, startPoint y: 269, endPoint x: 774, endPoint y: 275, distance: 40.3
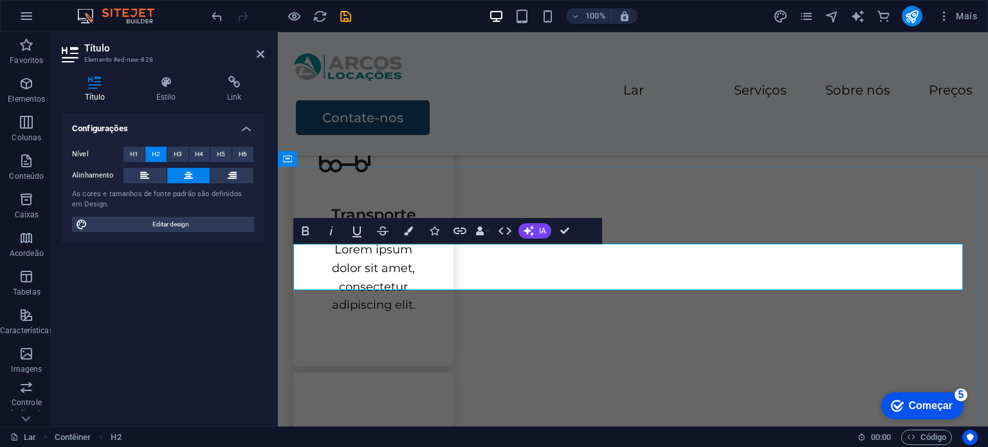
drag, startPoint x: 627, startPoint y: 266, endPoint x: 808, endPoint y: 270, distance: 180.8
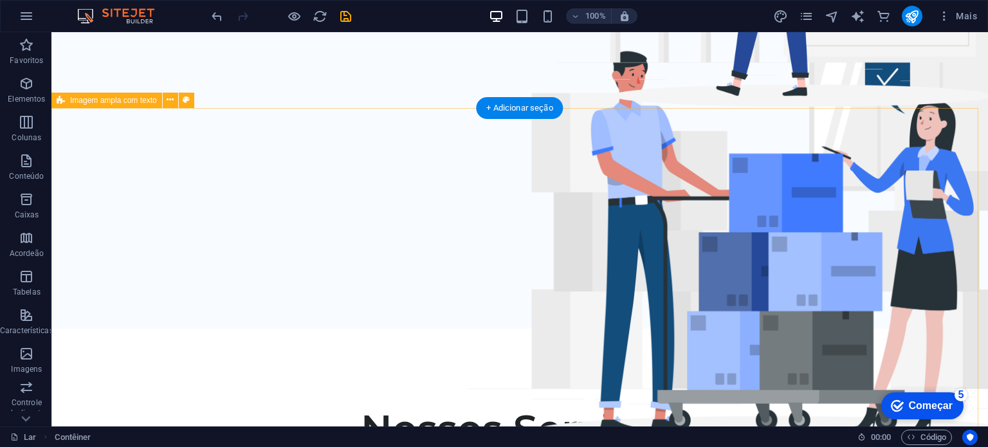
scroll to position [0, 0]
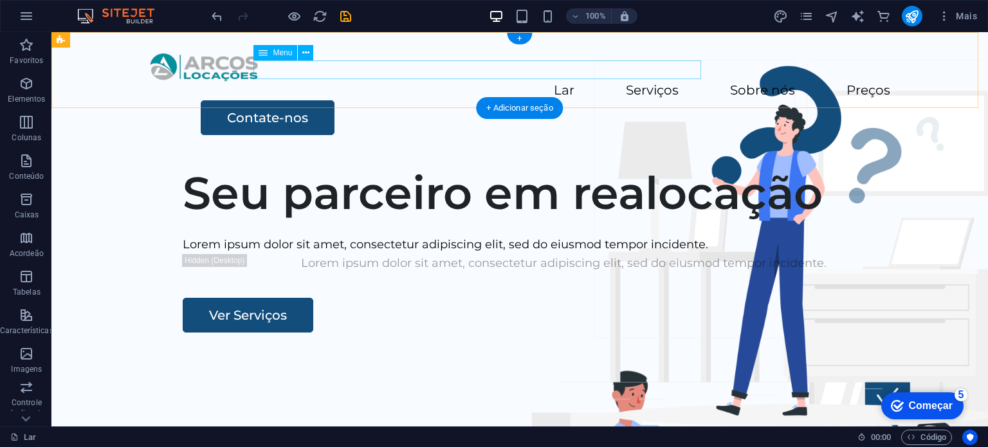
click at [505, 82] on nav "Lar Serviços Sobre nós Preços" at bounding box center [519, 91] width 741 height 19
select select
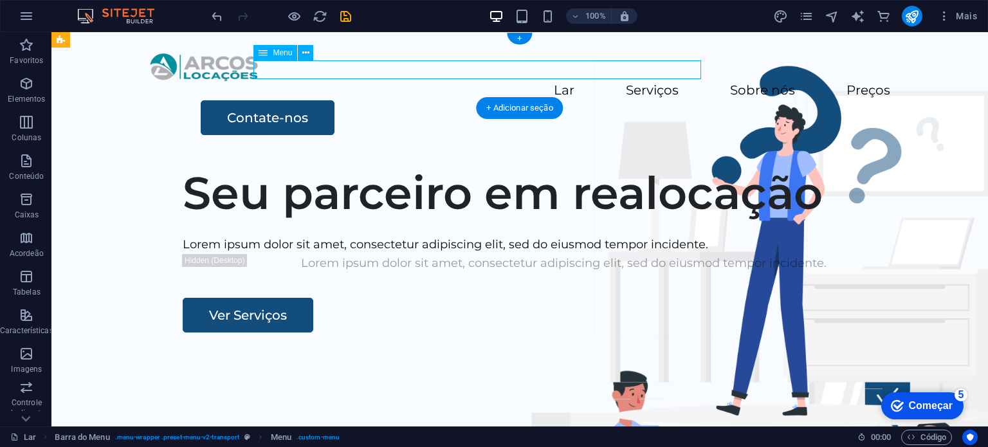
select select
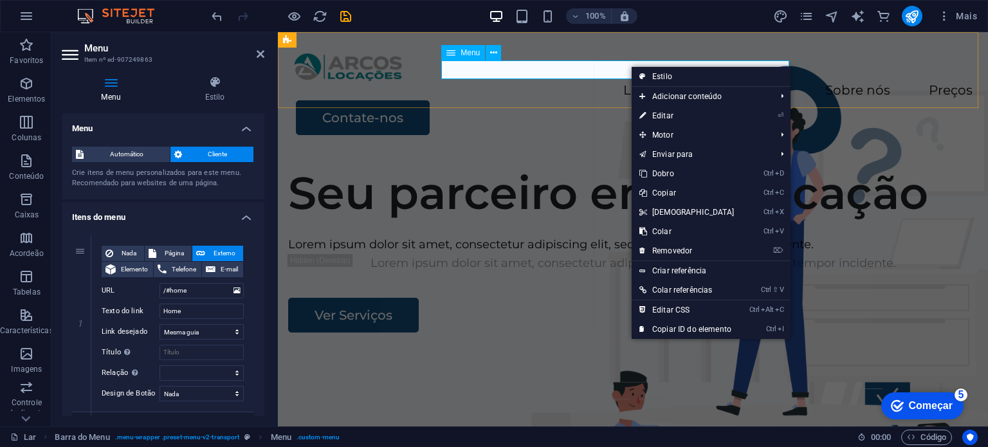
click at [609, 82] on nav "Lar Serviços Sobre nós Preços" at bounding box center [632, 91] width 679 height 19
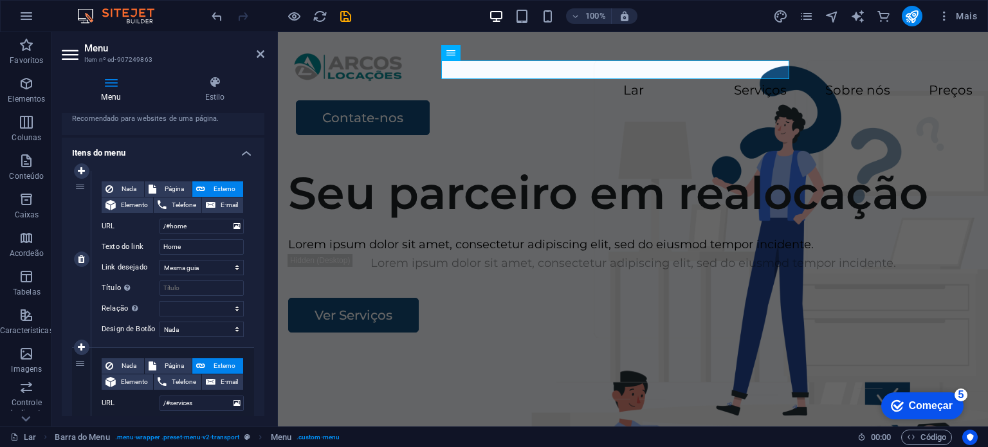
scroll to position [257, 0]
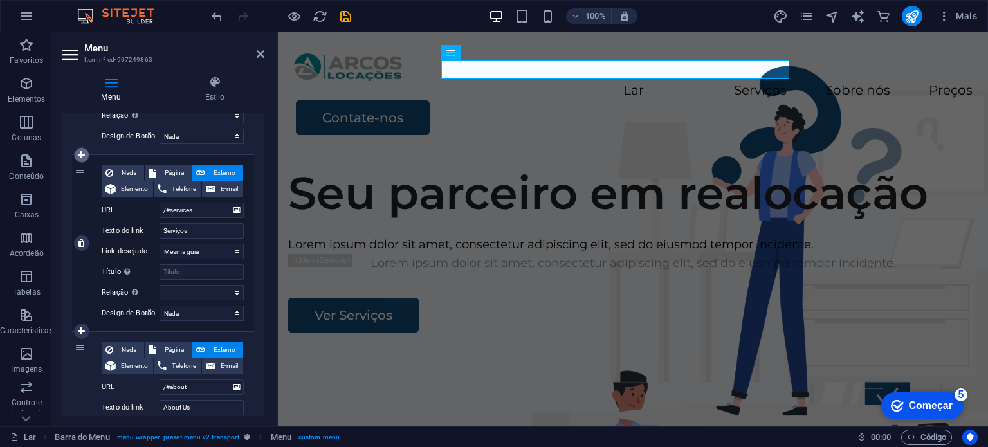
click at [80, 156] on icon at bounding box center [81, 154] width 7 height 9
select select
type input "/#services"
type input "Serviços"
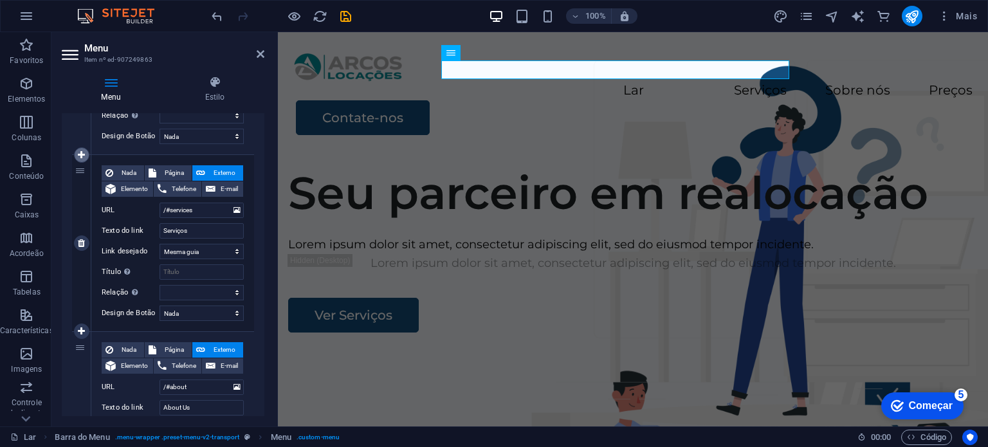
select select
type input "/#about"
type input "About Us"
select select
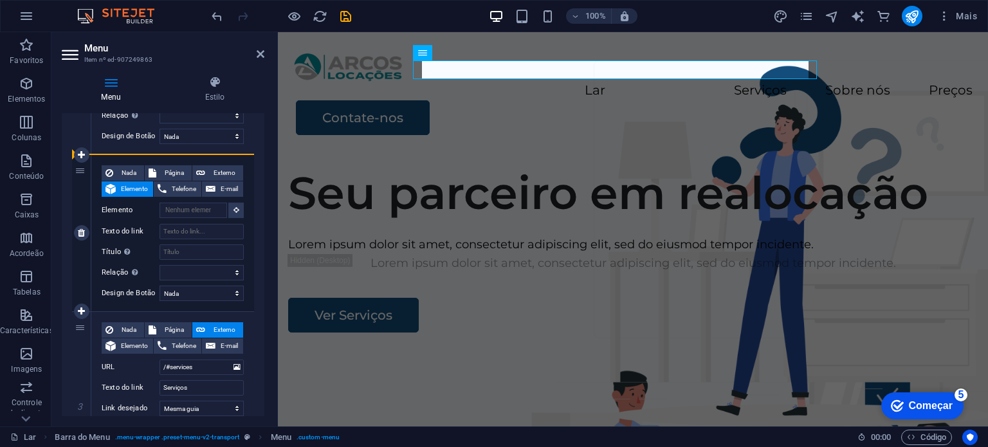
drag, startPoint x: 82, startPoint y: 326, endPoint x: 99, endPoint y: 208, distance: 119.5
click at [80, 169] on div "1 Nada Página Externo Elemento Telefone E-mail Página Lar Aviso Legal Privacida…" at bounding box center [163, 410] width 182 height 864
select select
type input "/#services"
type input "Serviços"
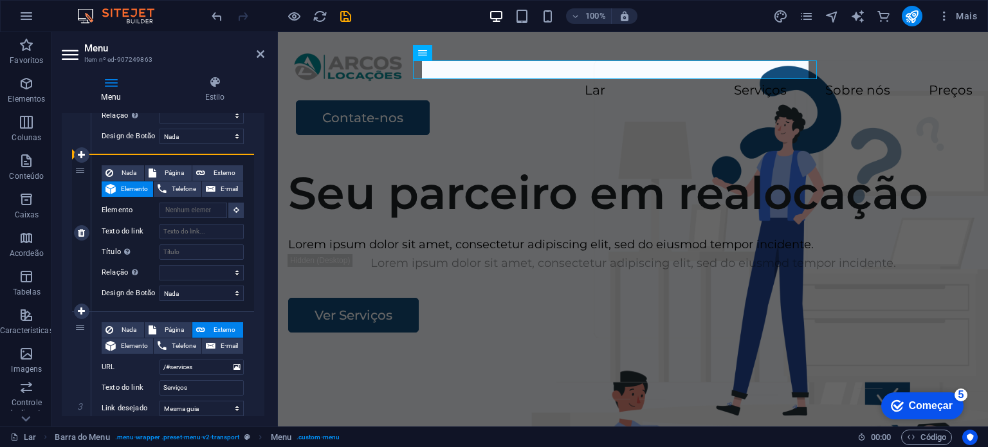
select select
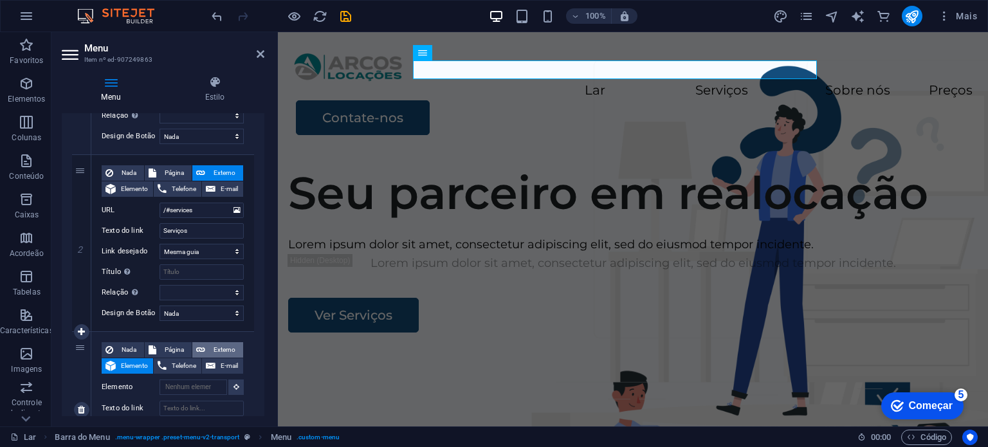
click at [225, 348] on font "Externo" at bounding box center [225, 349] width 22 height 7
select select
select select "blank"
select select
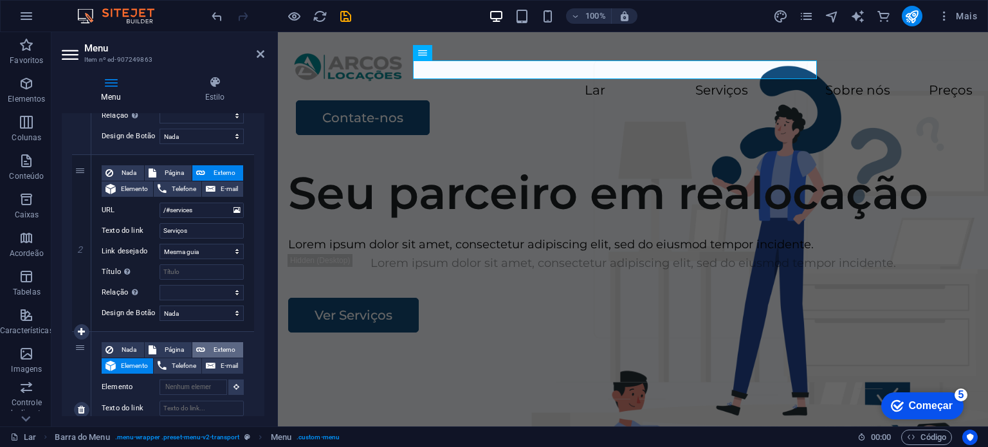
select select
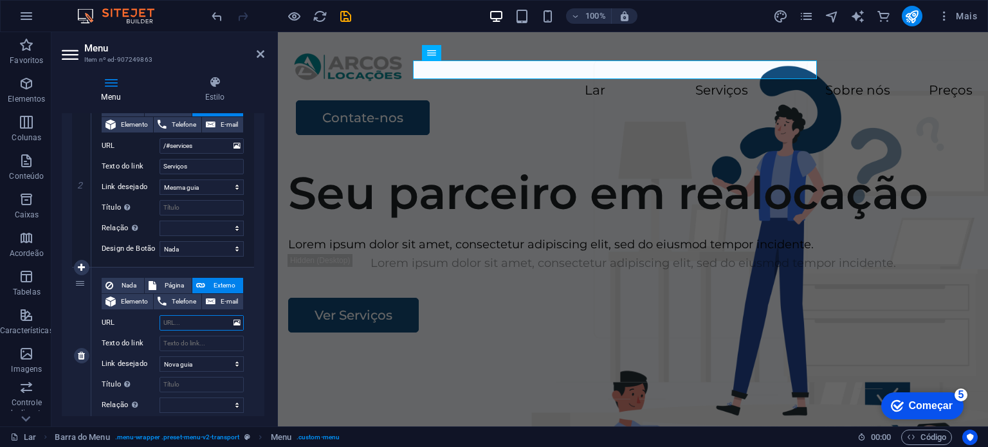
click at [212, 322] on input "URL" at bounding box center [201, 322] width 84 height 15
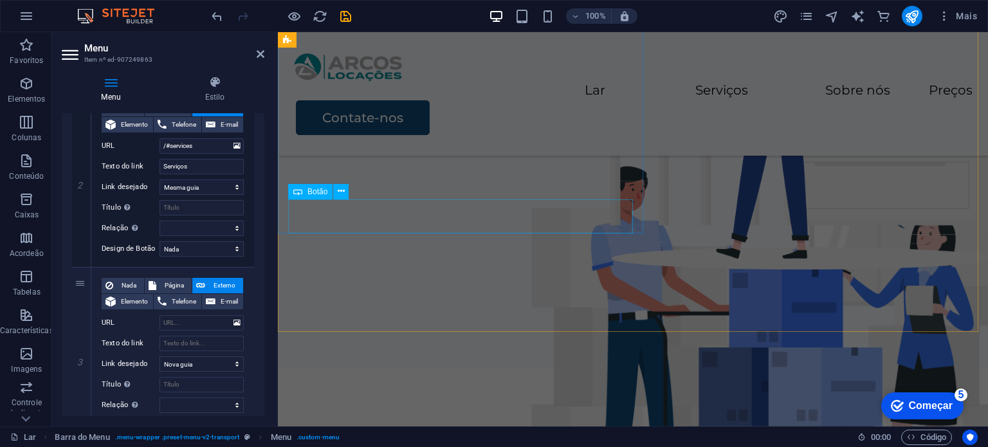
scroll to position [193, 0]
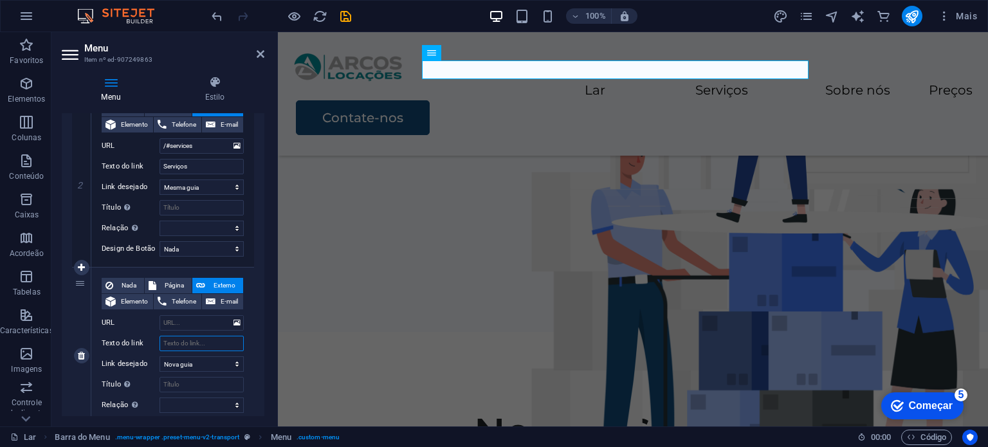
click at [186, 340] on input "Texto do link" at bounding box center [201, 343] width 84 height 15
type input "P"
select select
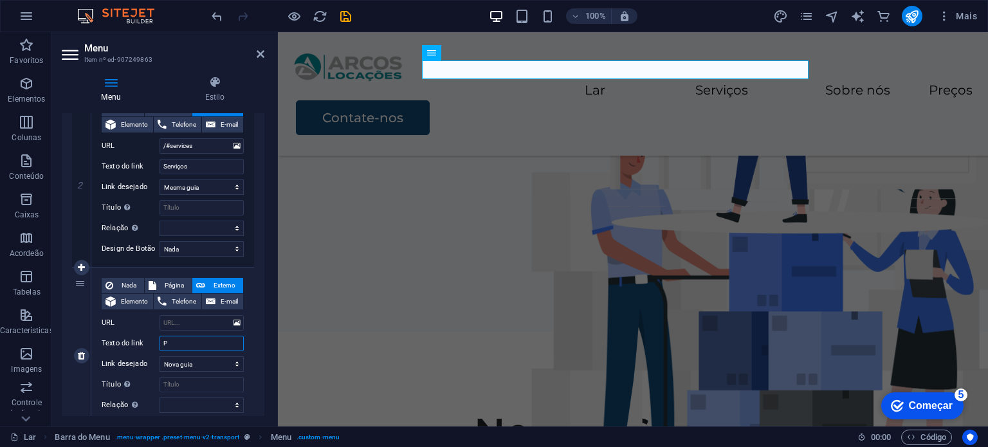
select select
type input "Pro"
select select
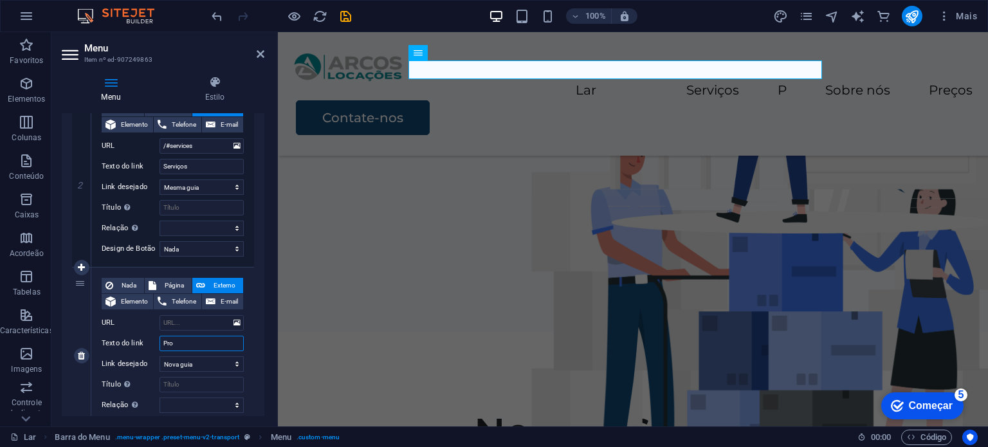
select select
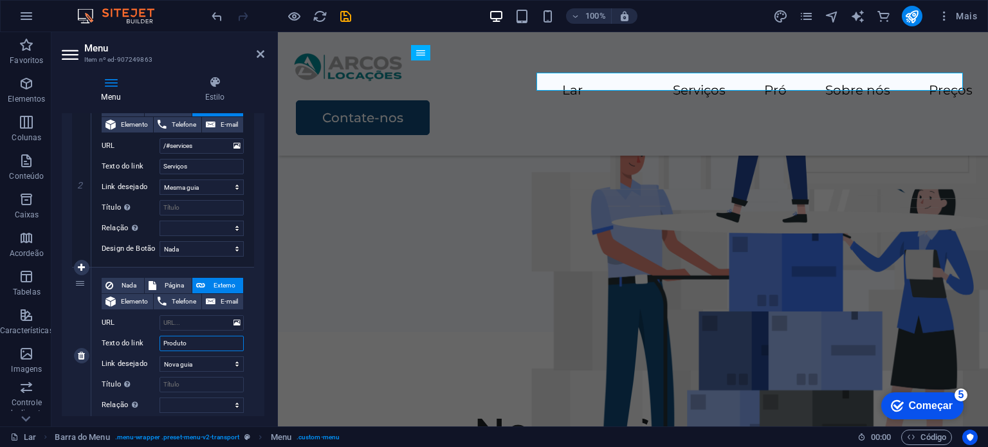
type input "Produtos"
select select
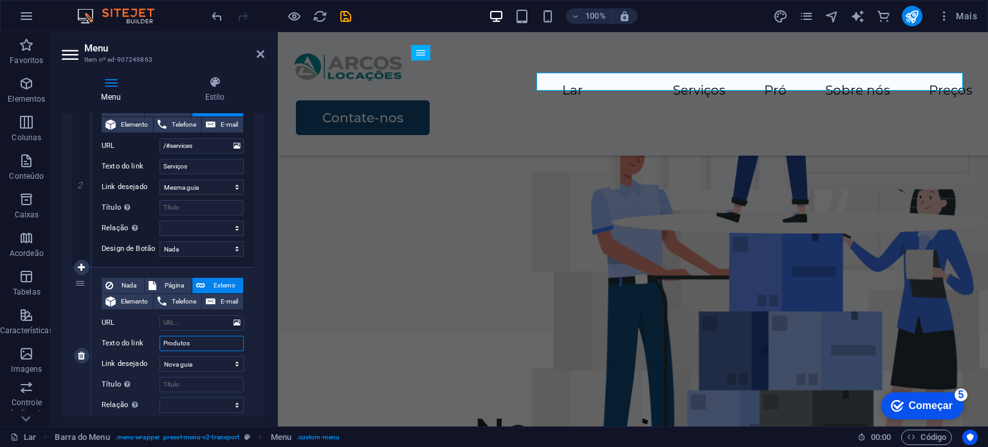
select select
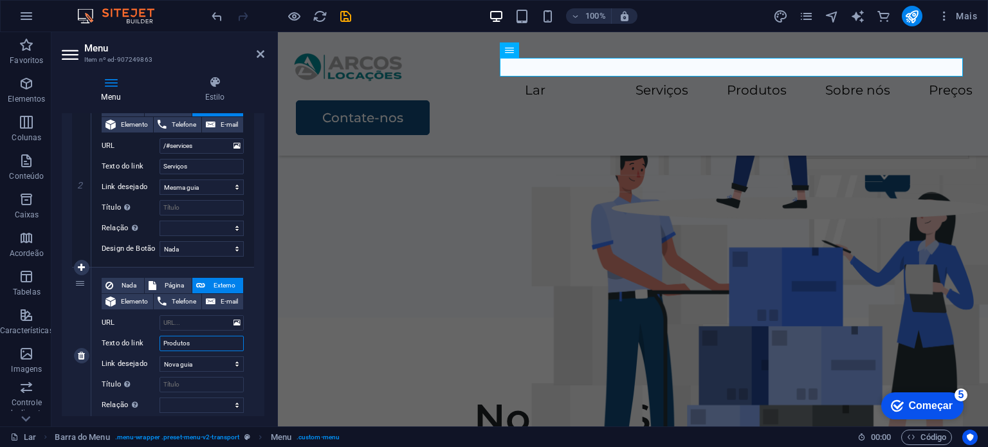
scroll to position [386, 0]
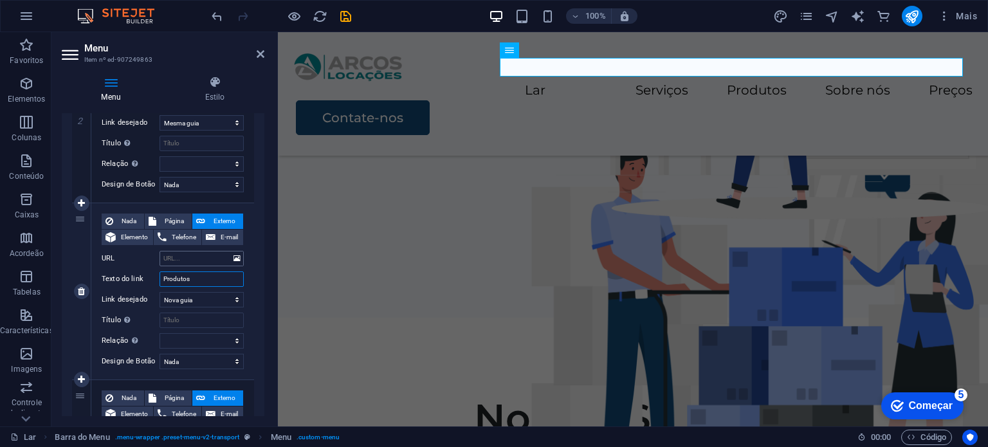
type input "Produtos"
click at [215, 255] on input "URL" at bounding box center [201, 258] width 84 height 15
click at [233, 255] on icon at bounding box center [236, 258] width 7 height 14
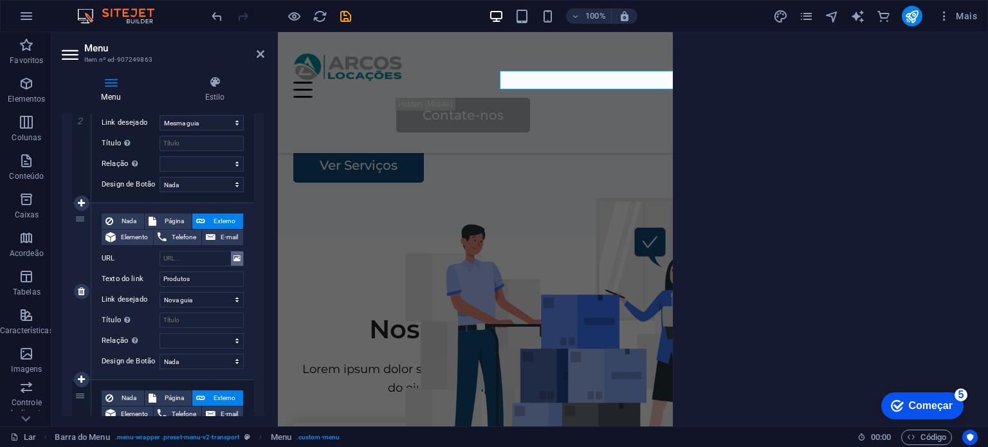
scroll to position [194, 0]
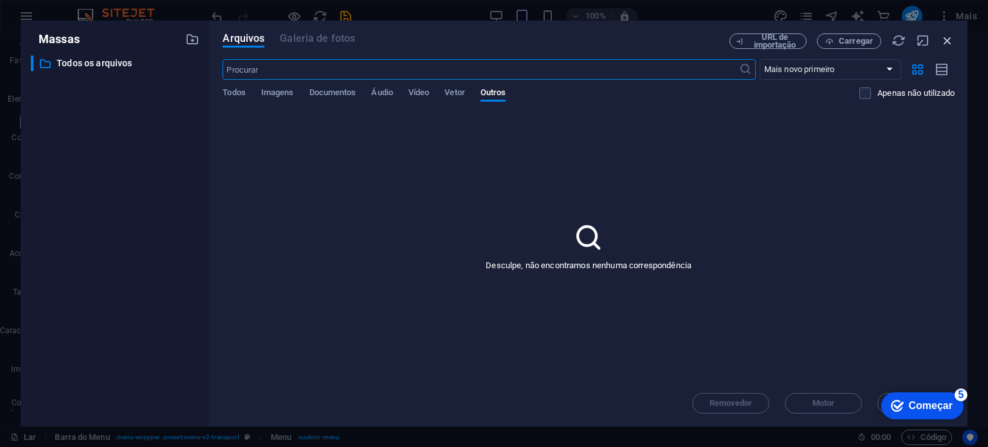
drag, startPoint x: 641, startPoint y: 20, endPoint x: 944, endPoint y: 42, distance: 303.7
click at [790, 42] on icon "button" at bounding box center [947, 40] width 14 height 14
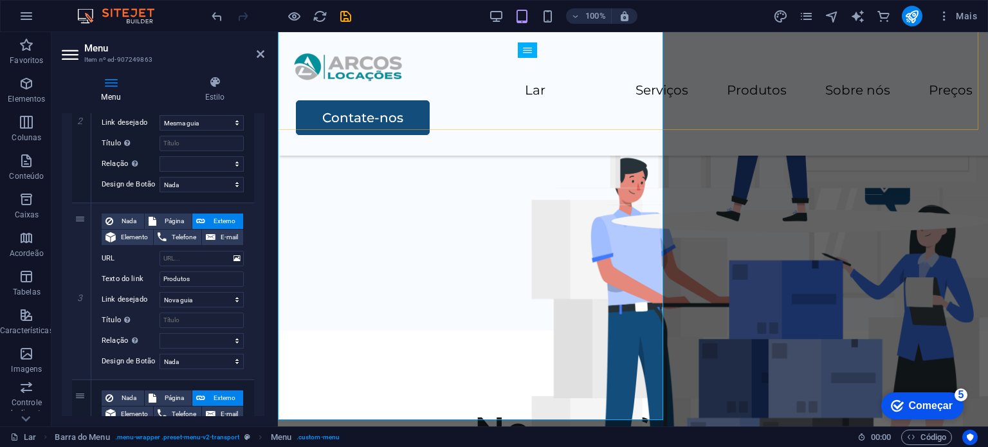
scroll to position [201, 0]
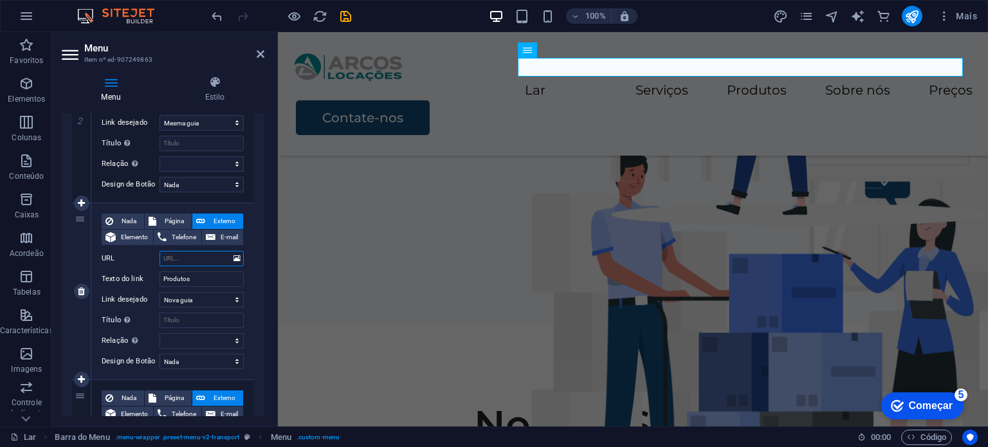
click at [183, 259] on input "URL" at bounding box center [201, 258] width 84 height 15
click at [183, 257] on input "URL" at bounding box center [201, 258] width 84 height 15
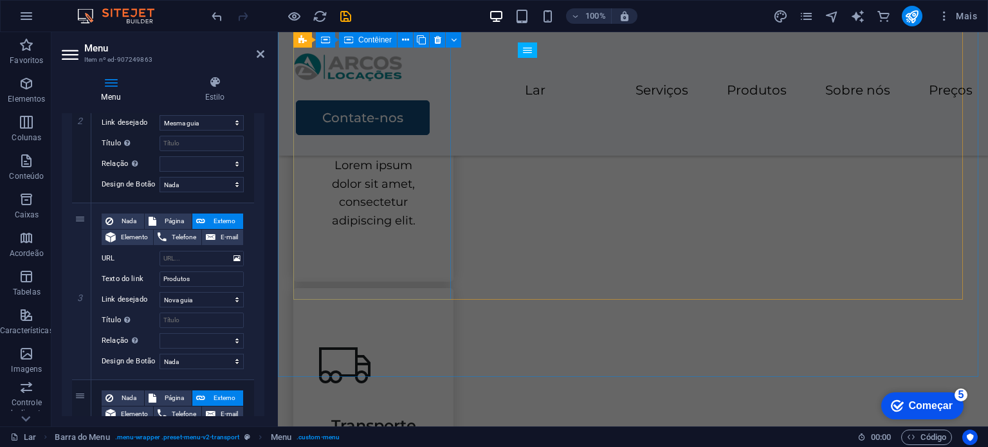
scroll to position [844, 0]
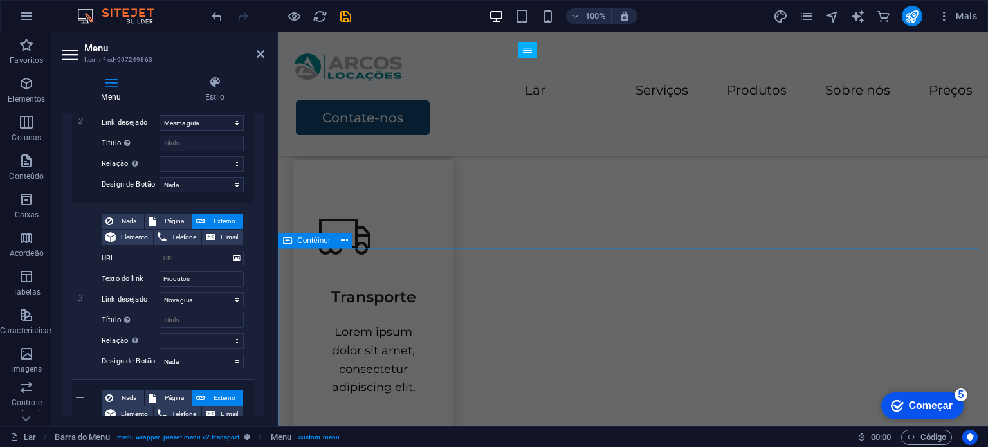
click at [318, 240] on font "Contêiner" at bounding box center [313, 240] width 33 height 9
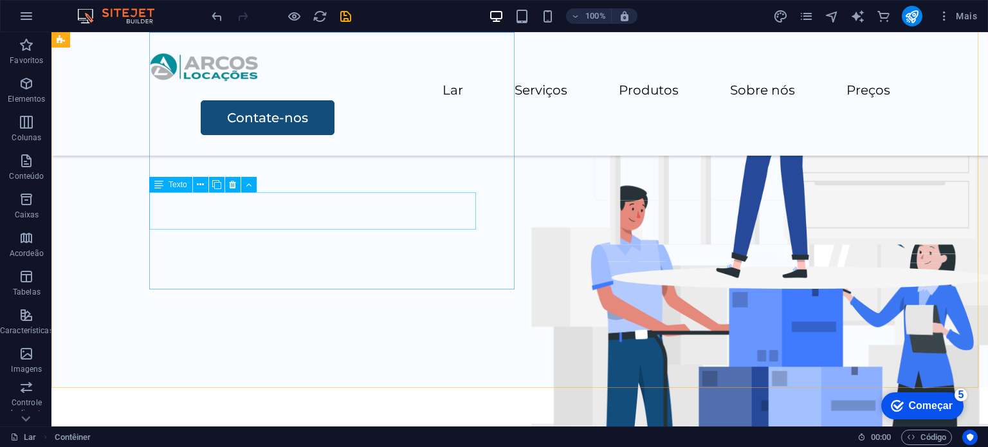
scroll to position [136, 0]
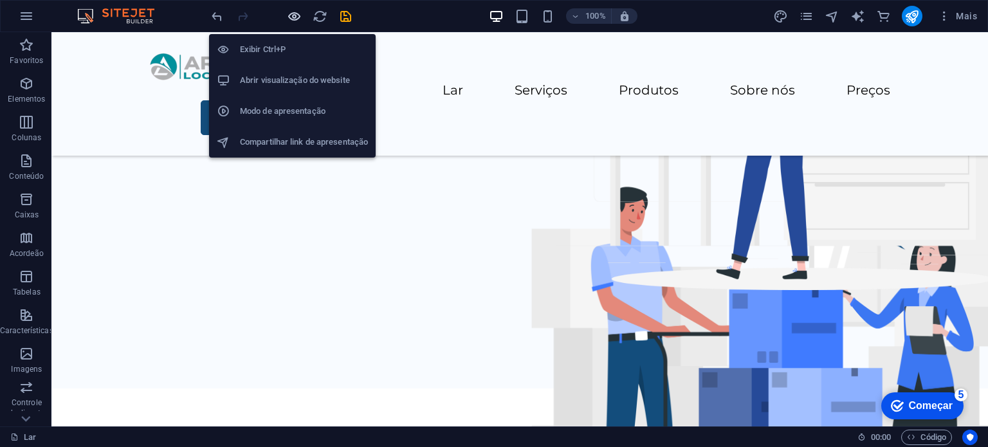
click at [291, 12] on icon "button" at bounding box center [294, 16] width 15 height 15
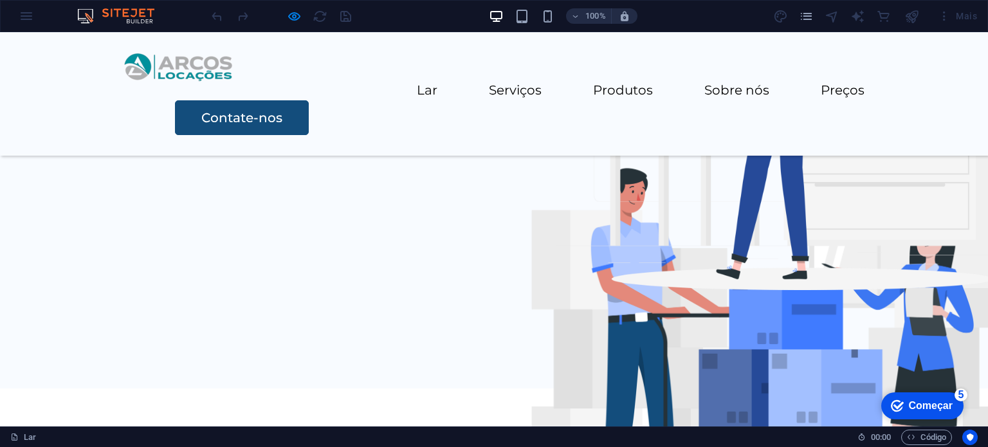
drag, startPoint x: 247, startPoint y: 67, endPoint x: 283, endPoint y: 79, distance: 38.0
click at [417, 82] on font "Lar" at bounding box center [427, 89] width 21 height 15
click at [489, 82] on font "Serviços" at bounding box center [515, 89] width 53 height 15
click at [593, 84] on link "Produtos" at bounding box center [623, 90] width 60 height 13
drag, startPoint x: 534, startPoint y: 71, endPoint x: 568, endPoint y: 74, distance: 34.2
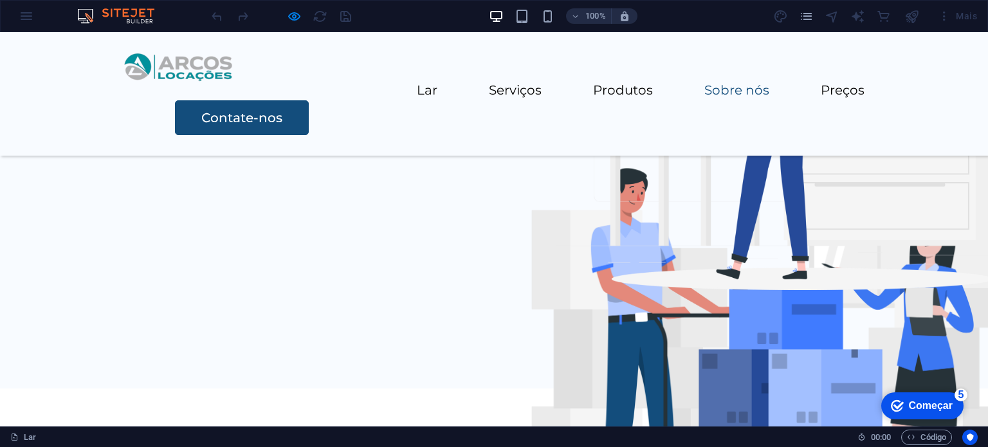
click at [704, 82] on font "Sobre nós" at bounding box center [736, 89] width 65 height 15
click at [790, 82] on font "Preços" at bounding box center [843, 89] width 44 height 15
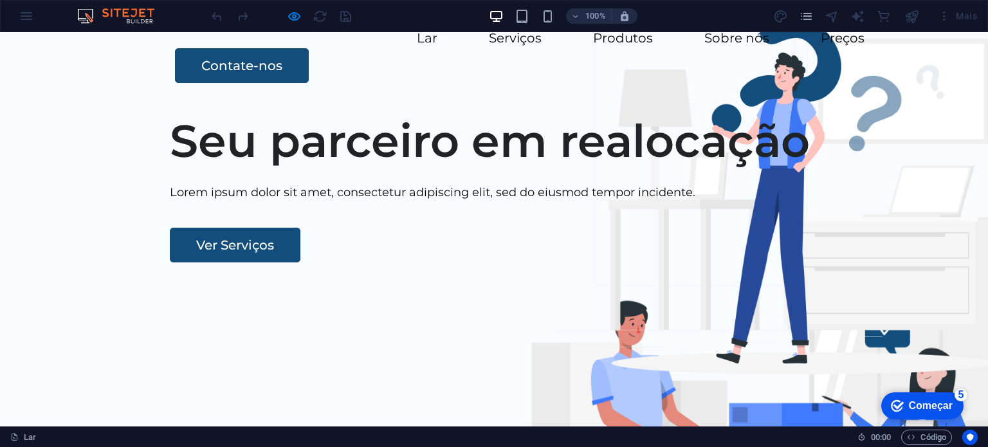
scroll to position [0, 0]
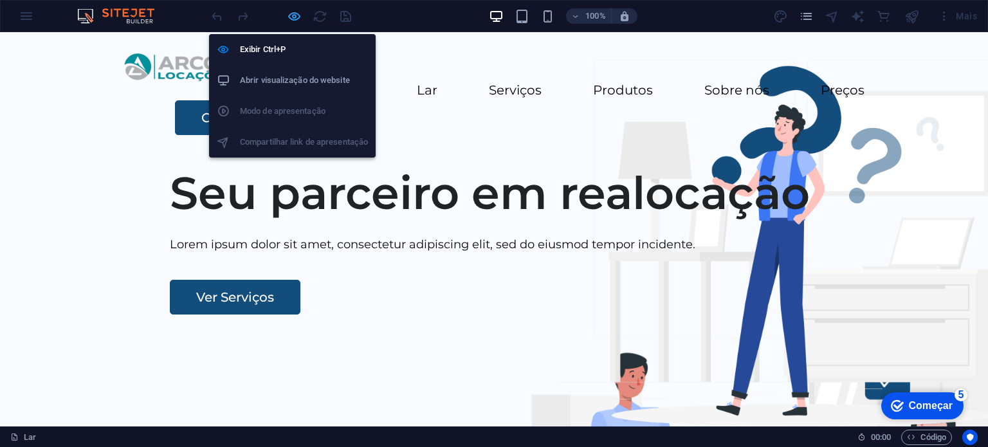
drag, startPoint x: 291, startPoint y: 14, endPoint x: 295, endPoint y: 22, distance: 8.6
click at [291, 15] on icon "button" at bounding box center [294, 16] width 15 height 15
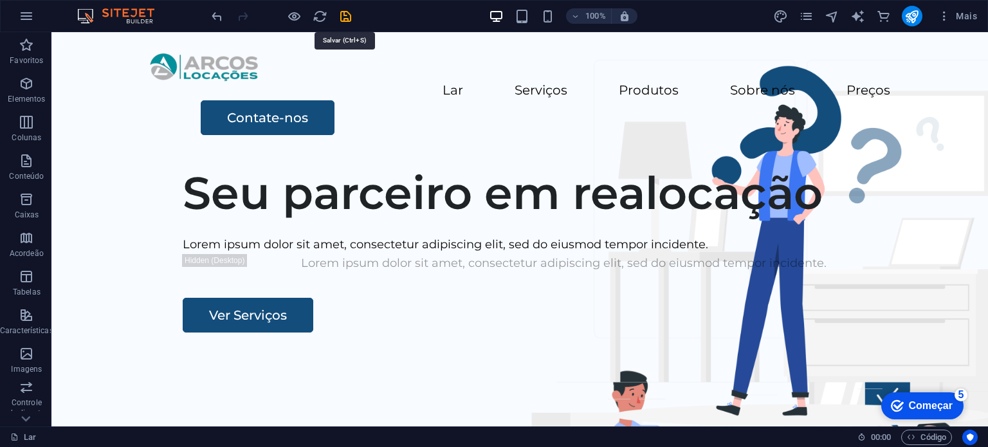
drag, startPoint x: 347, startPoint y: 16, endPoint x: 350, endPoint y: 26, distance: 10.8
click at [347, 17] on icon "salvar" at bounding box center [345, 16] width 15 height 15
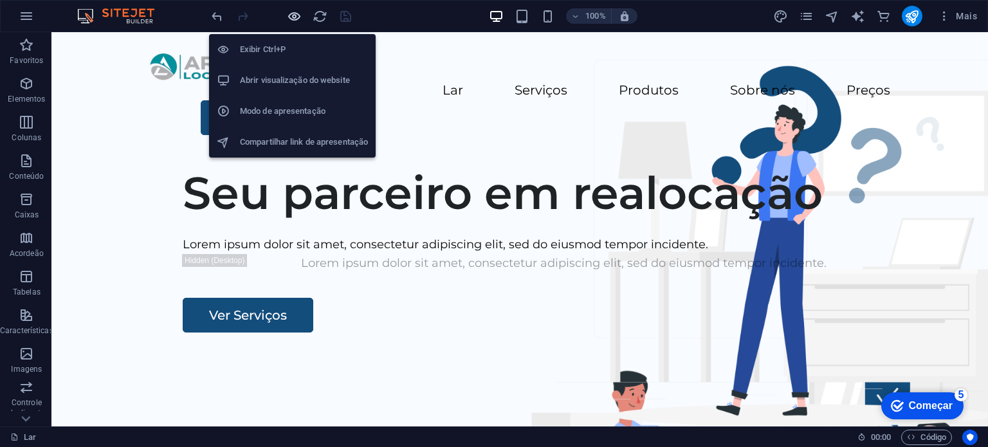
click at [296, 14] on icon "button" at bounding box center [294, 16] width 15 height 15
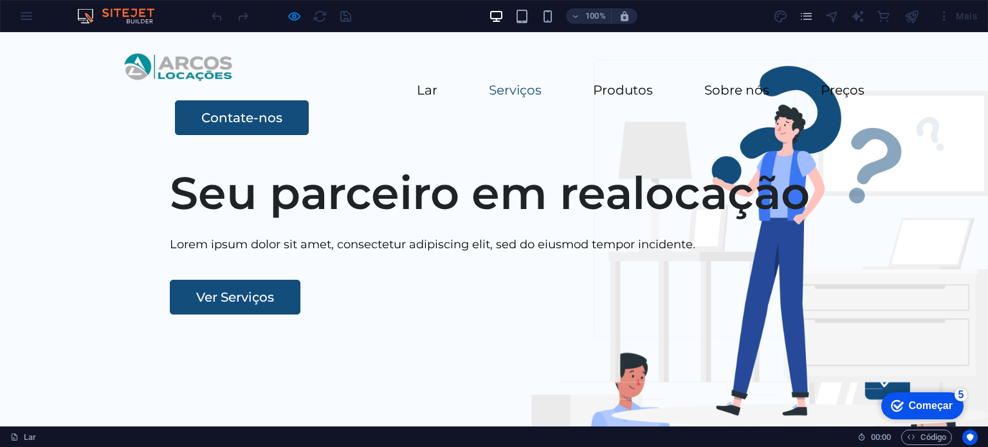
click at [489, 82] on font "Serviços" at bounding box center [515, 89] width 53 height 15
click at [417, 82] on font "Lar" at bounding box center [427, 89] width 21 height 15
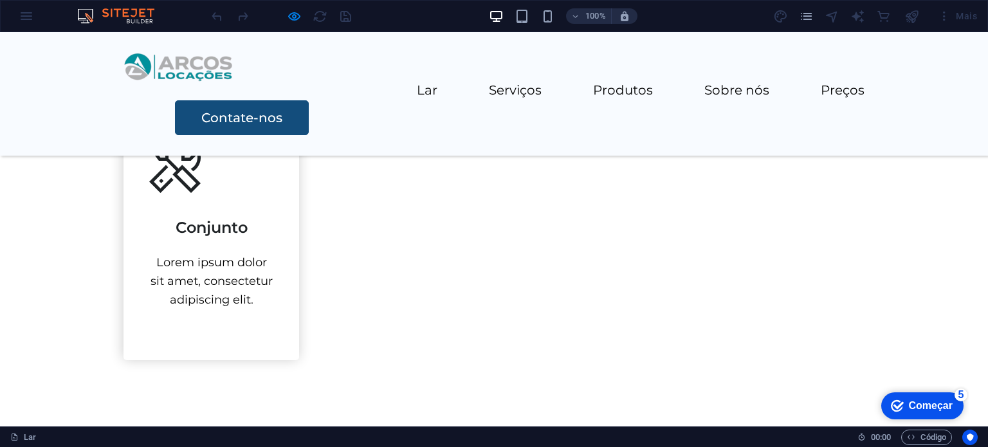
scroll to position [1479, 0]
